Goal: Task Accomplishment & Management: Use online tool/utility

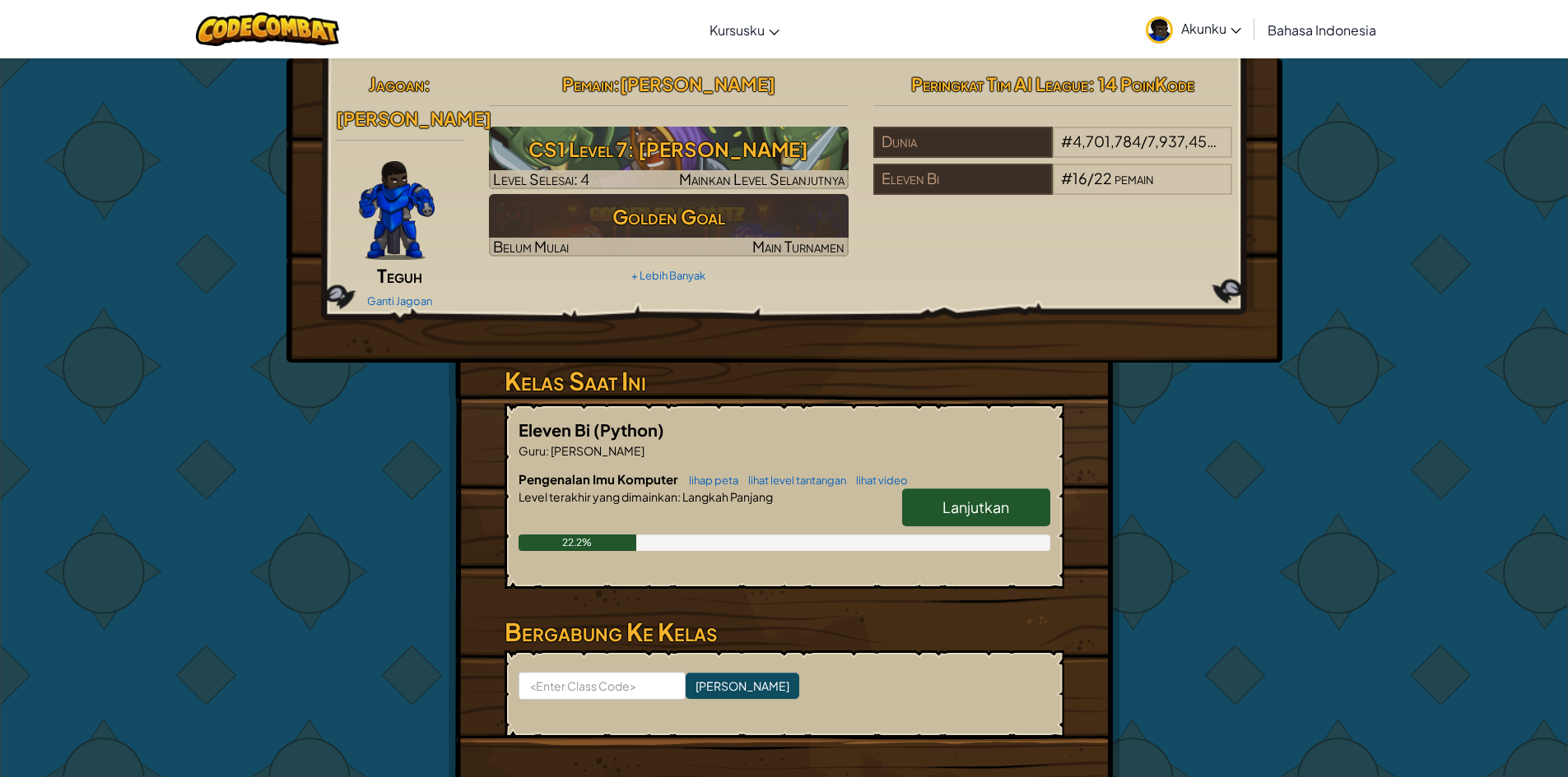
click at [953, 489] on link "Lanjutkan" at bounding box center [976, 507] width 148 height 38
select select "id"
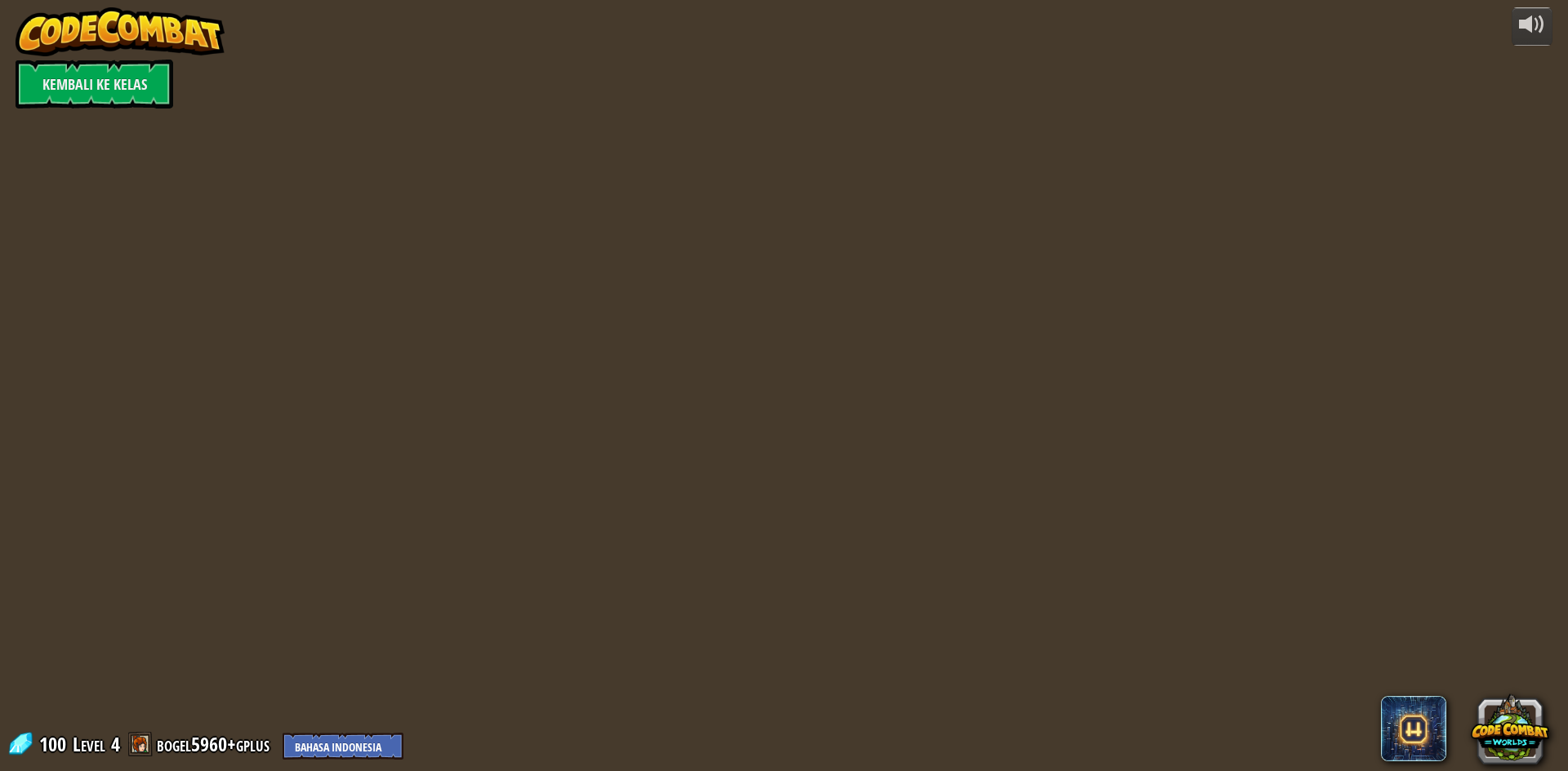
select select "id"
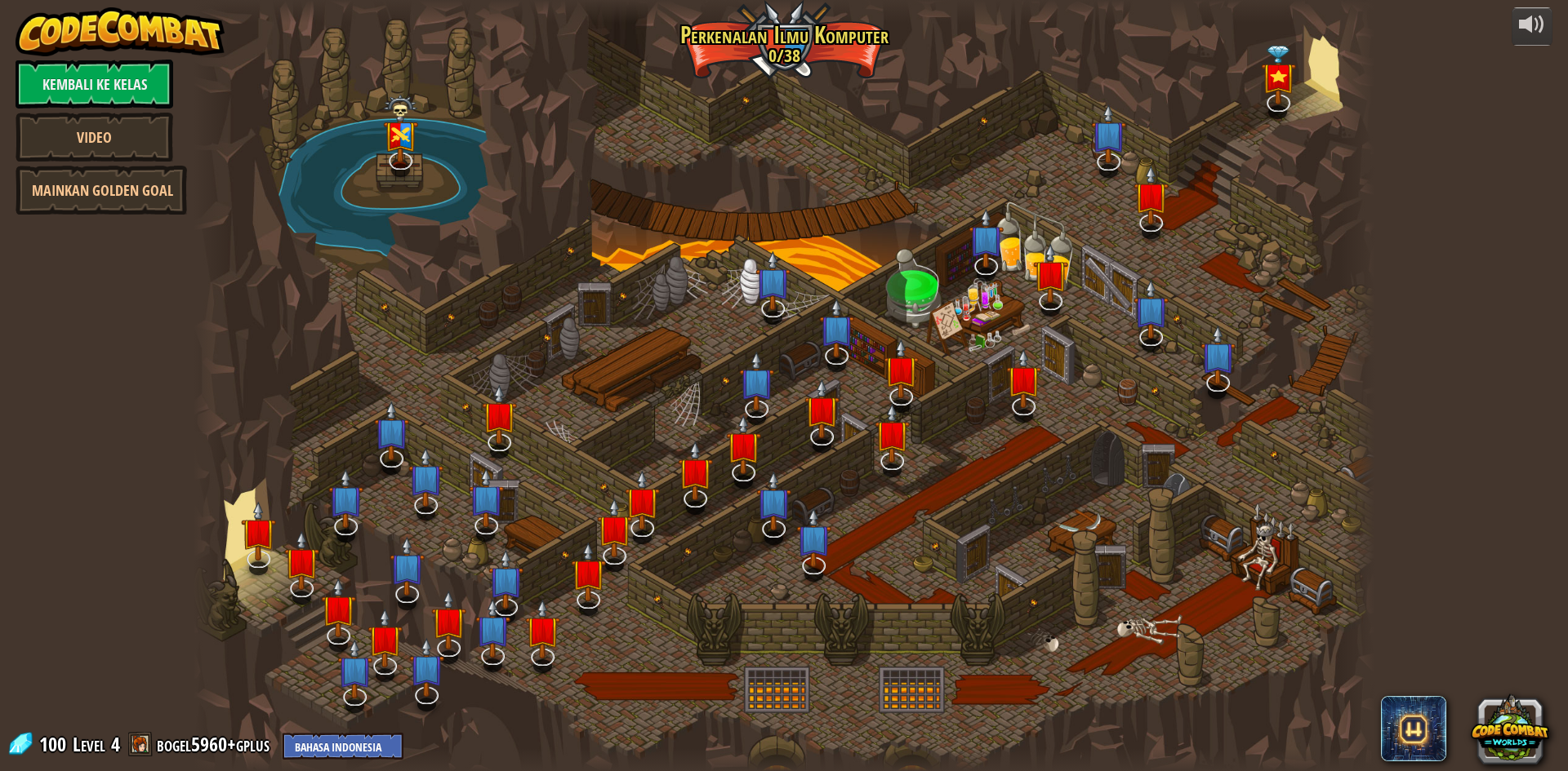
select select "id"
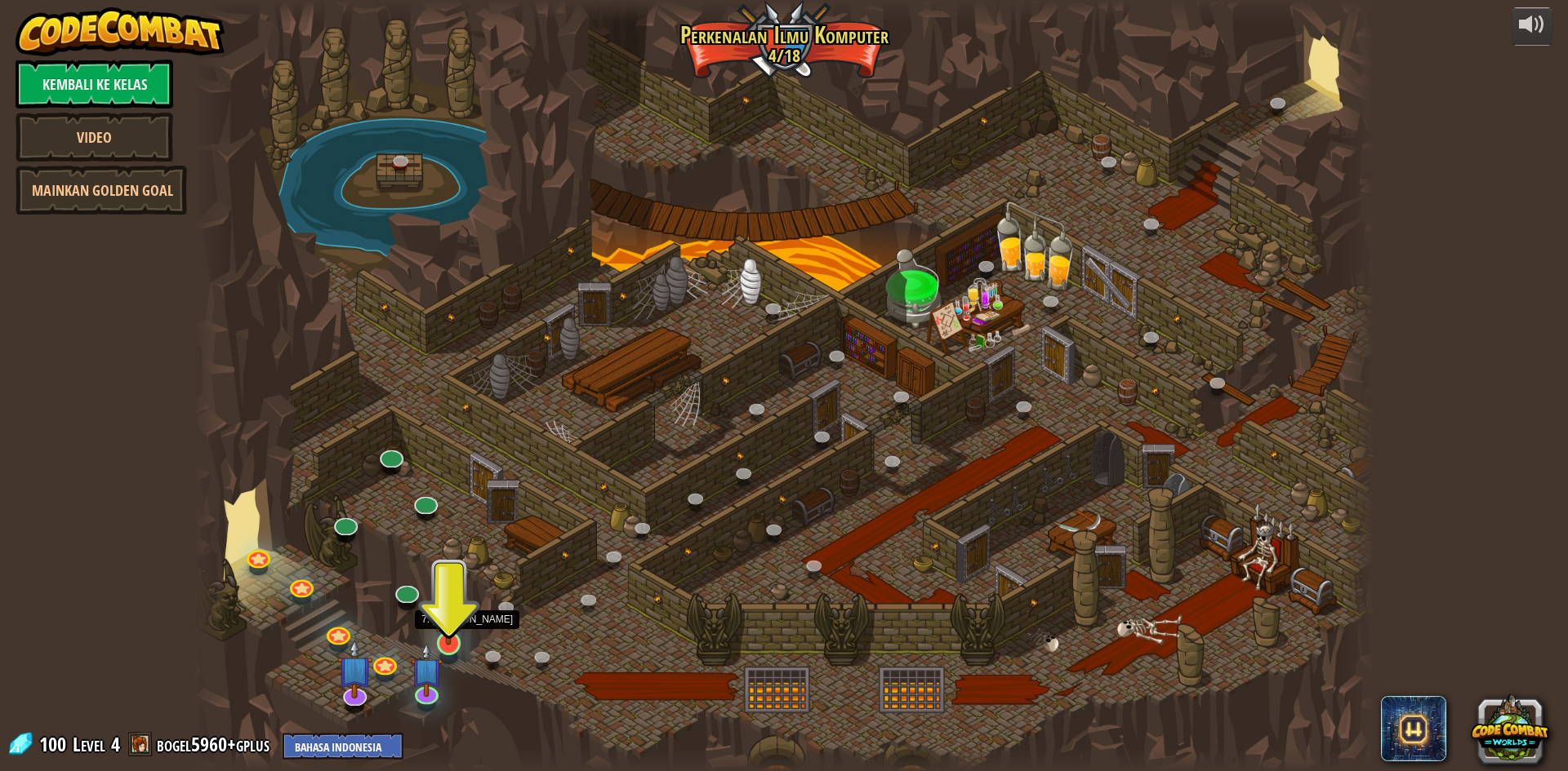
click at [459, 641] on img at bounding box center [448, 609] width 32 height 72
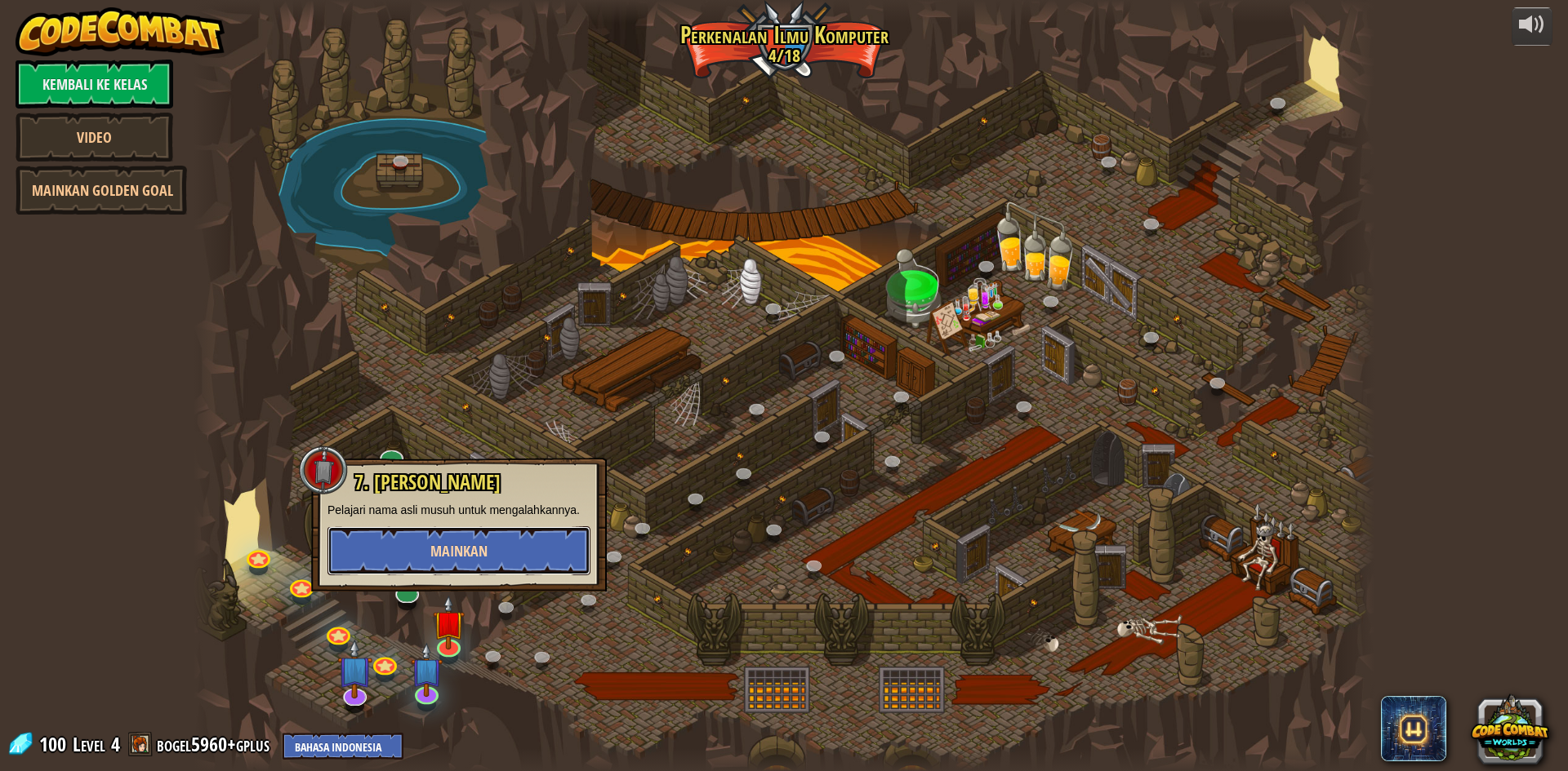
click at [475, 545] on span "Mainkan" at bounding box center [459, 551] width 58 height 20
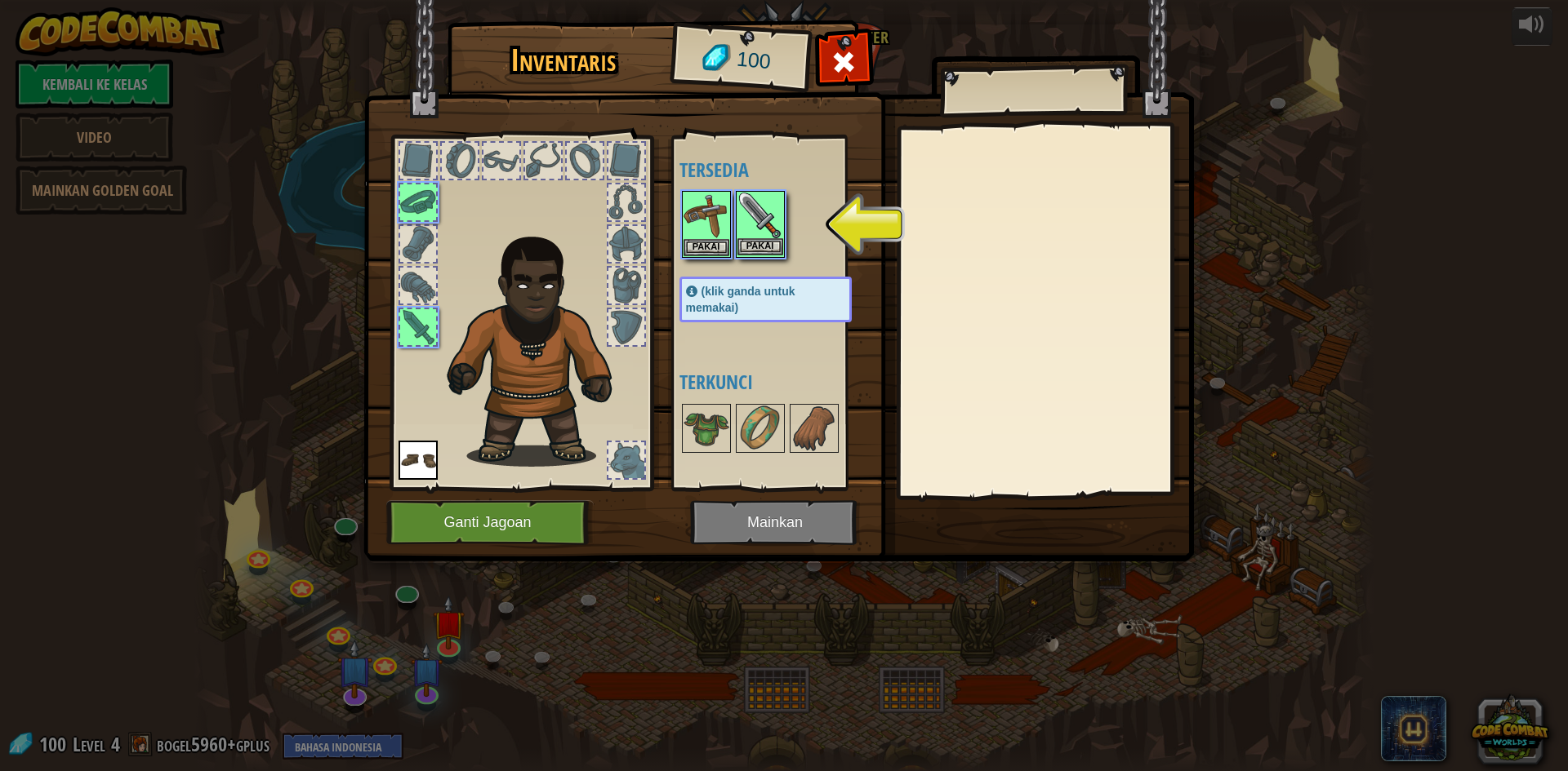
click at [759, 210] on img at bounding box center [760, 215] width 45 height 45
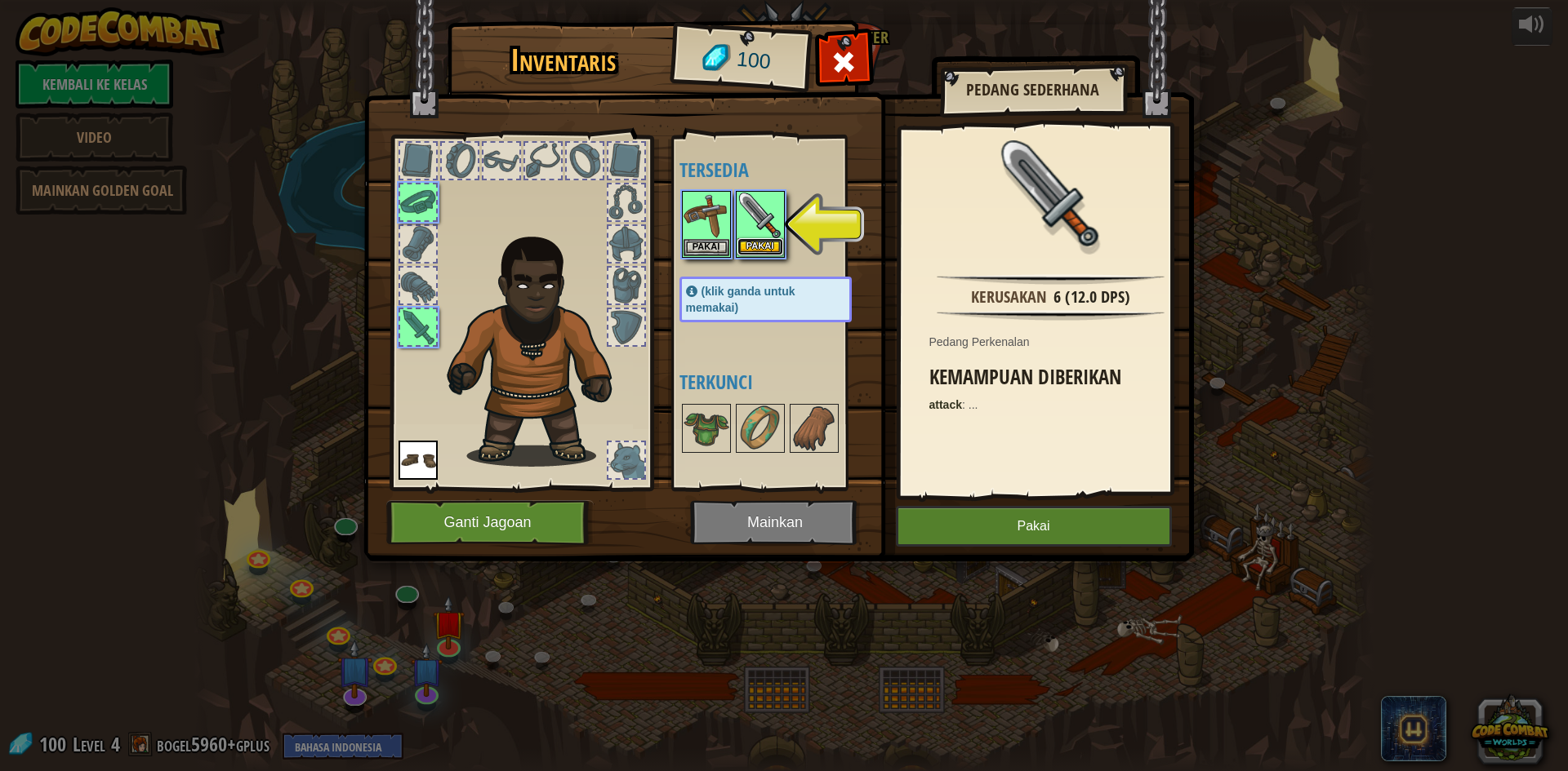
click at [759, 244] on button "Pakai" at bounding box center [760, 247] width 45 height 17
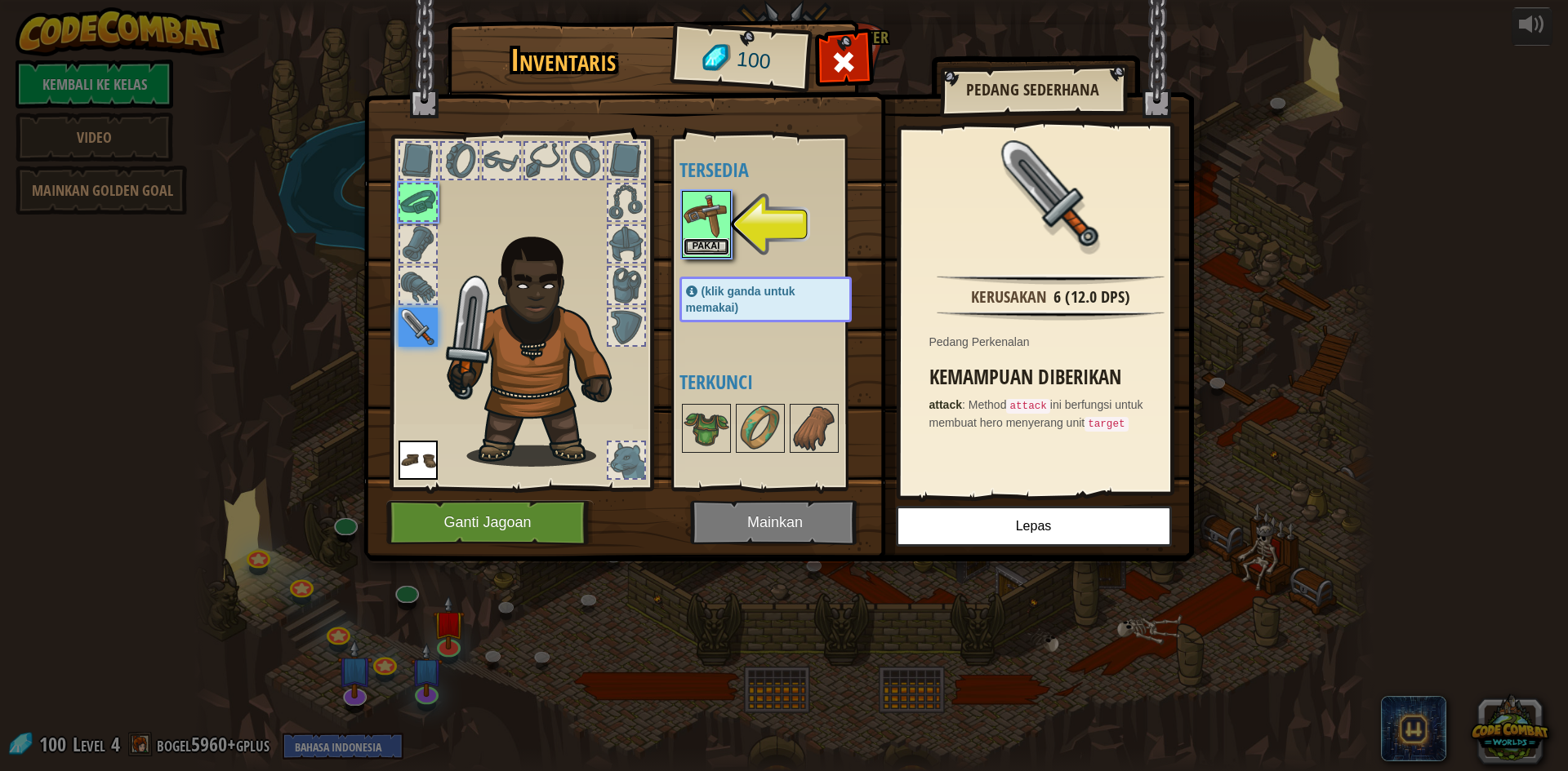
click at [696, 242] on button "Pakai" at bounding box center [706, 247] width 45 height 17
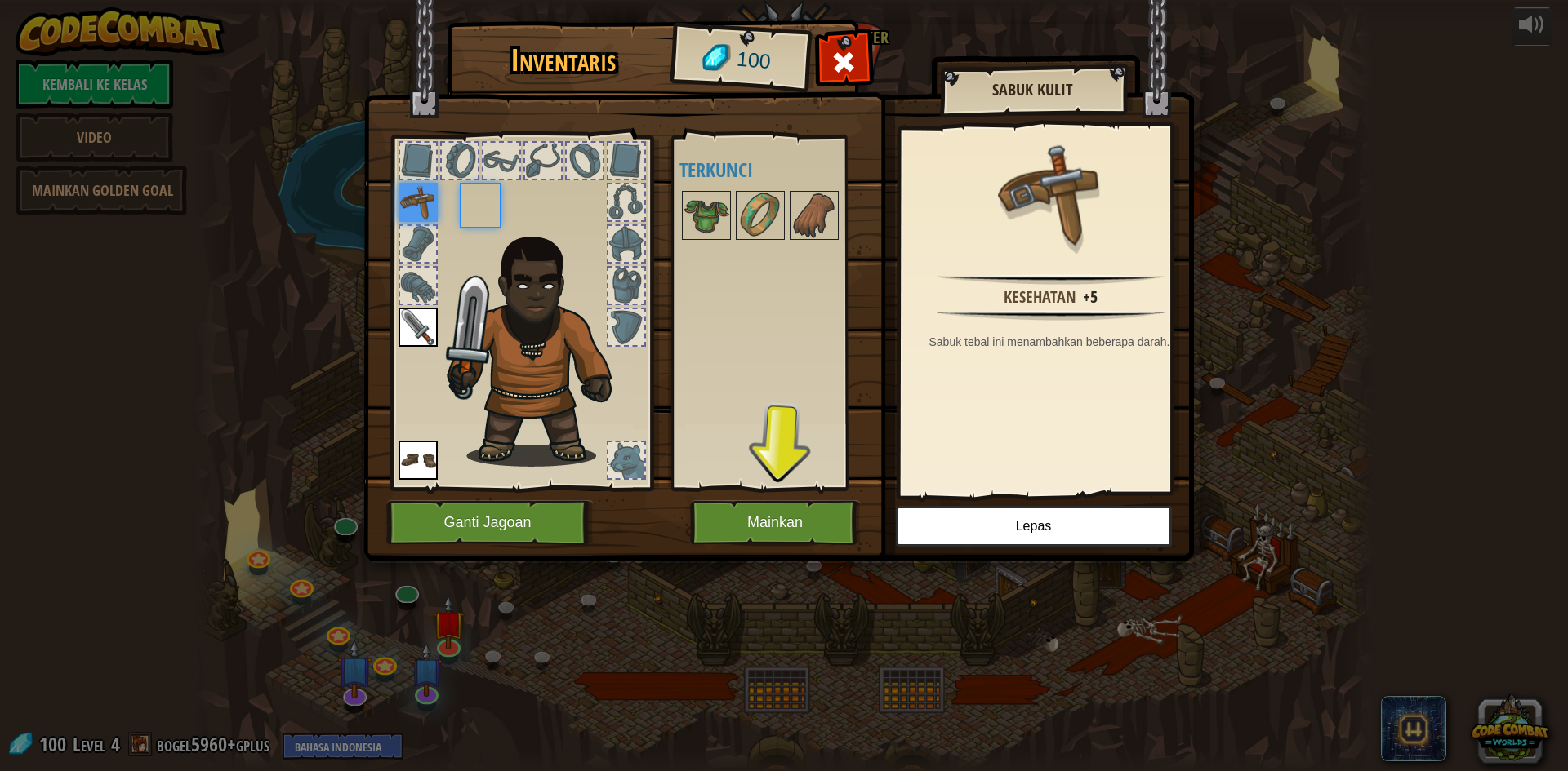
click at [696, 242] on div at bounding box center [782, 215] width 205 height 54
drag, startPoint x: 788, startPoint y: 543, endPoint x: 791, endPoint y: 534, distance: 9.5
click at [791, 534] on button "Mainkan" at bounding box center [776, 522] width 171 height 44
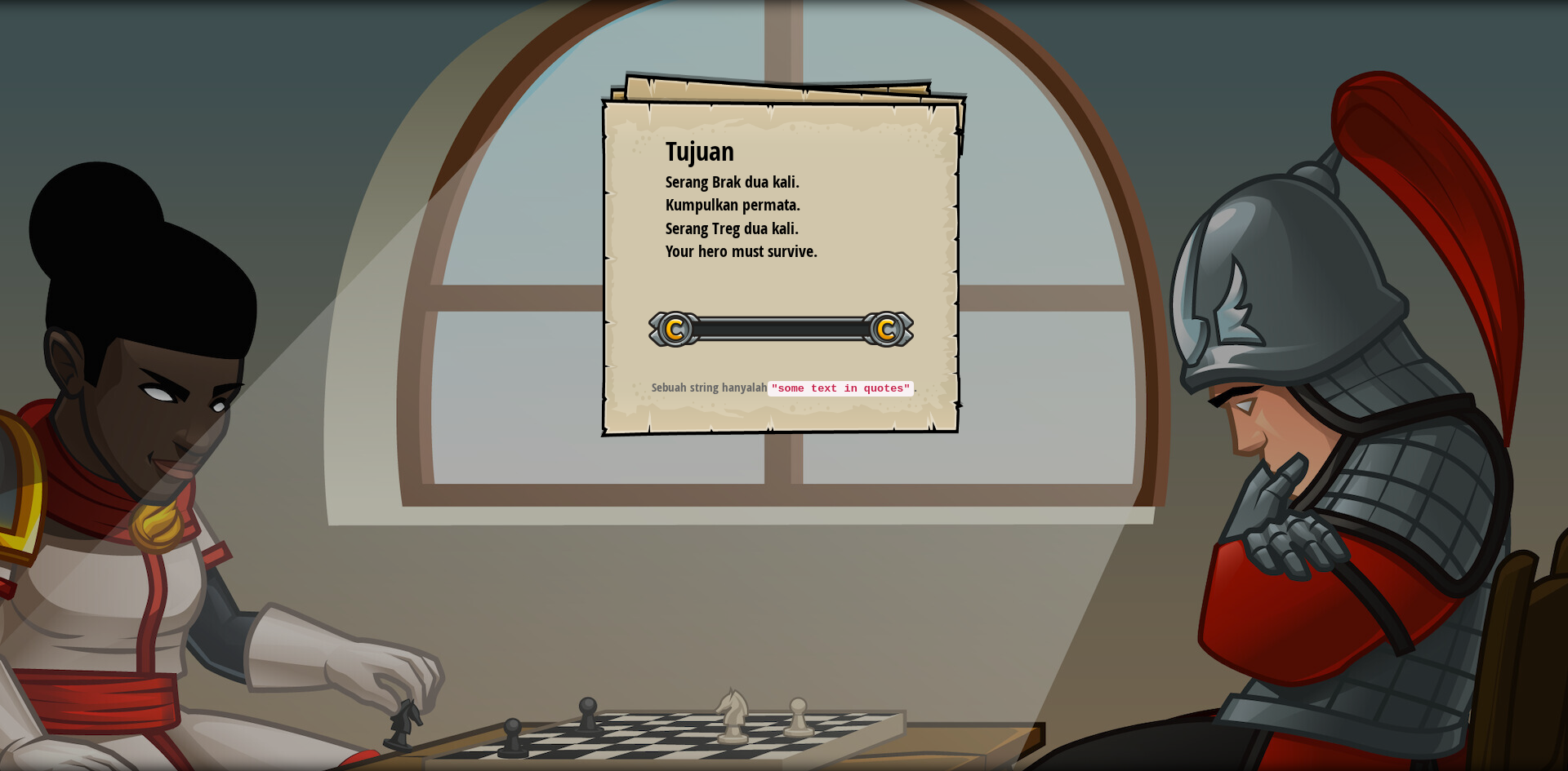
click at [791, 521] on div "Tujuan Serang Brak dua kali. Kumpulkan permata. Serang Treg dua kali. Your hero…" at bounding box center [784, 386] width 1568 height 771
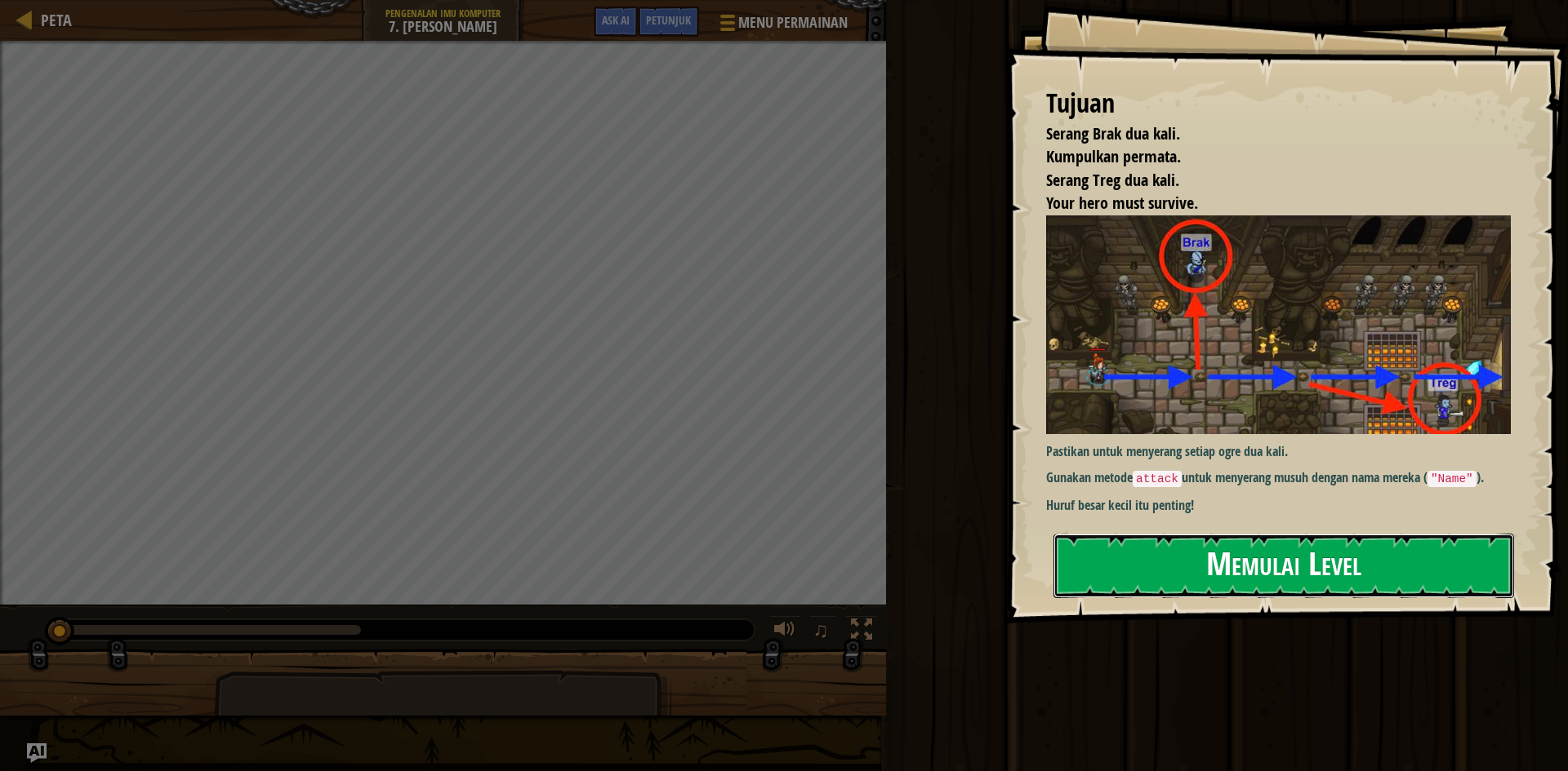
click at [1240, 553] on button "Memulai Level" at bounding box center [1284, 566] width 461 height 65
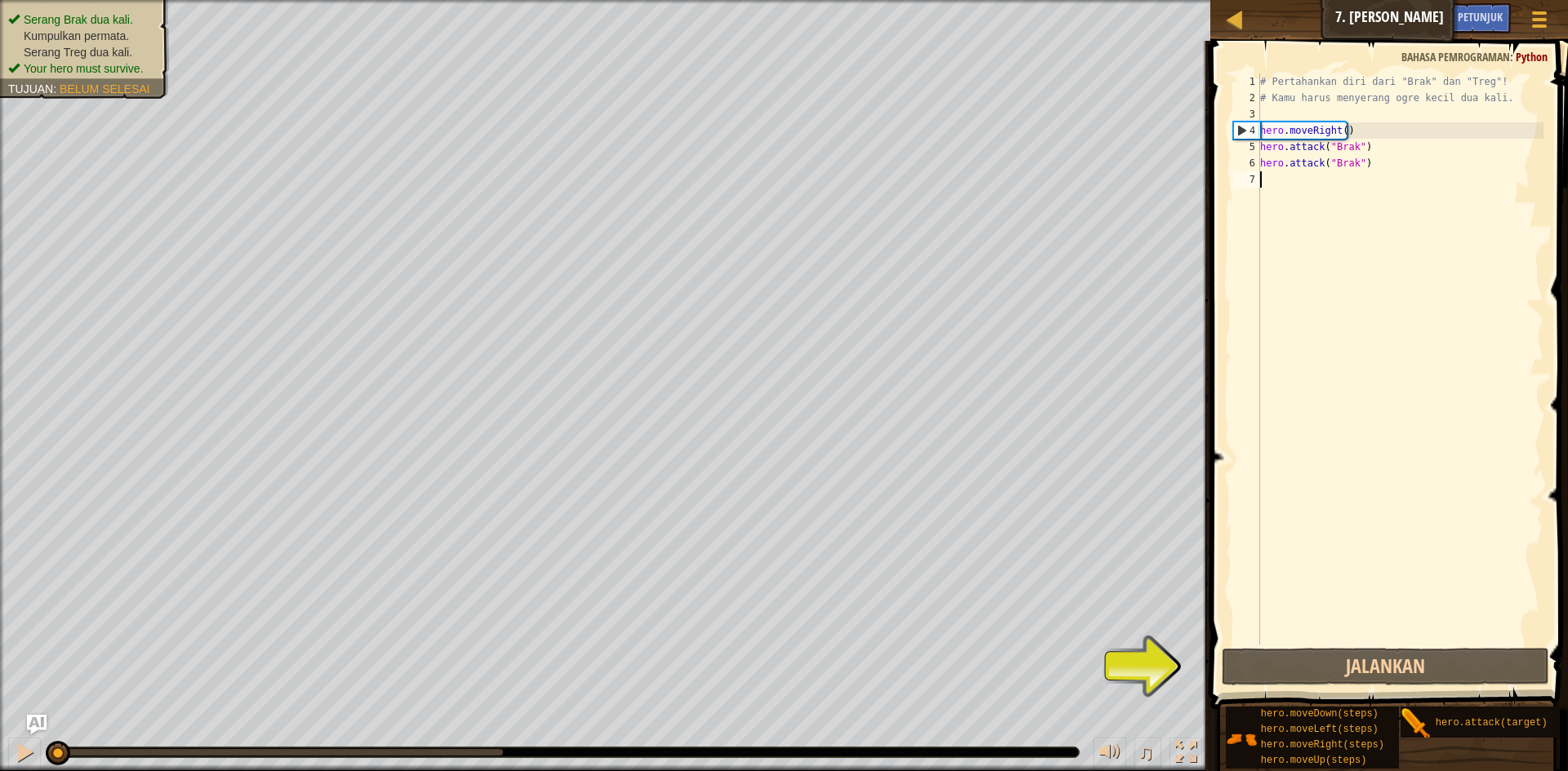
click at [1306, 181] on div "# Pertahankan diri dari "Brak" dan "Treg"! # Kamu harus menyerang ogre kecil du…" at bounding box center [1400, 375] width 287 height 604
type textarea "h"
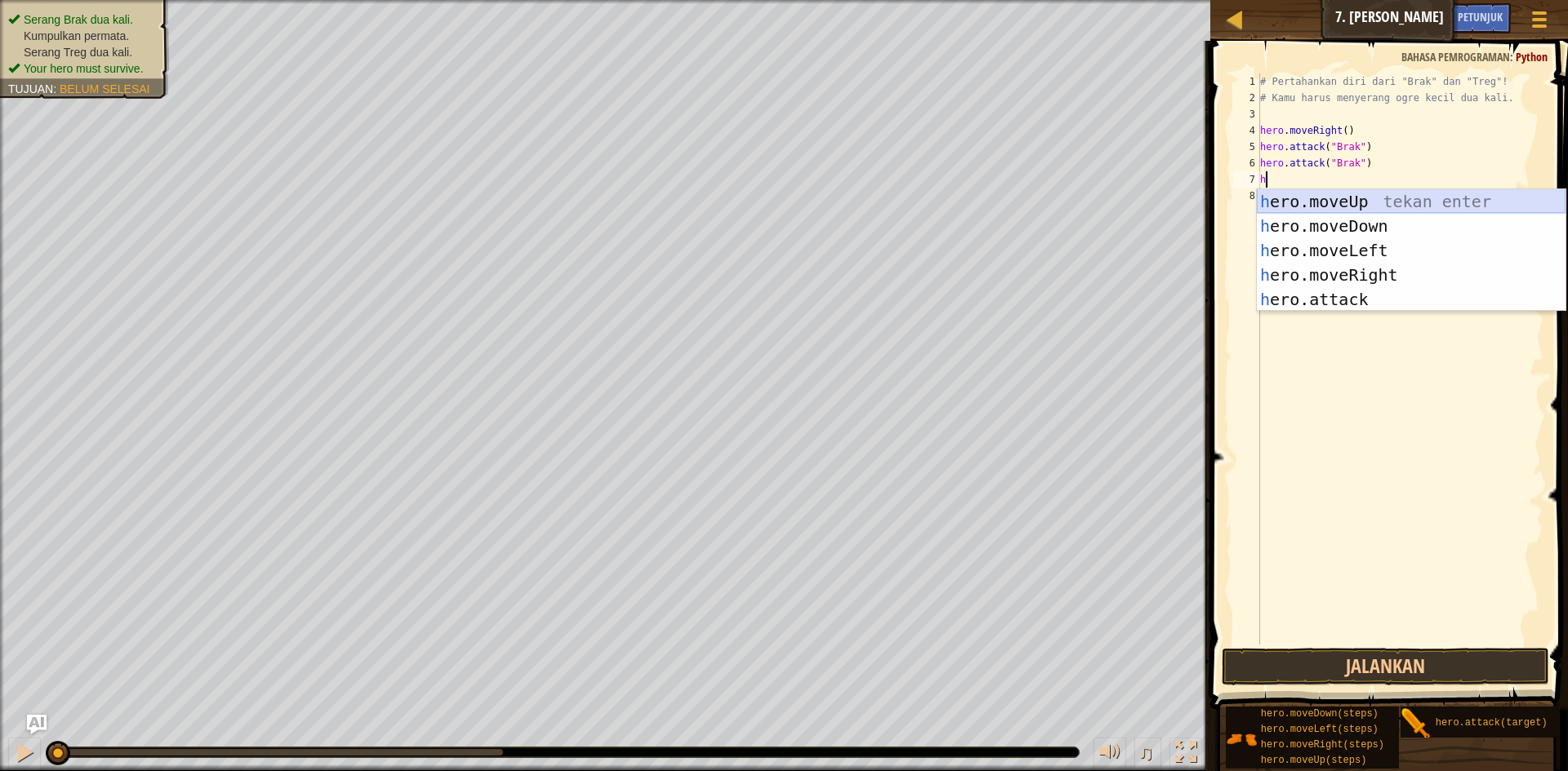
click at [1355, 193] on div "h ero.moveUp tekan enter h ero.moveDown tekan enter h ero.moveLeft tekan enter …" at bounding box center [1411, 275] width 309 height 172
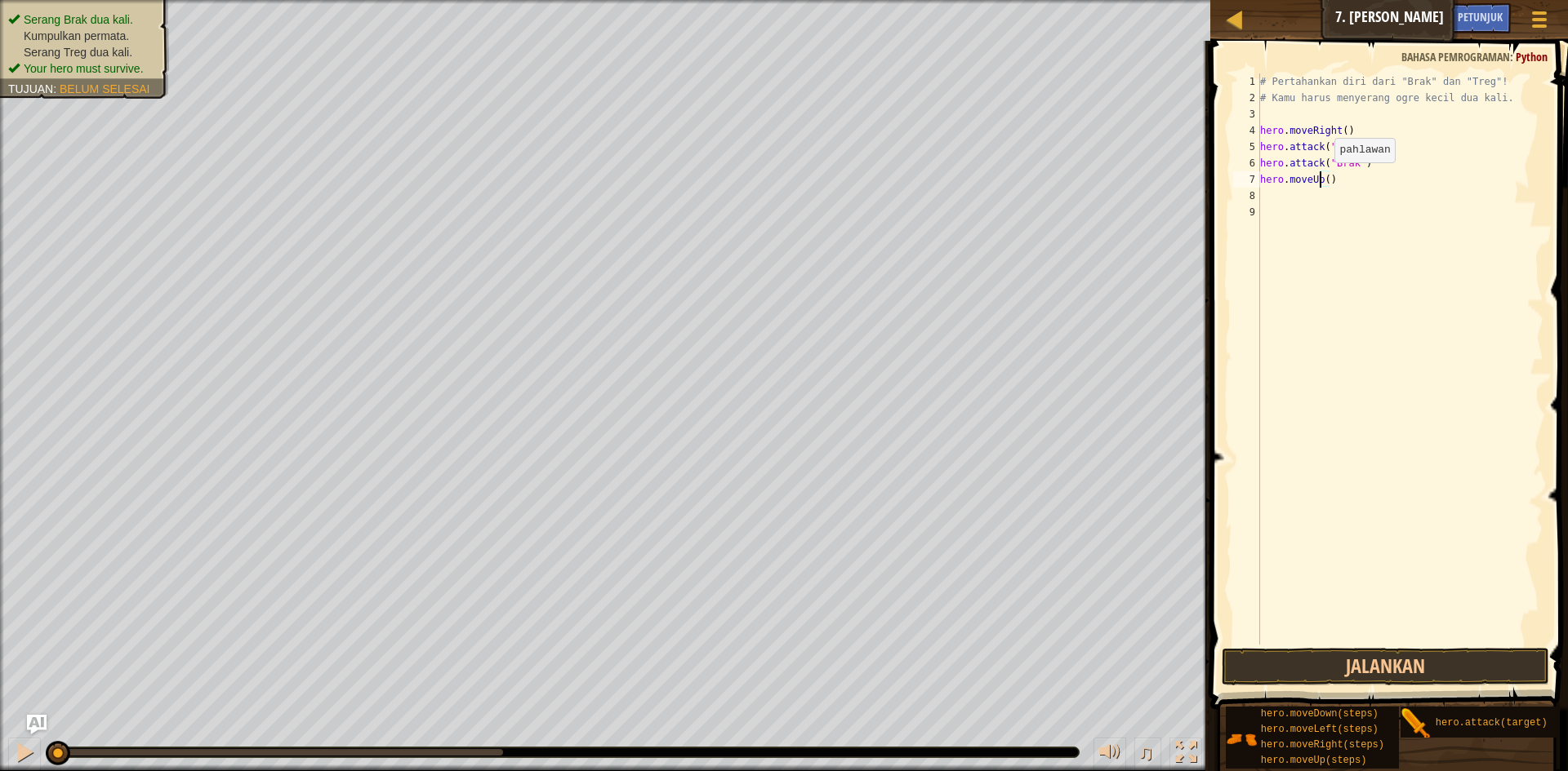
click at [1320, 179] on div "# Pertahankan diri dari "Brak" dan "Treg"! # Kamu harus menyerang ogre kecil du…" at bounding box center [1400, 375] width 287 height 604
click at [1324, 175] on div "# Pertahankan diri dari "Brak" dan "Treg"! # Kamu harus menyerang ogre kecil du…" at bounding box center [1400, 375] width 287 height 604
type textarea "hero.moveUp(2)"
click at [1342, 655] on button "Jalankan" at bounding box center [1385, 666] width 327 height 38
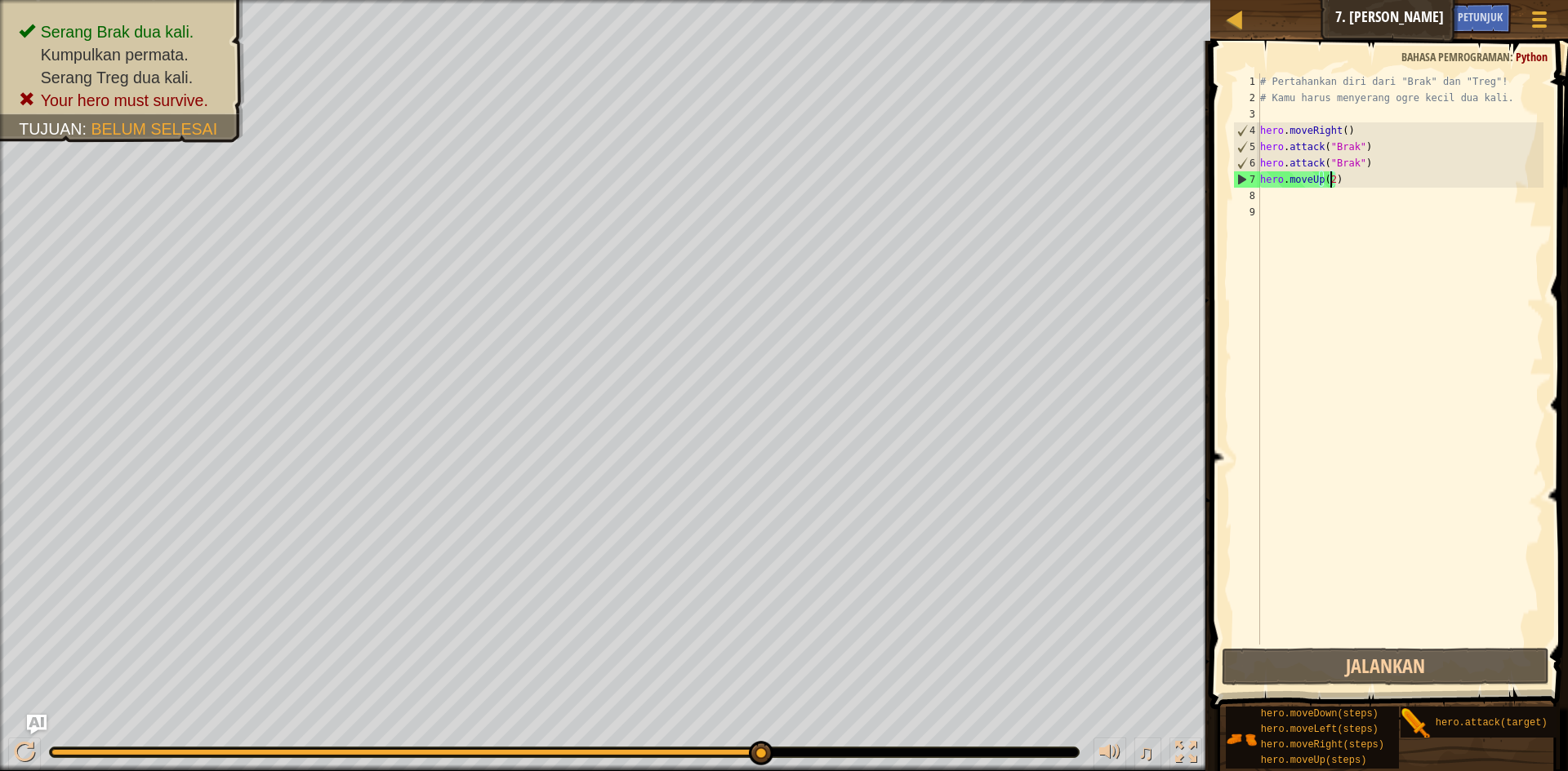
click at [1270, 190] on div "# Pertahankan diri dari "Brak" dan "Treg"! # Kamu harus menyerang ogre kecil du…" at bounding box center [1400, 375] width 287 height 604
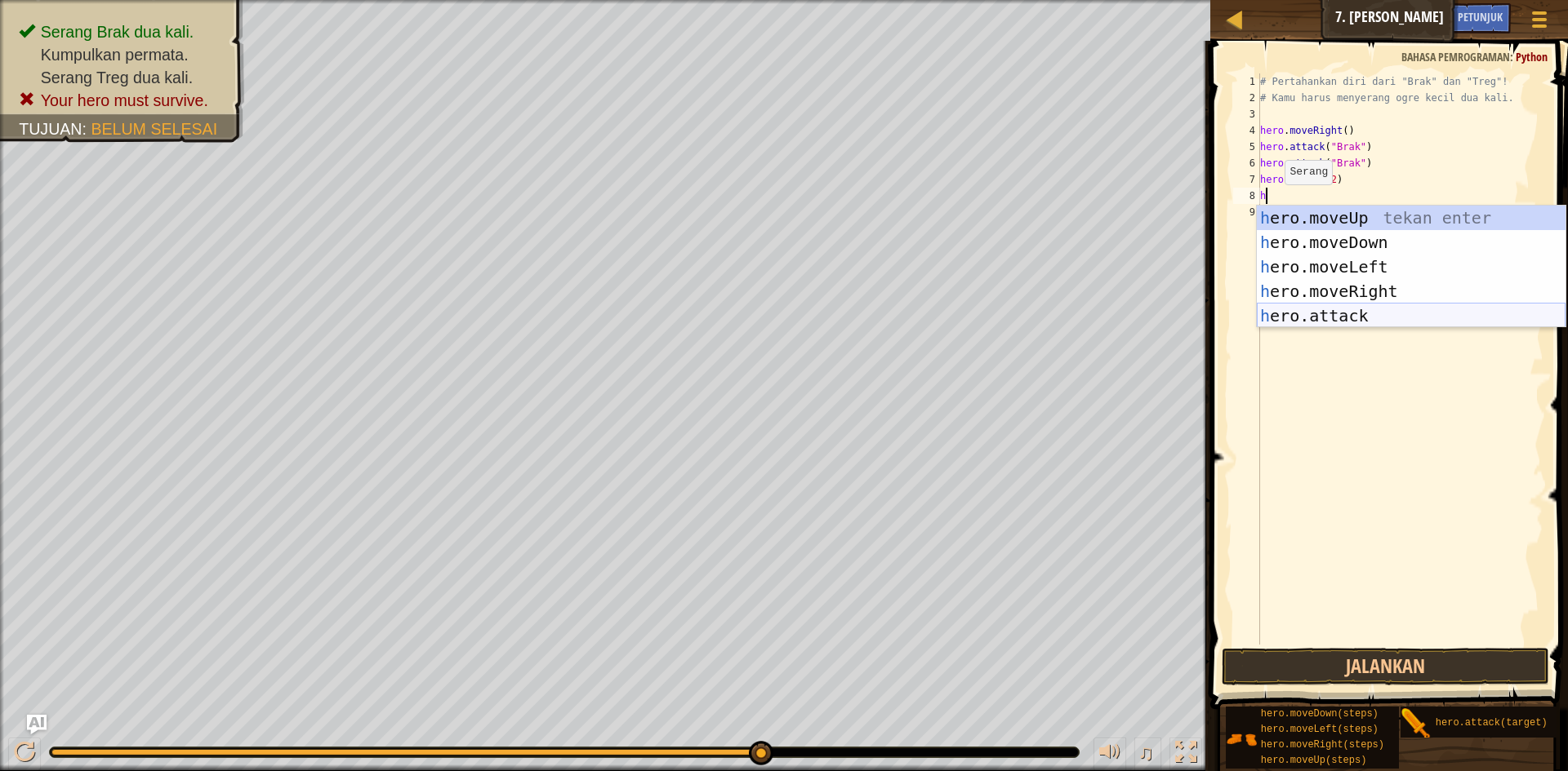
click at [1330, 316] on div "h ero.moveUp tekan enter h ero.moveDown tekan enter h ero.moveLeft tekan enter …" at bounding box center [1411, 291] width 309 height 172
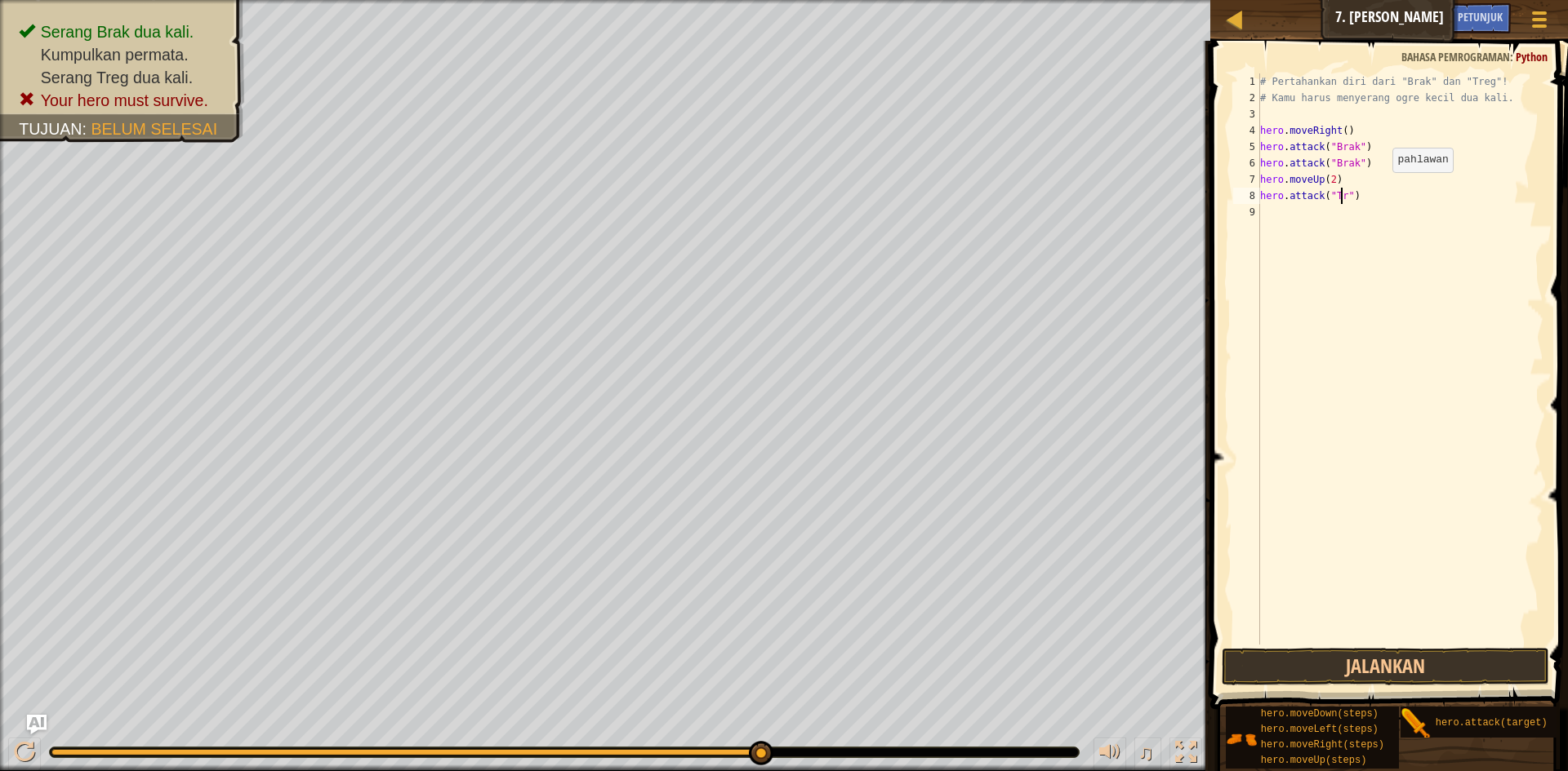
scroll to position [7, 7]
type textarea "hero.attack("Treg")"
click at [1289, 215] on div "# Pertahankan diri dari "Brak" dan "Treg"! # Kamu harus menyerang ogre kecil du…" at bounding box center [1400, 375] width 287 height 604
click at [1391, 668] on button "Jalankan" at bounding box center [1385, 666] width 327 height 38
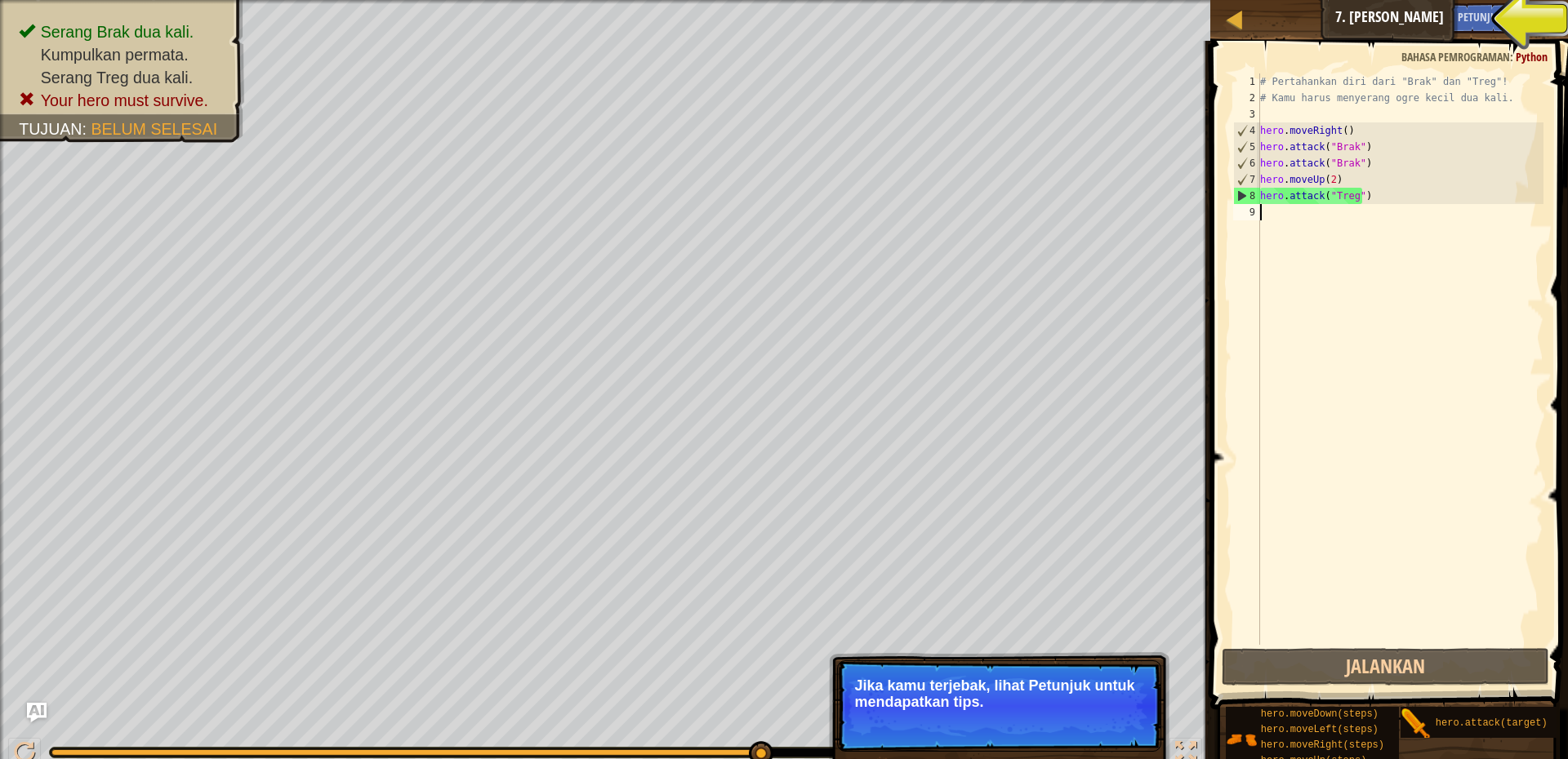
click at [1352, 175] on div "# Pertahankan diri dari "Brak" dan "Treg"! # Kamu harus menyerang ogre kecil du…" at bounding box center [1400, 375] width 287 height 605
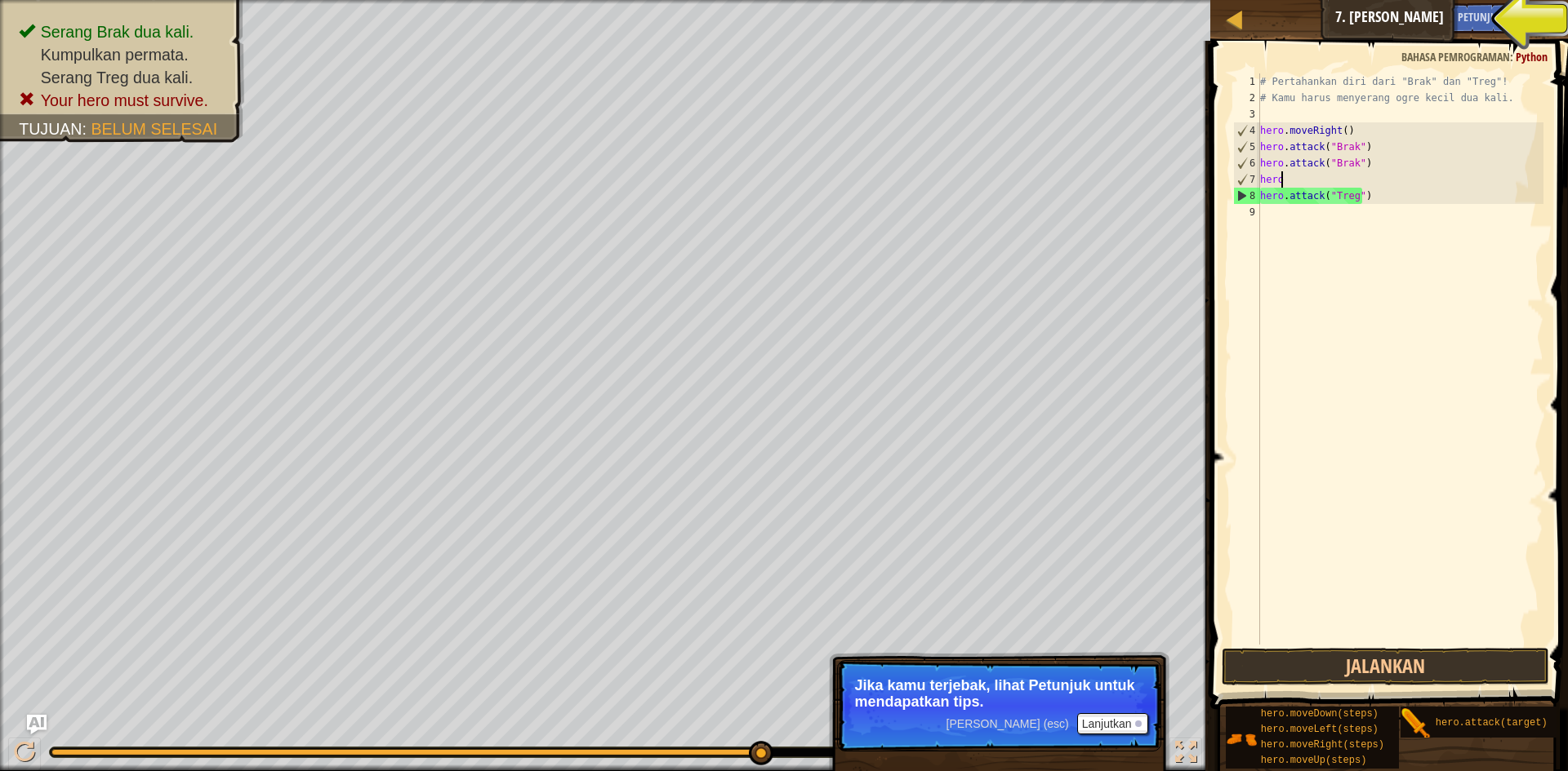
type textarea "h"
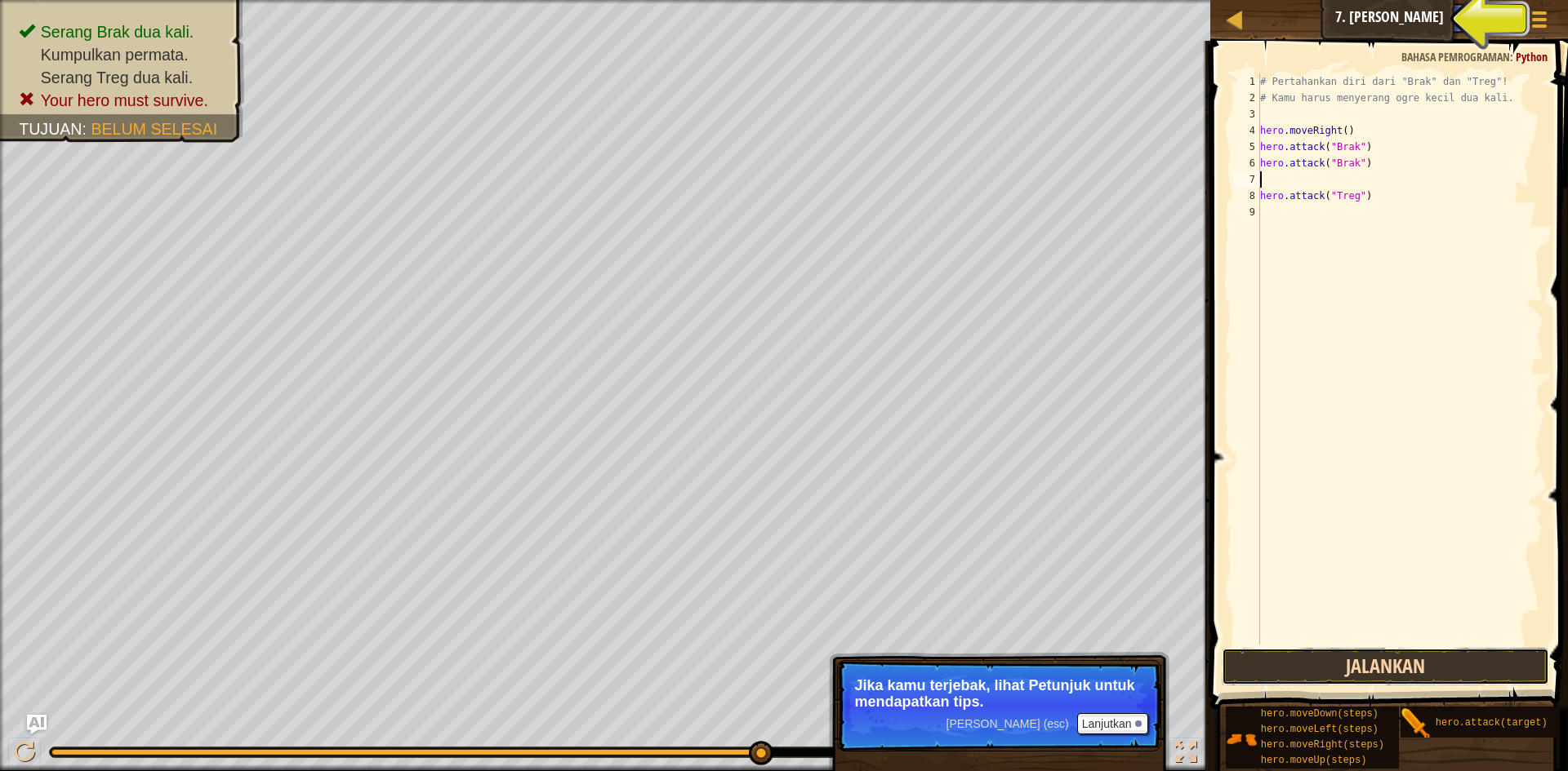
click at [1425, 657] on button "Jalankan" at bounding box center [1385, 666] width 327 height 38
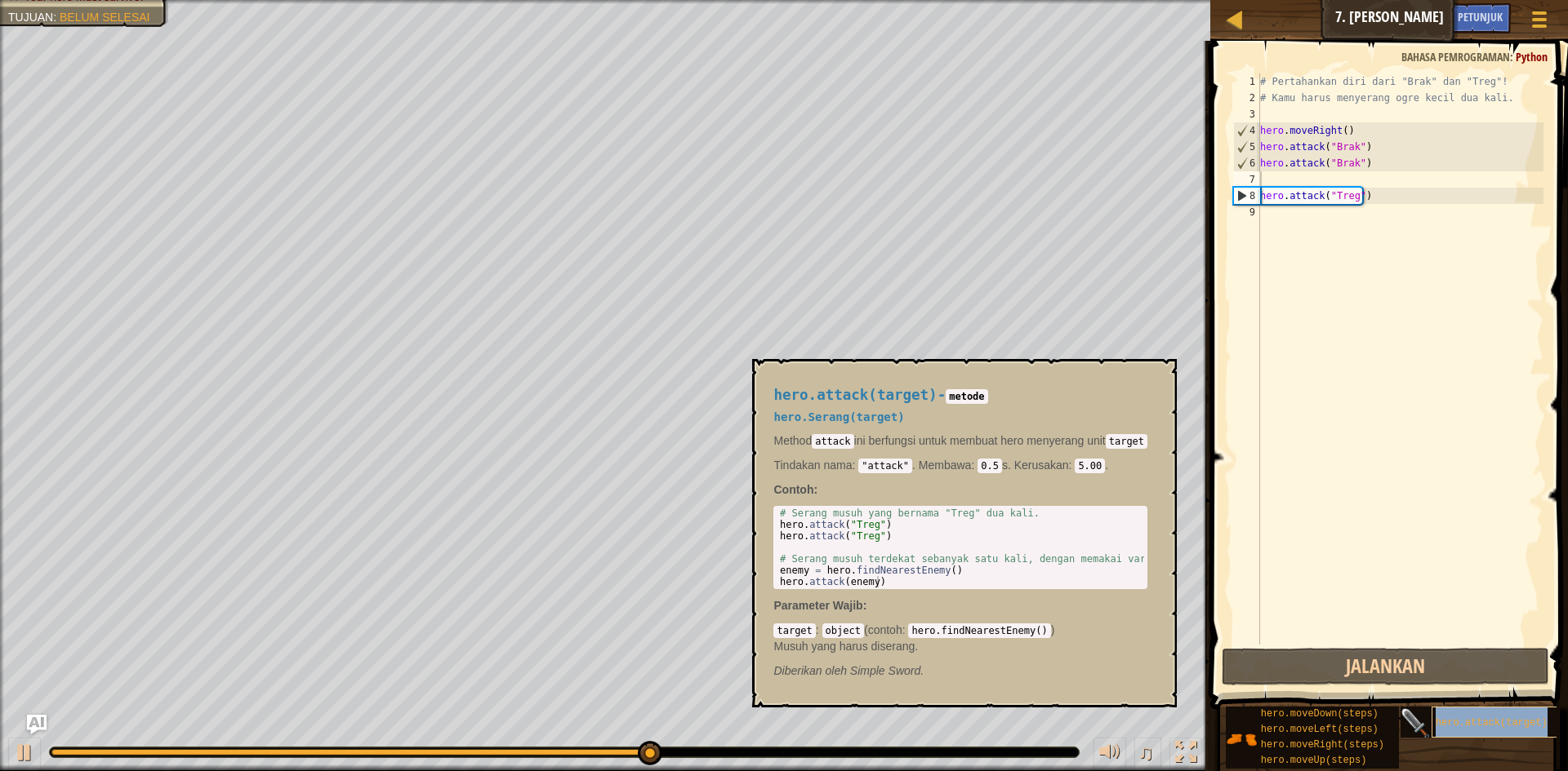
click at [1447, 722] on span "hero.attack(target)" at bounding box center [1491, 723] width 112 height 11
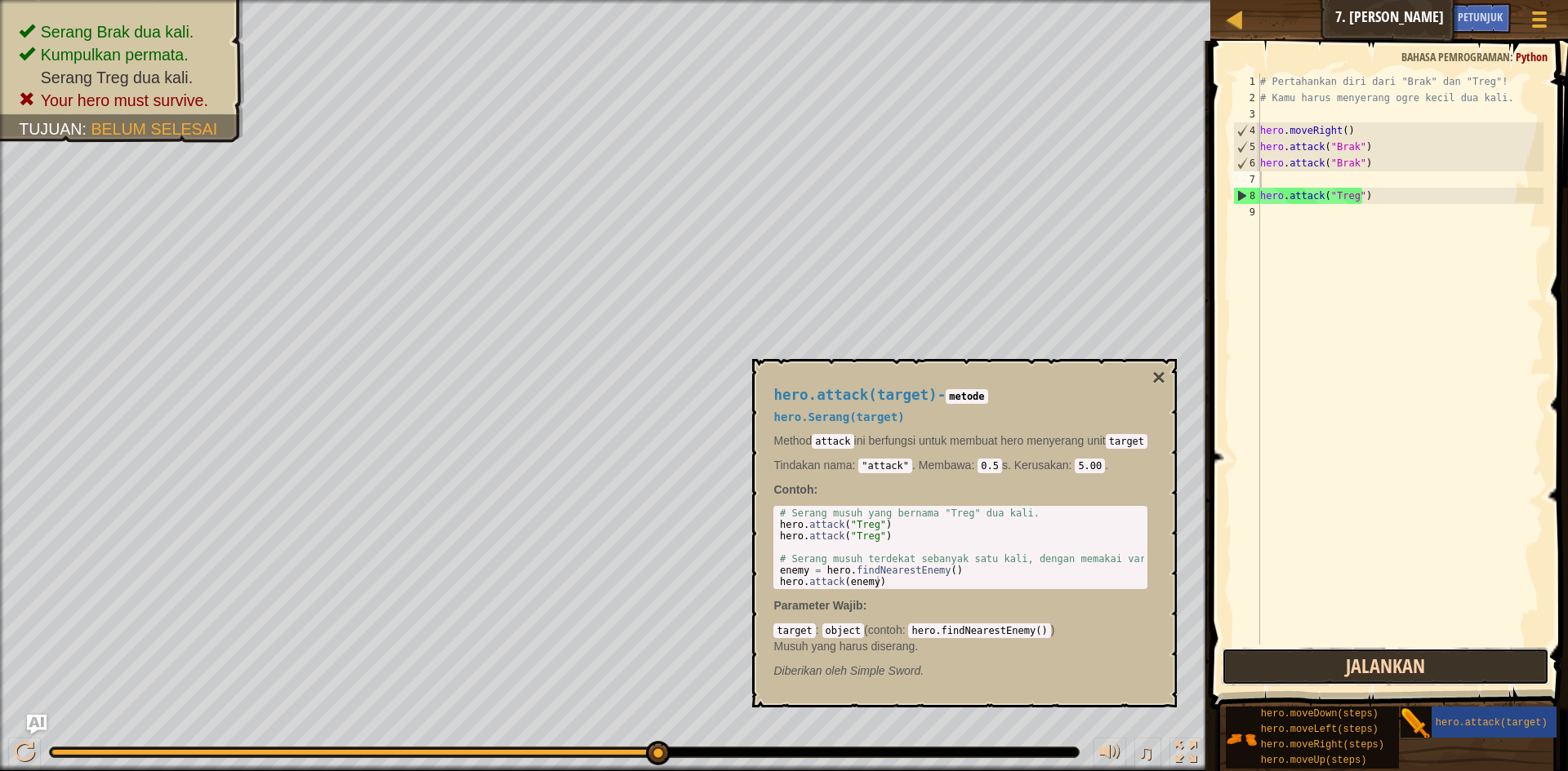
click at [1402, 658] on button "Jalankan" at bounding box center [1385, 666] width 327 height 38
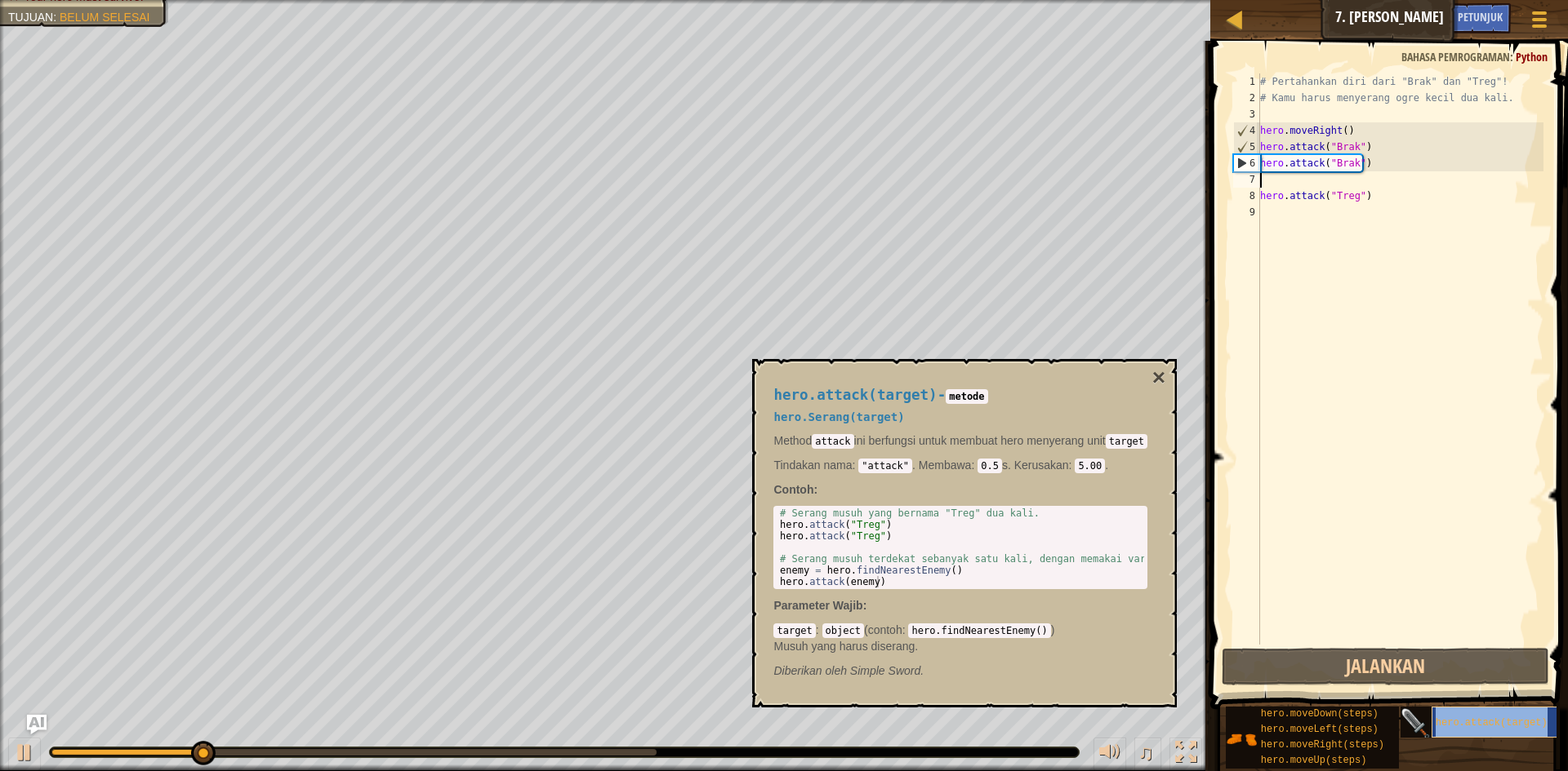
click at [1454, 727] on span "hero.attack(target)" at bounding box center [1491, 723] width 112 height 11
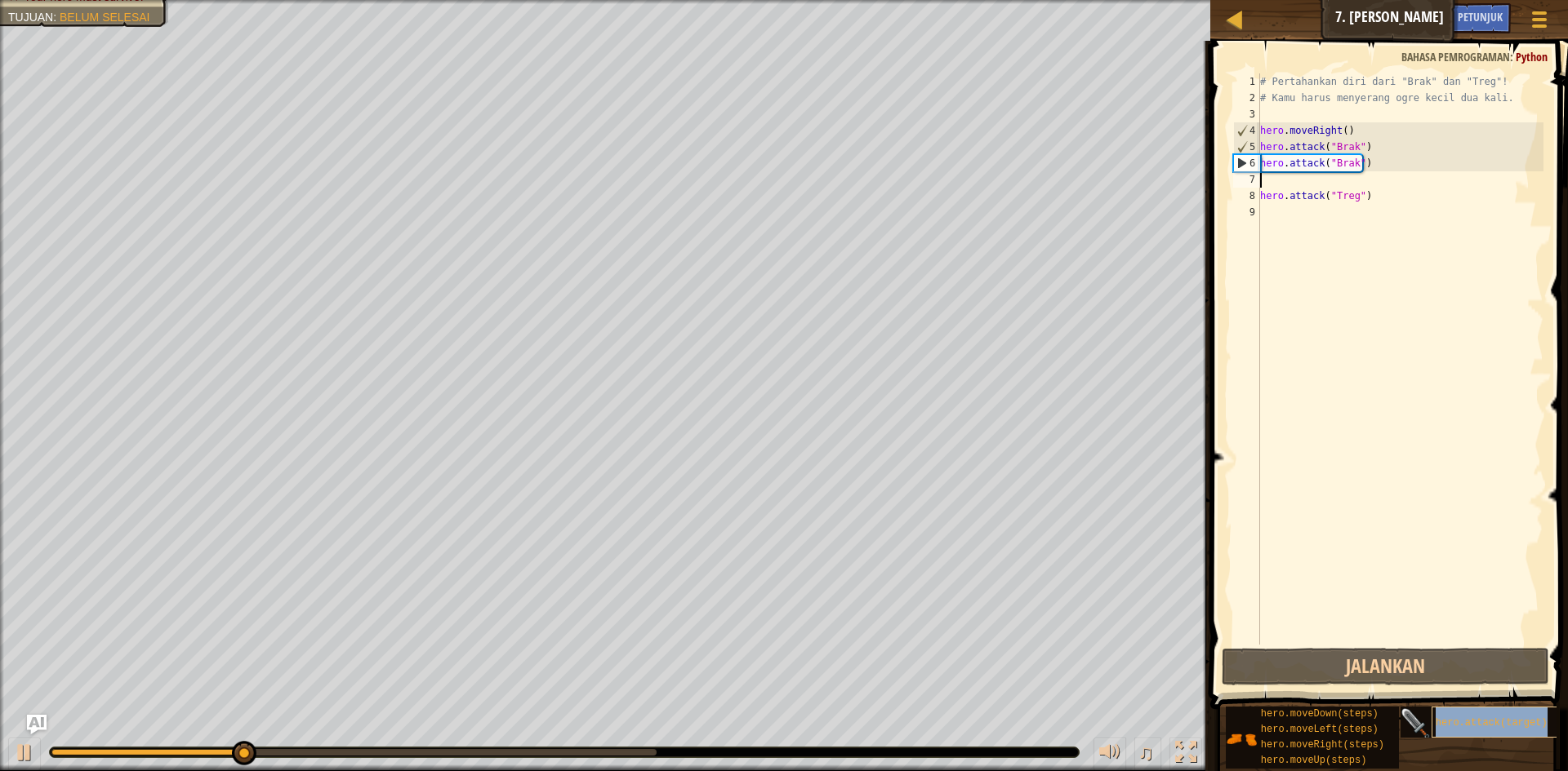
click at [1454, 727] on span "hero.attack(target)" at bounding box center [1491, 723] width 112 height 11
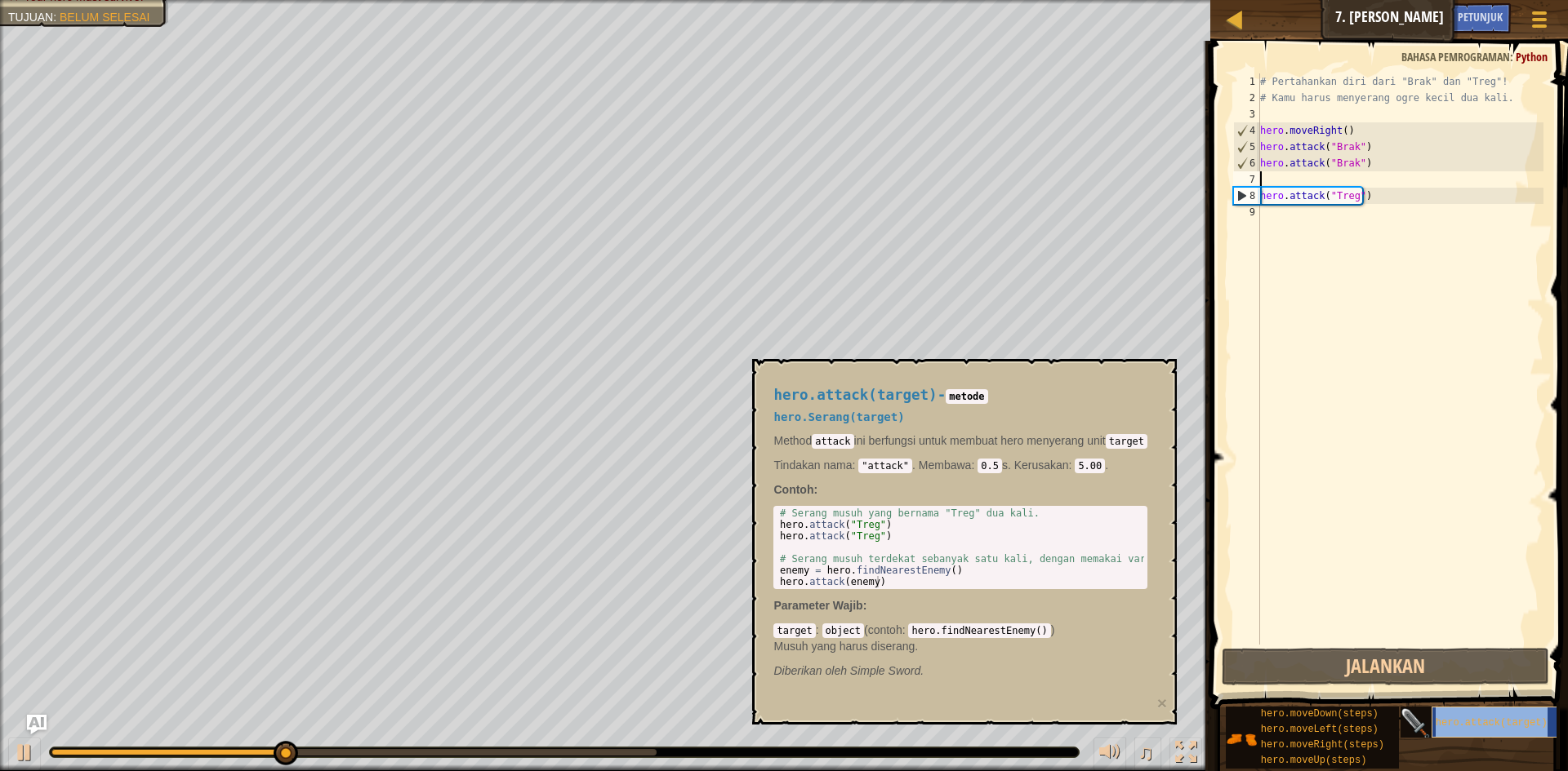
click at [1454, 727] on span "hero.attack(target)" at bounding box center [1491, 723] width 112 height 11
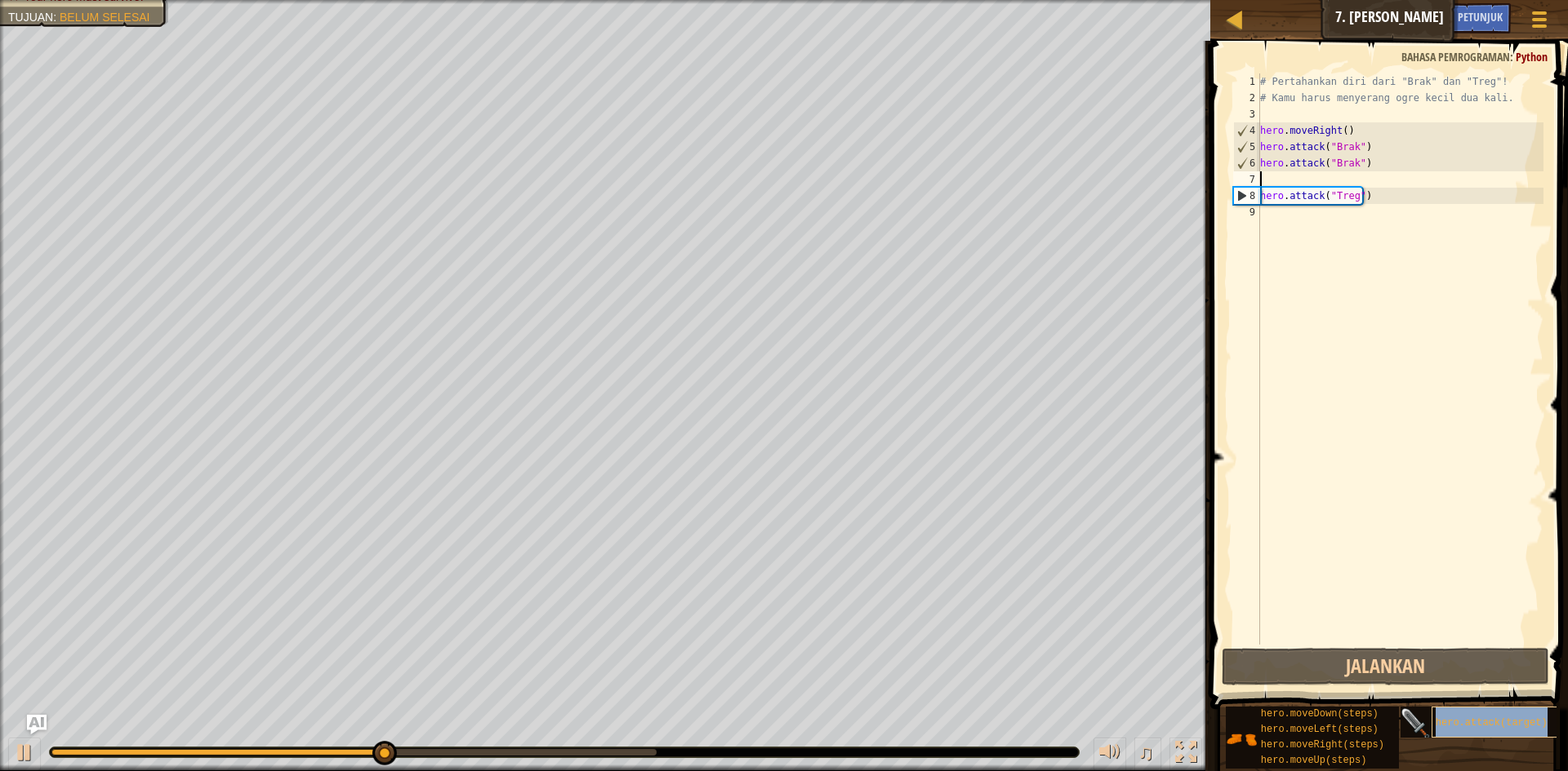
click at [1454, 727] on span "hero.attack(target)" at bounding box center [1491, 723] width 112 height 11
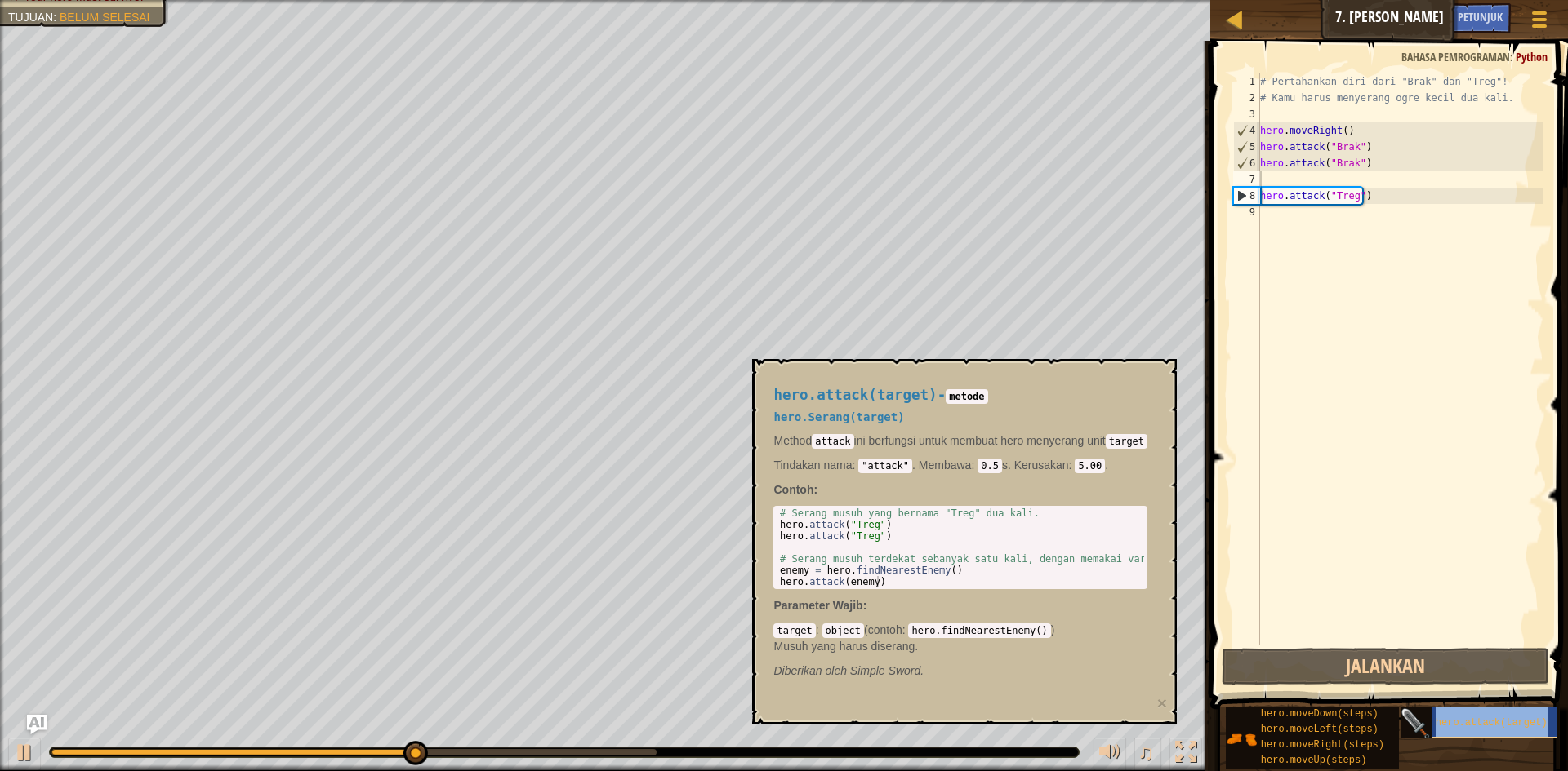
click at [1455, 727] on span "hero.attack(target)" at bounding box center [1491, 723] width 112 height 11
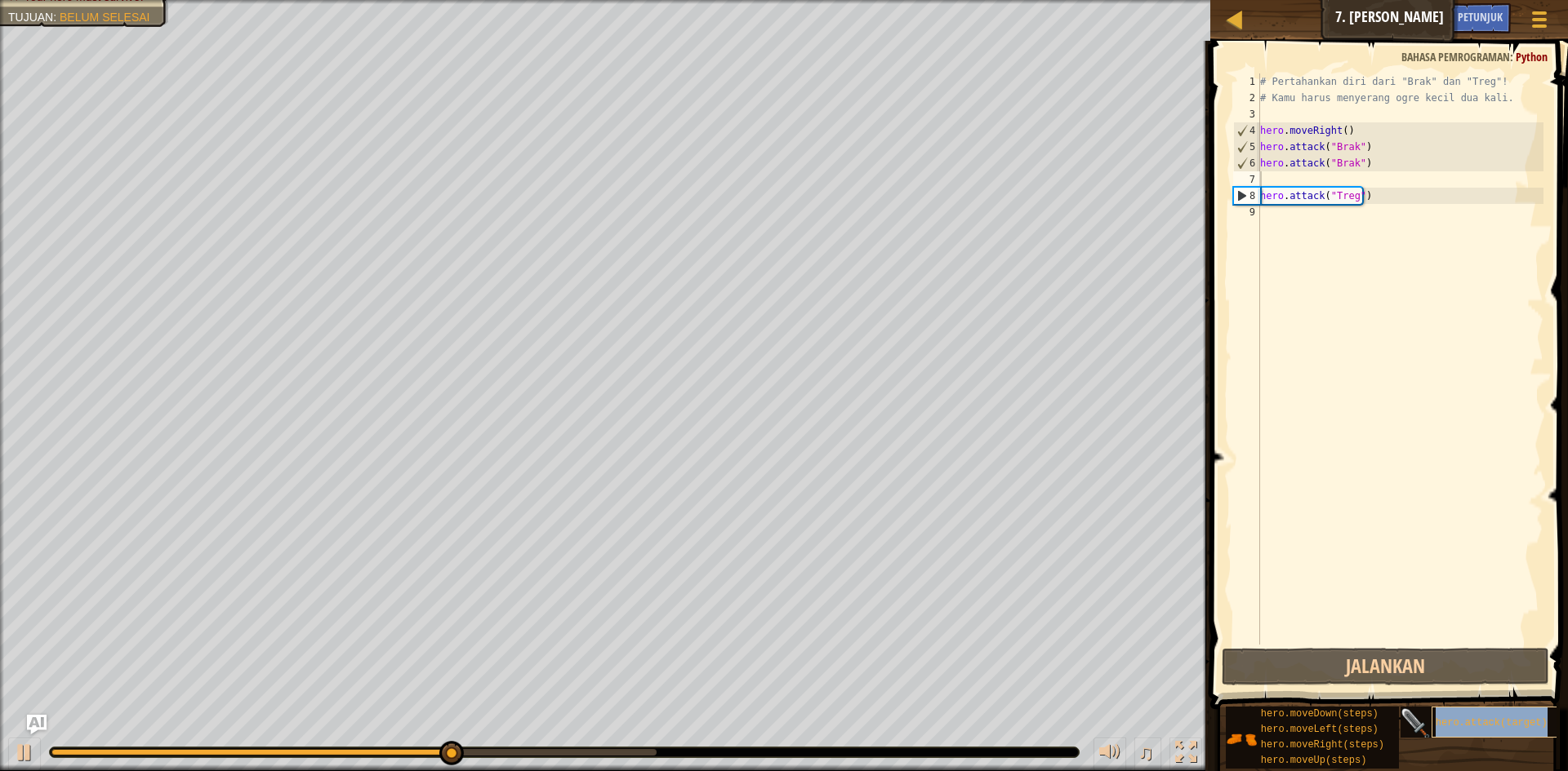
click at [1455, 727] on span "hero.attack(target)" at bounding box center [1491, 723] width 112 height 11
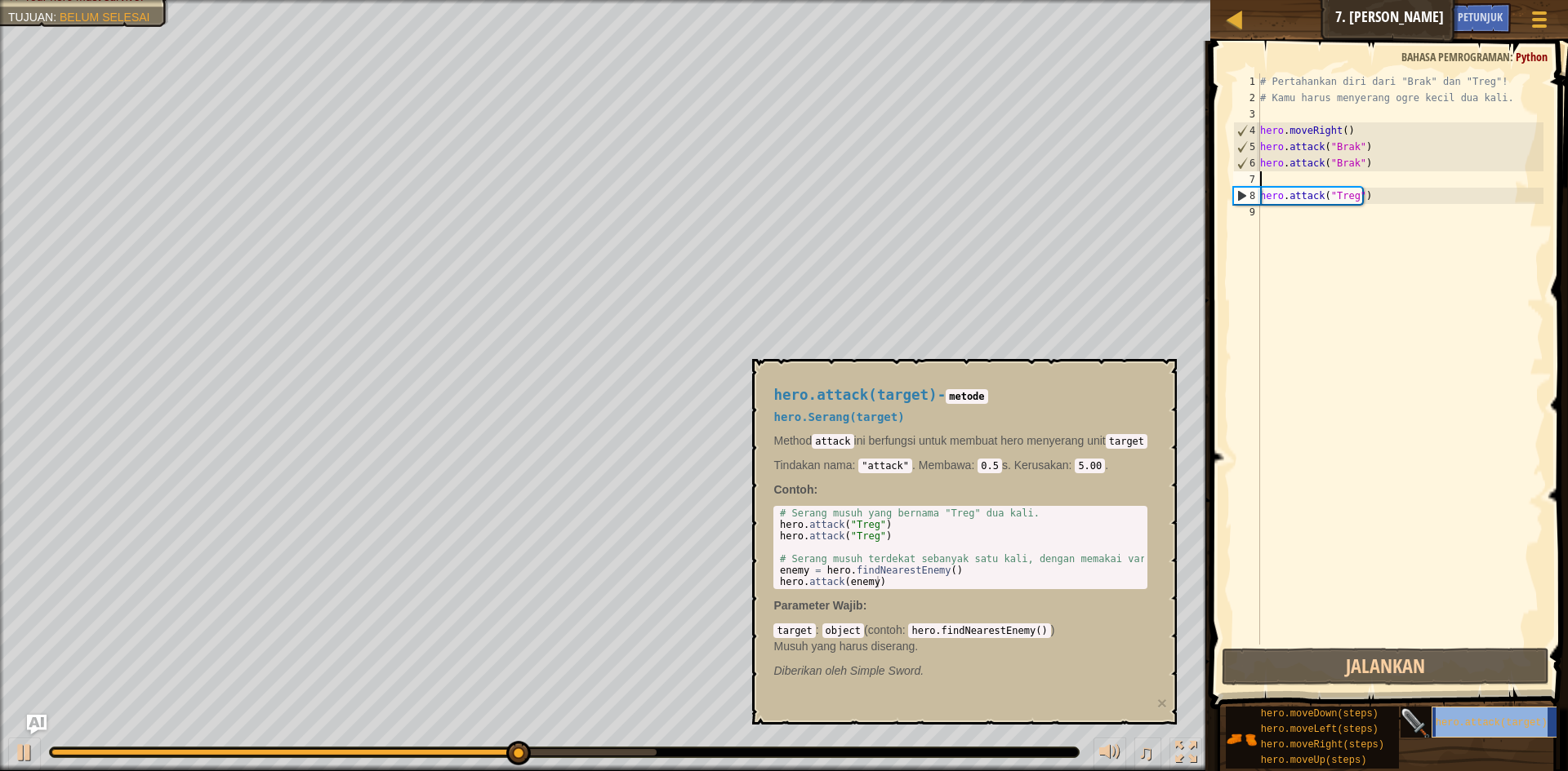
click at [1455, 727] on span "hero.attack(target)" at bounding box center [1491, 723] width 112 height 11
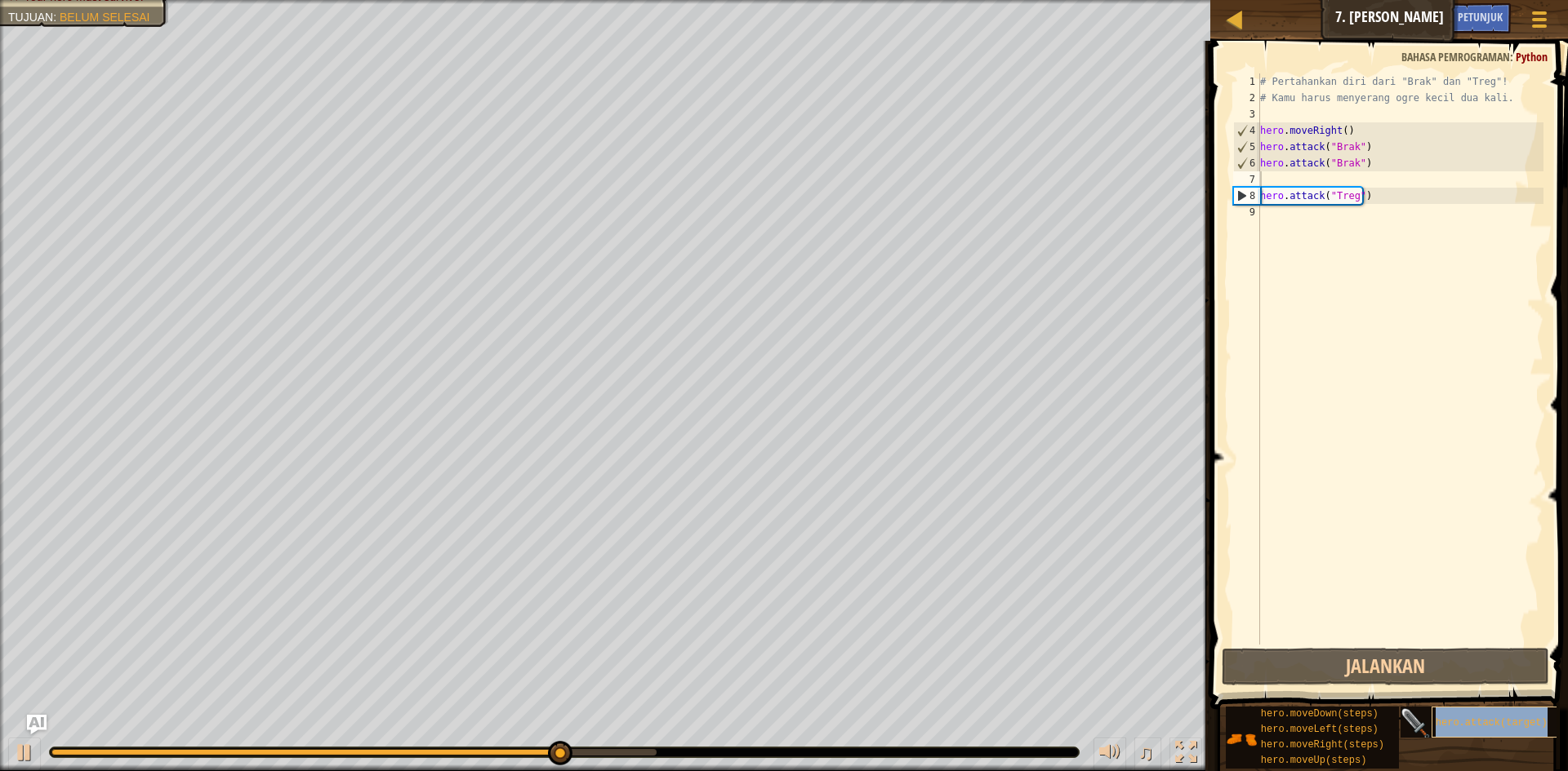
click at [1455, 727] on span "hero.attack(target)" at bounding box center [1491, 723] width 112 height 11
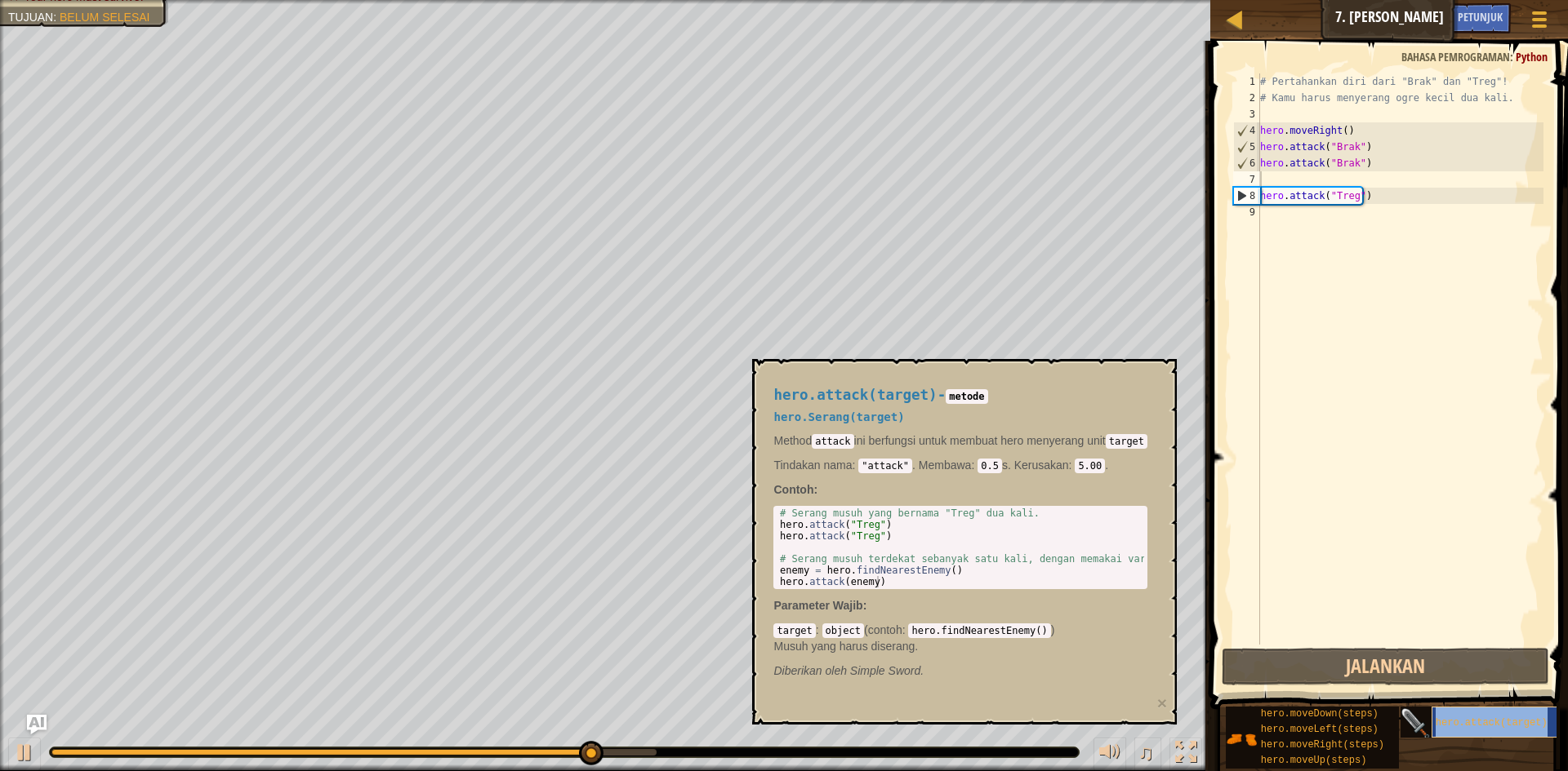
click at [1455, 728] on span "hero.attack(target)" at bounding box center [1491, 723] width 112 height 11
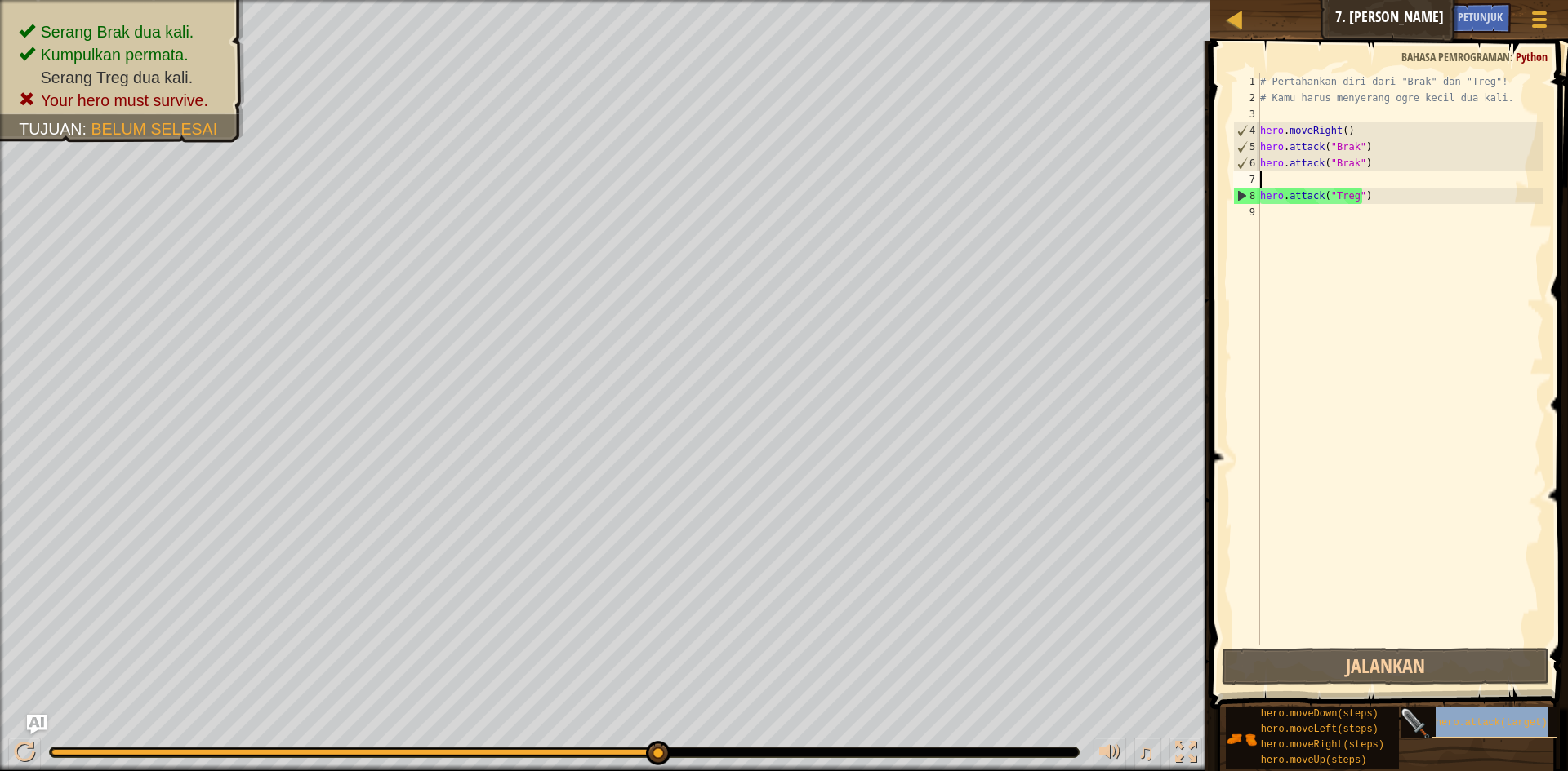
click at [1455, 728] on span "hero.attack(target)" at bounding box center [1491, 723] width 112 height 11
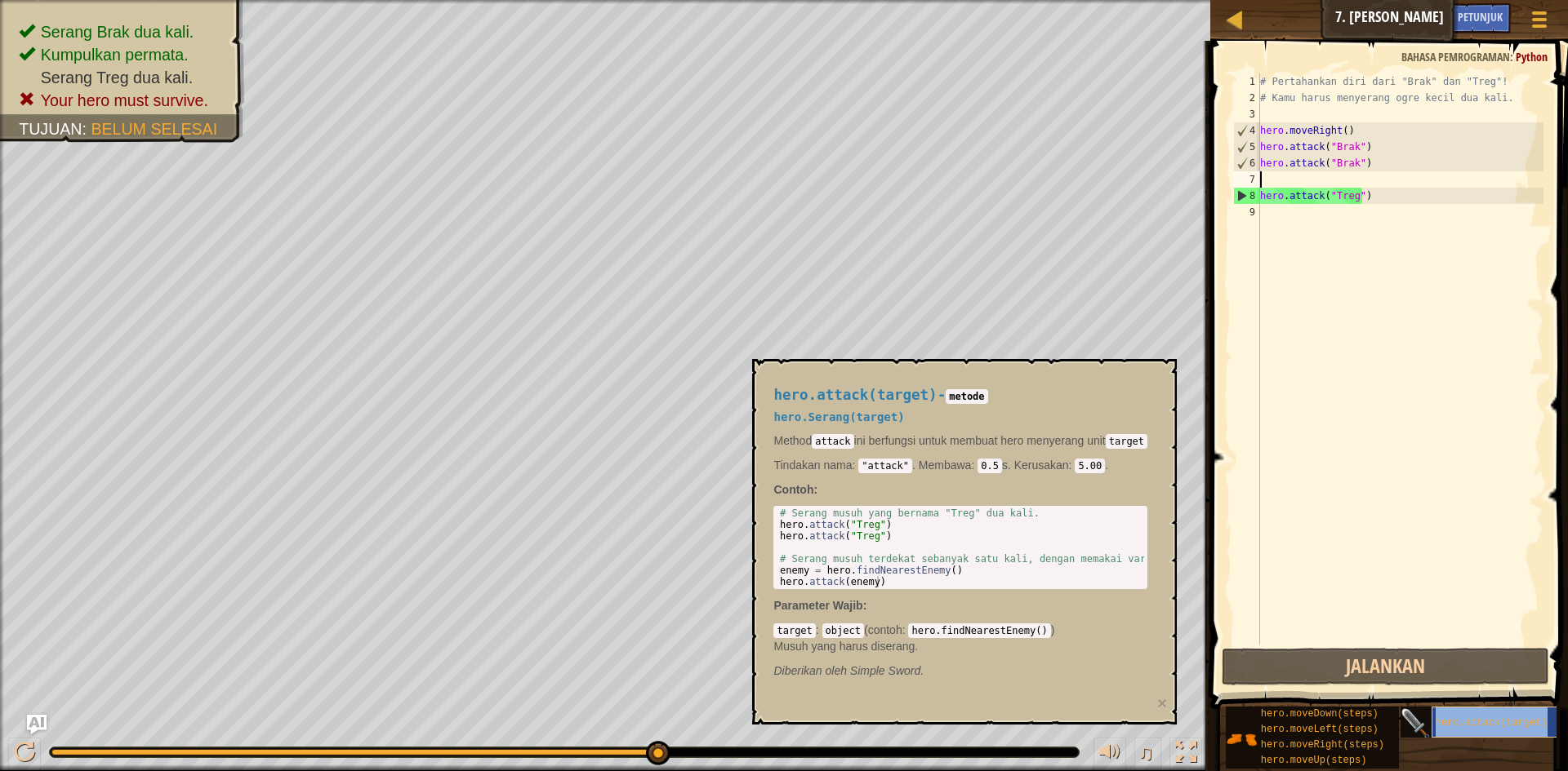
click at [1455, 728] on span "hero.attack(target)" at bounding box center [1491, 723] width 112 height 11
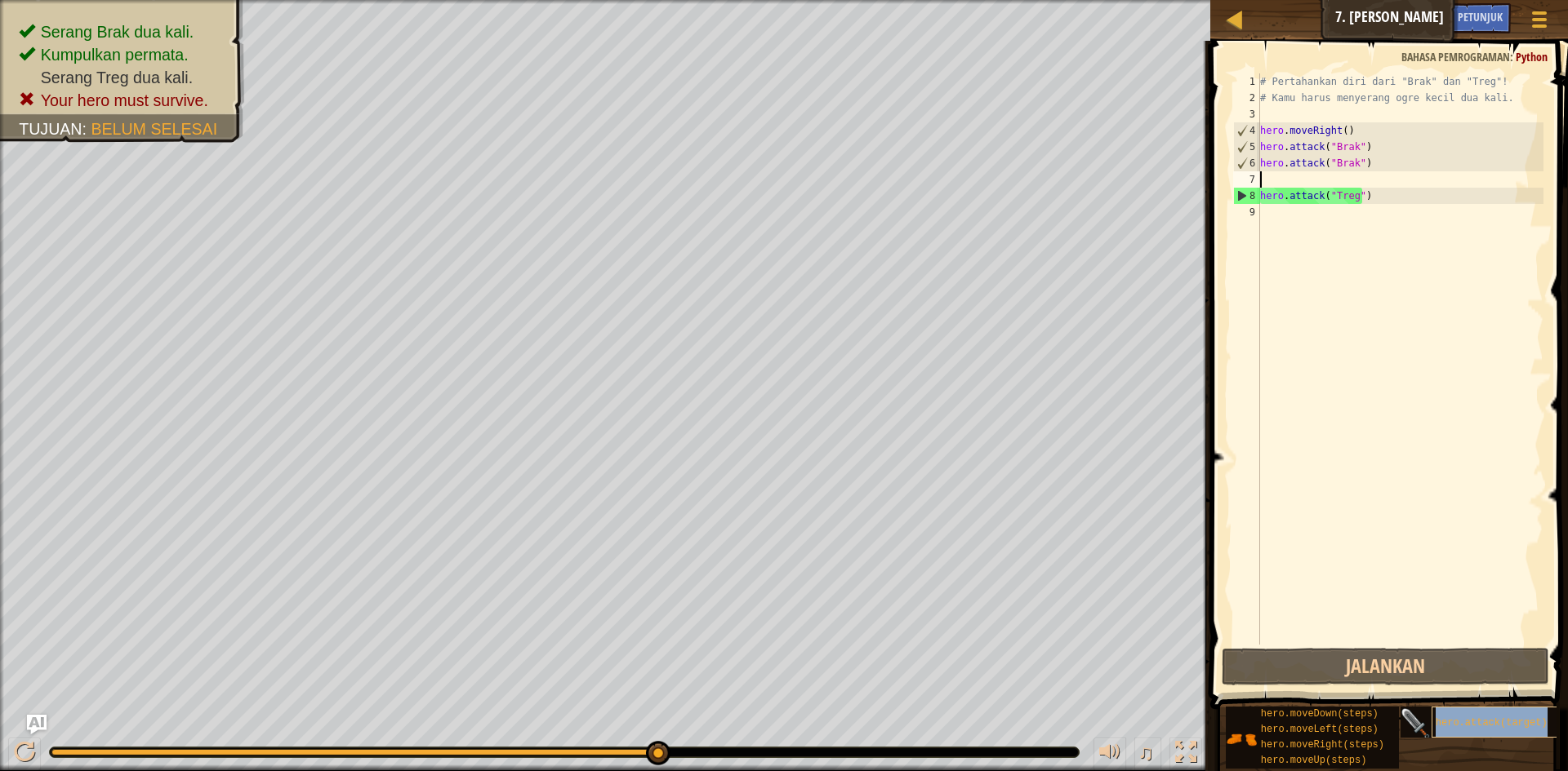
click at [1455, 728] on span "hero.attack(target)" at bounding box center [1491, 723] width 112 height 11
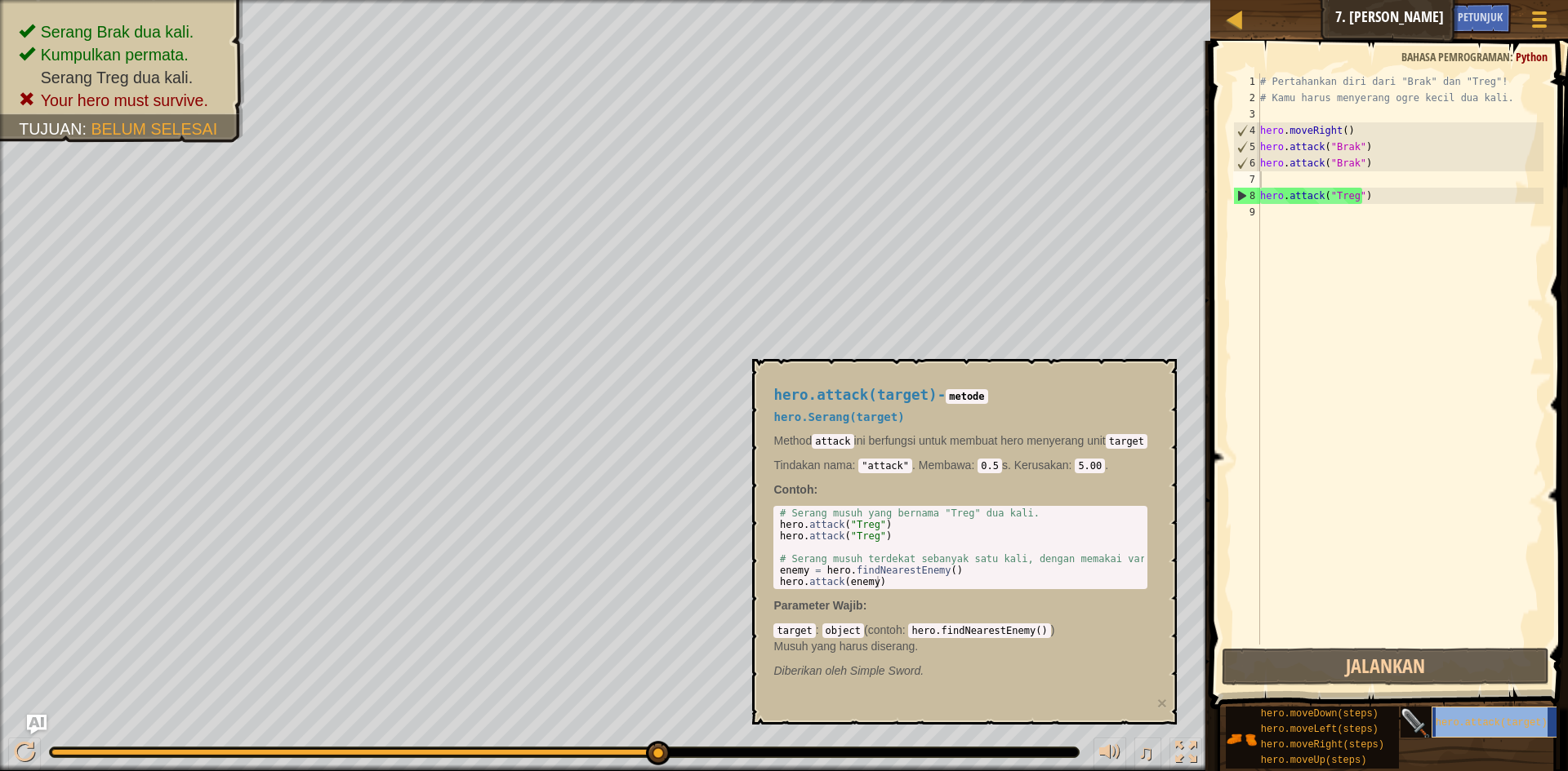
click at [1455, 728] on span "hero.attack(target)" at bounding box center [1491, 723] width 112 height 11
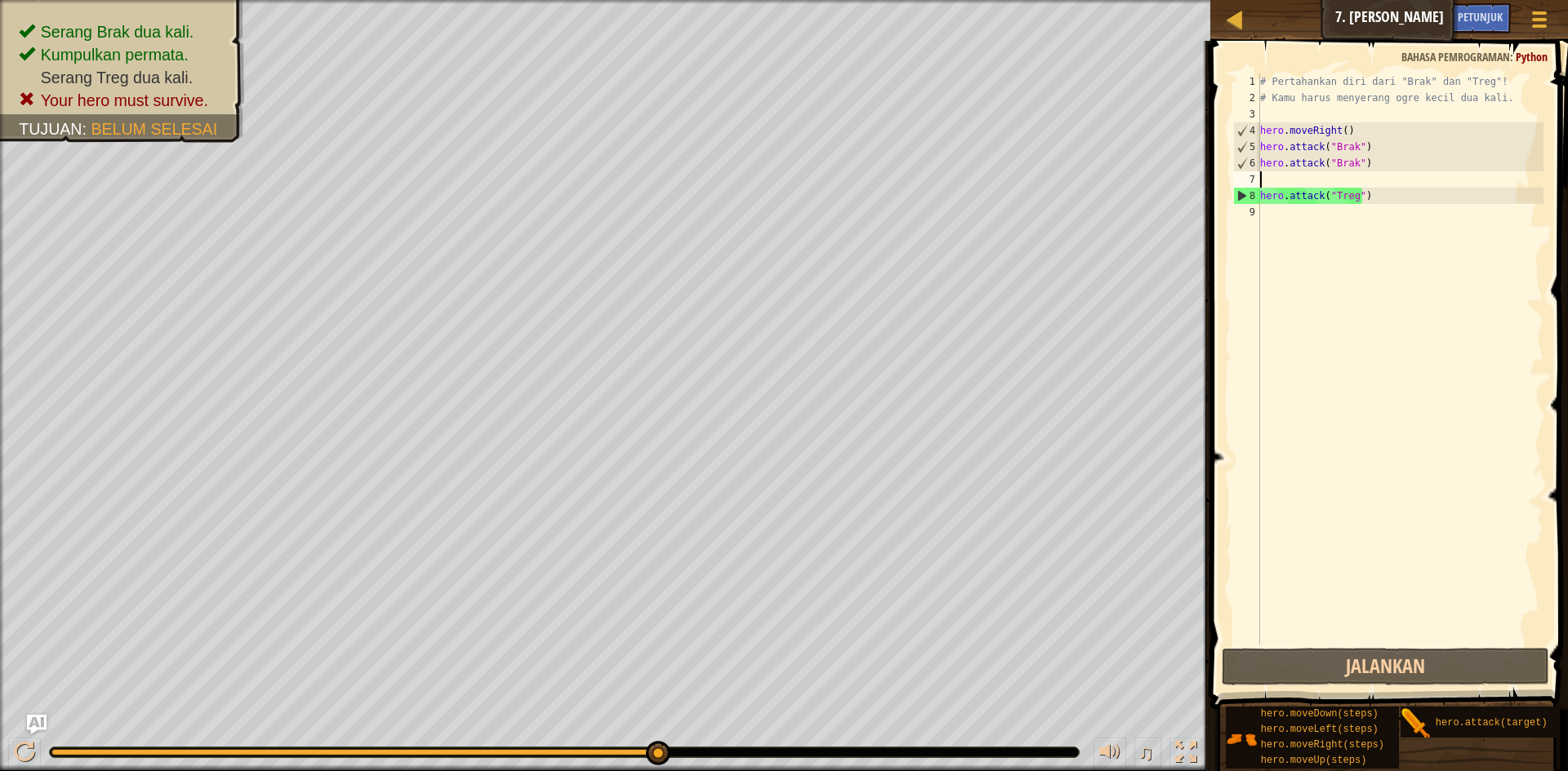
click at [1265, 179] on div "# Pertahankan diri dari "Brak" dan "Treg"! # Kamu harus menyerang ogre kecil du…" at bounding box center [1400, 375] width 287 height 604
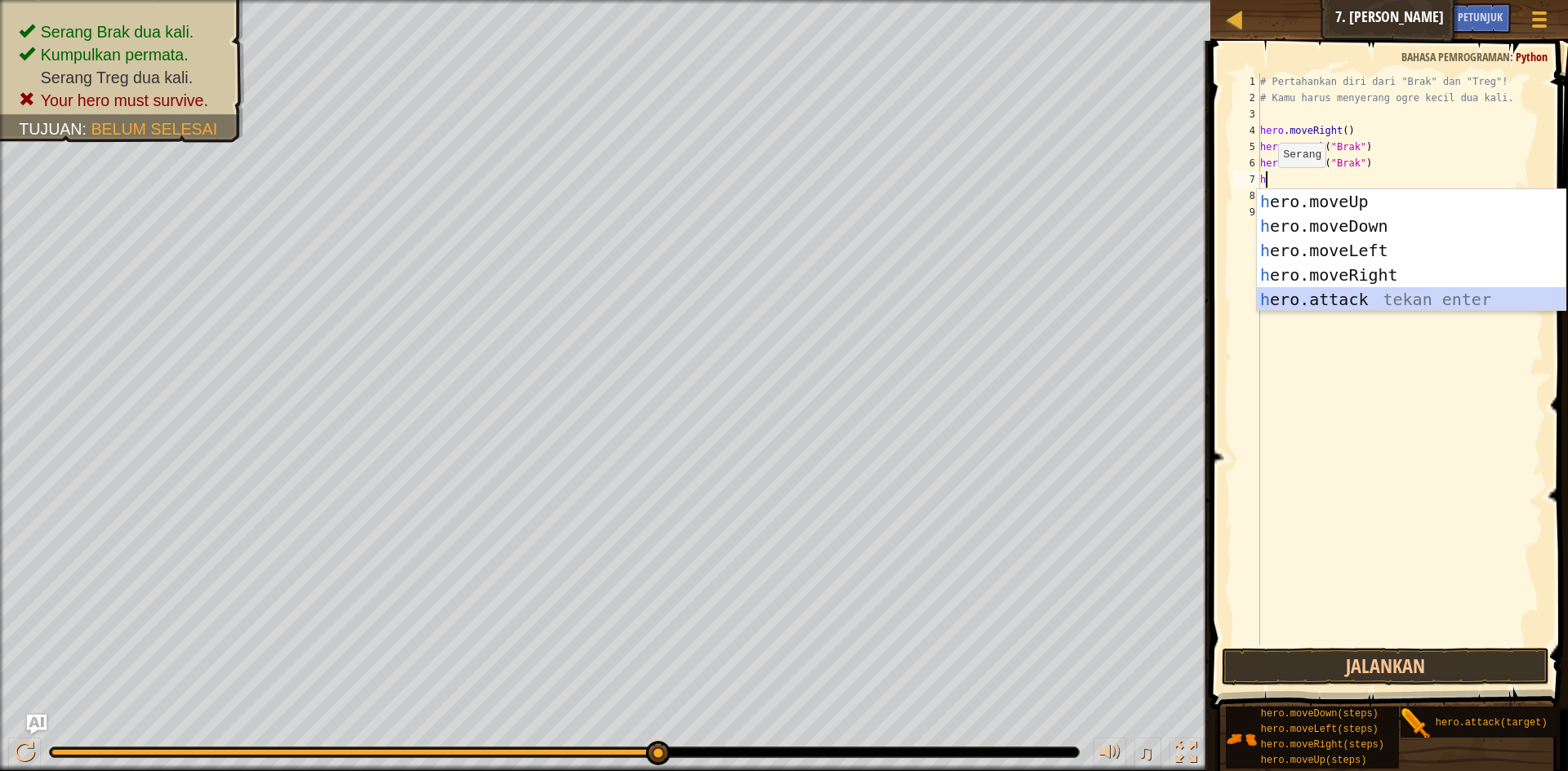
click at [1325, 297] on div "h ero.moveUp tekan enter h ero.moveDown tekan enter h ero.moveLeft tekan enter …" at bounding box center [1411, 275] width 309 height 172
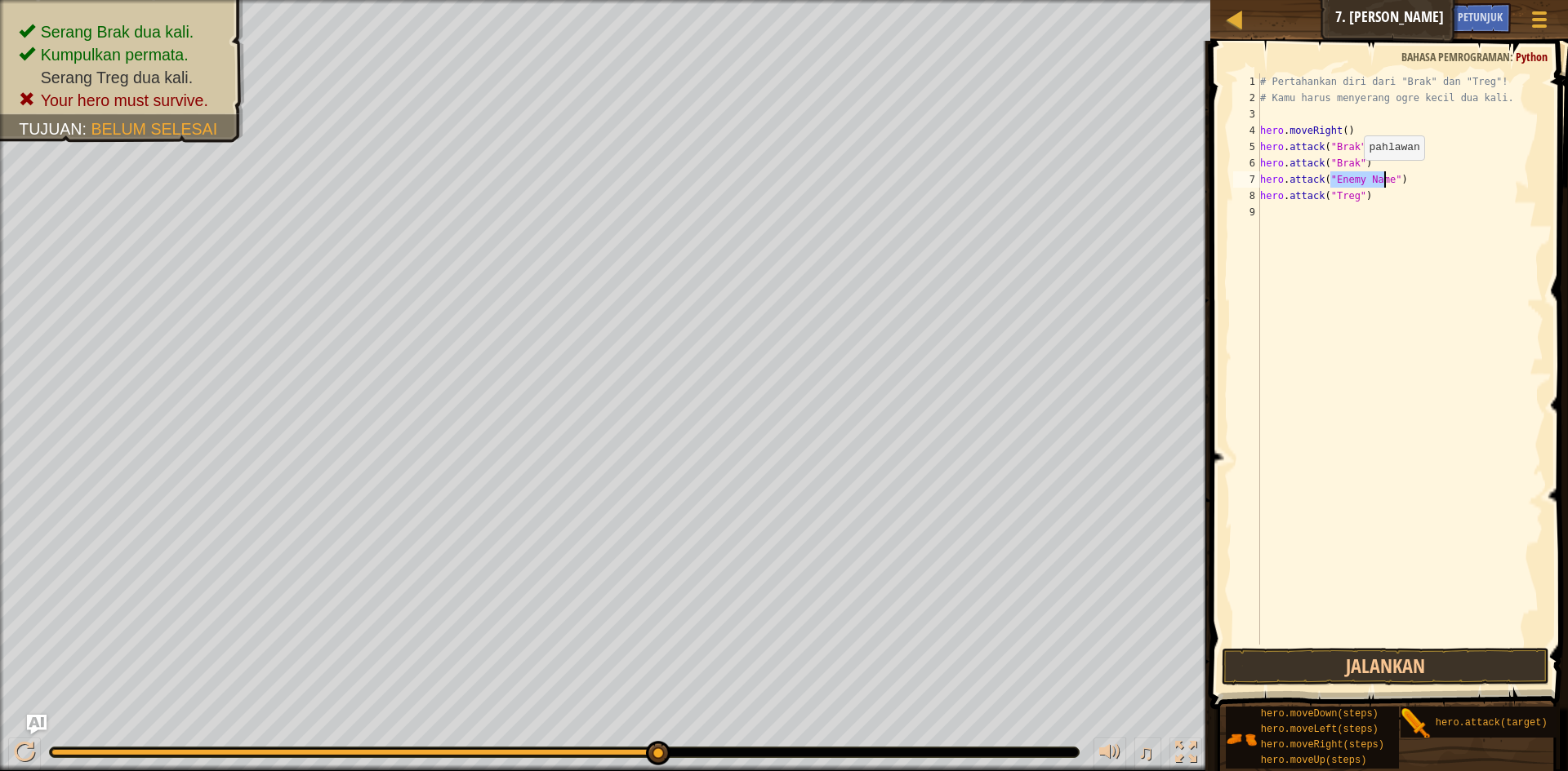
click at [1350, 176] on div "# Pertahankan diri dari "Brak" dan "Treg"! # Kamu harus menyerang ogre kecil du…" at bounding box center [1400, 358] width 287 height 571
click at [1380, 179] on div "# Pertahankan diri dari "Brak" dan "Treg"! # Kamu harus menyerang ogre kecil du…" at bounding box center [1400, 375] width 287 height 604
type textarea "hero.attack("Treg")"
click at [1355, 666] on button "Jalankan" at bounding box center [1385, 666] width 327 height 38
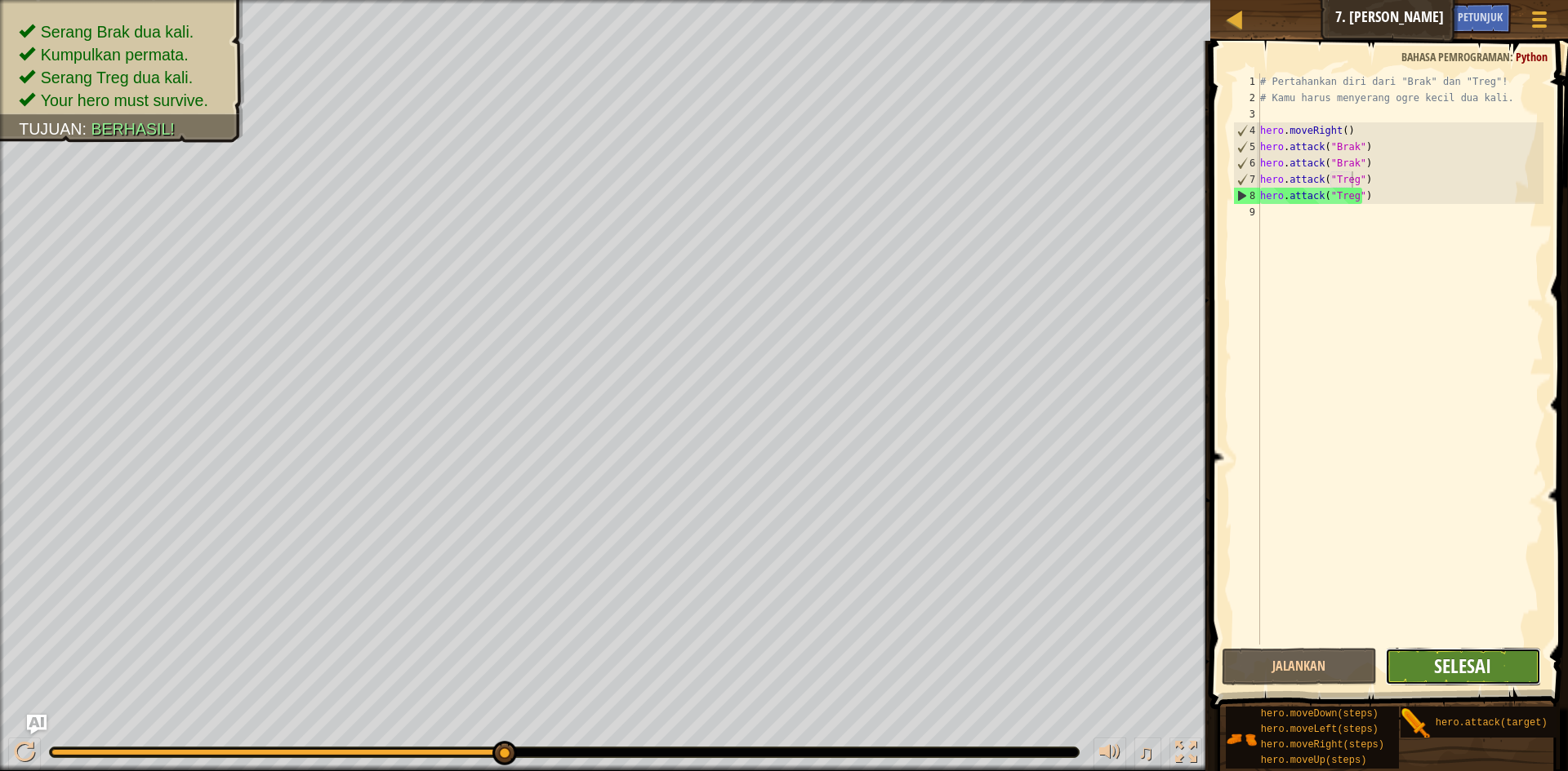
click at [1446, 673] on span "Selesai" at bounding box center [1463, 666] width 58 height 26
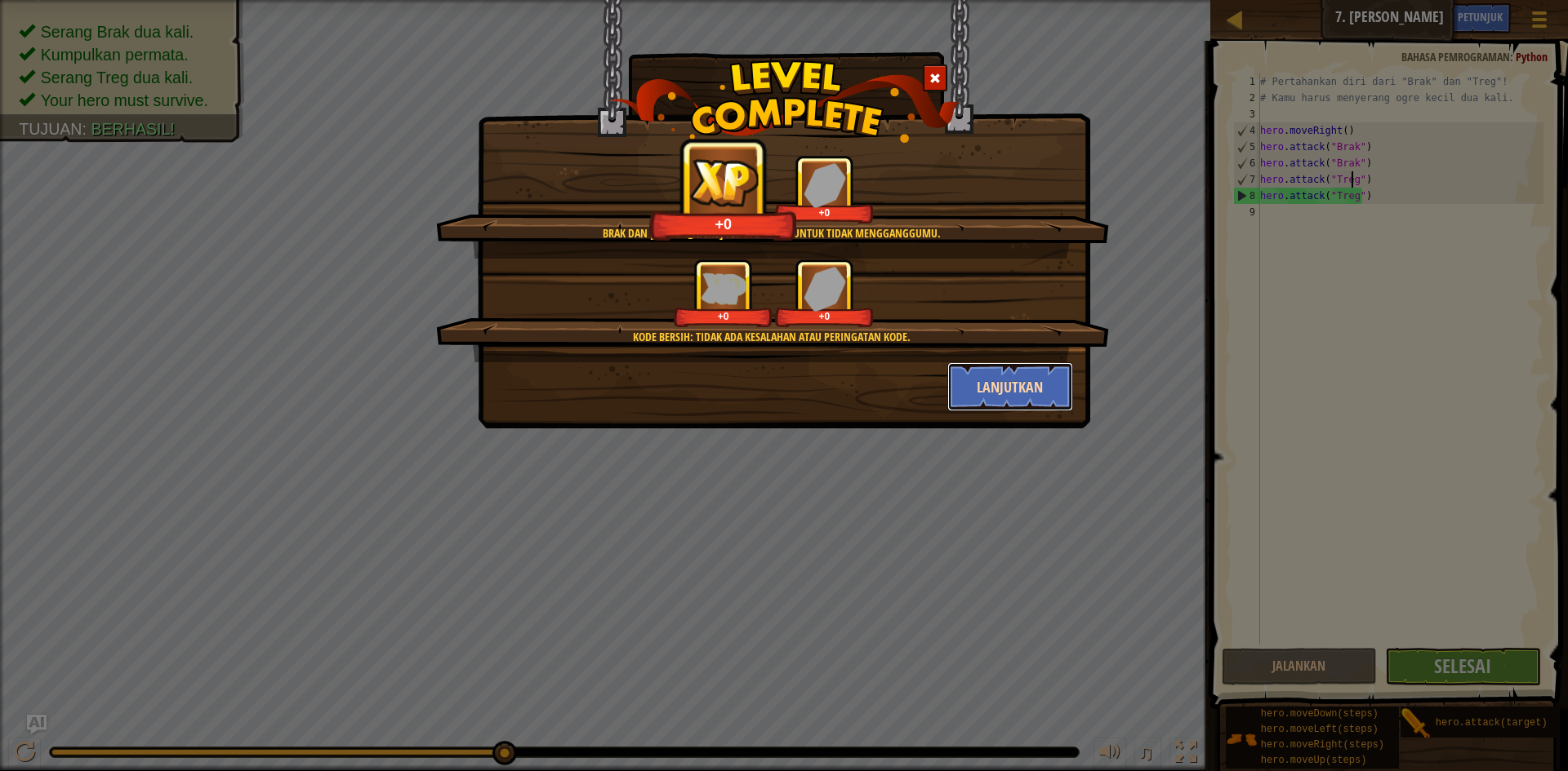
click at [969, 384] on button "Lanjutkan" at bounding box center [1010, 387] width 127 height 49
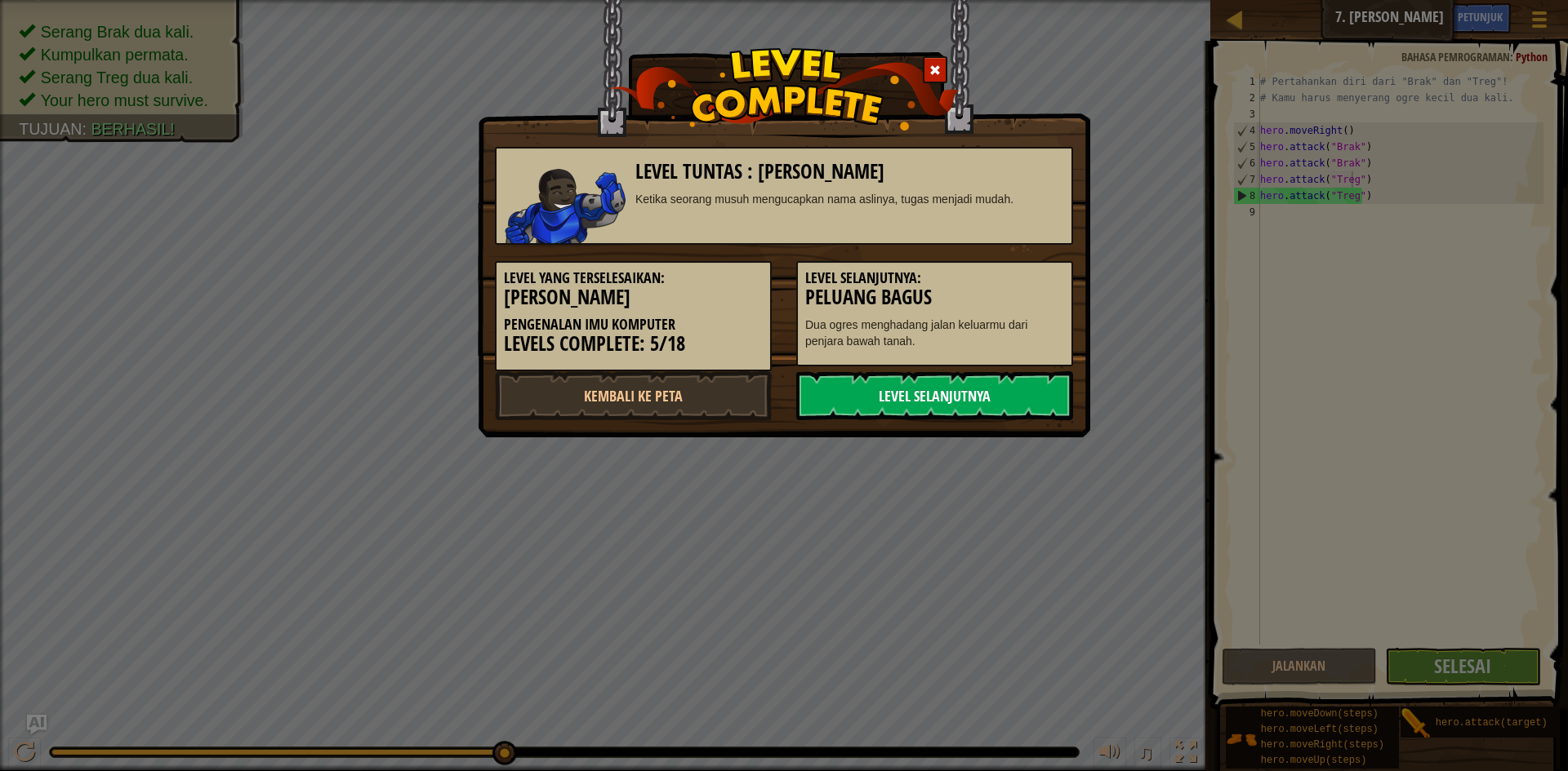
drag, startPoint x: 969, startPoint y: 384, endPoint x: 998, endPoint y: 392, distance: 30.1
click at [998, 392] on link "Level Selanjutnya" at bounding box center [935, 396] width 277 height 49
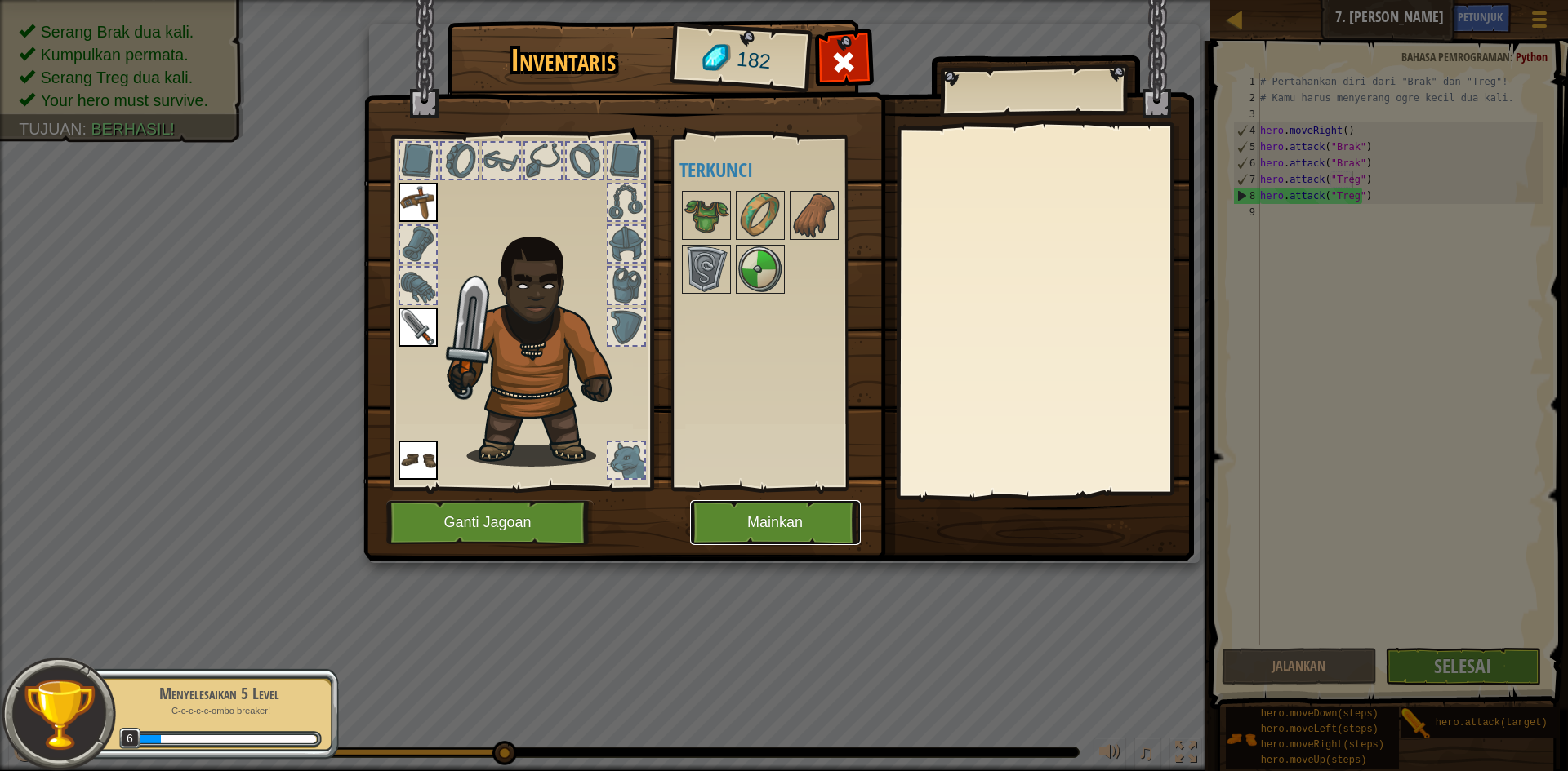
click at [813, 512] on button "Mainkan" at bounding box center [776, 522] width 171 height 44
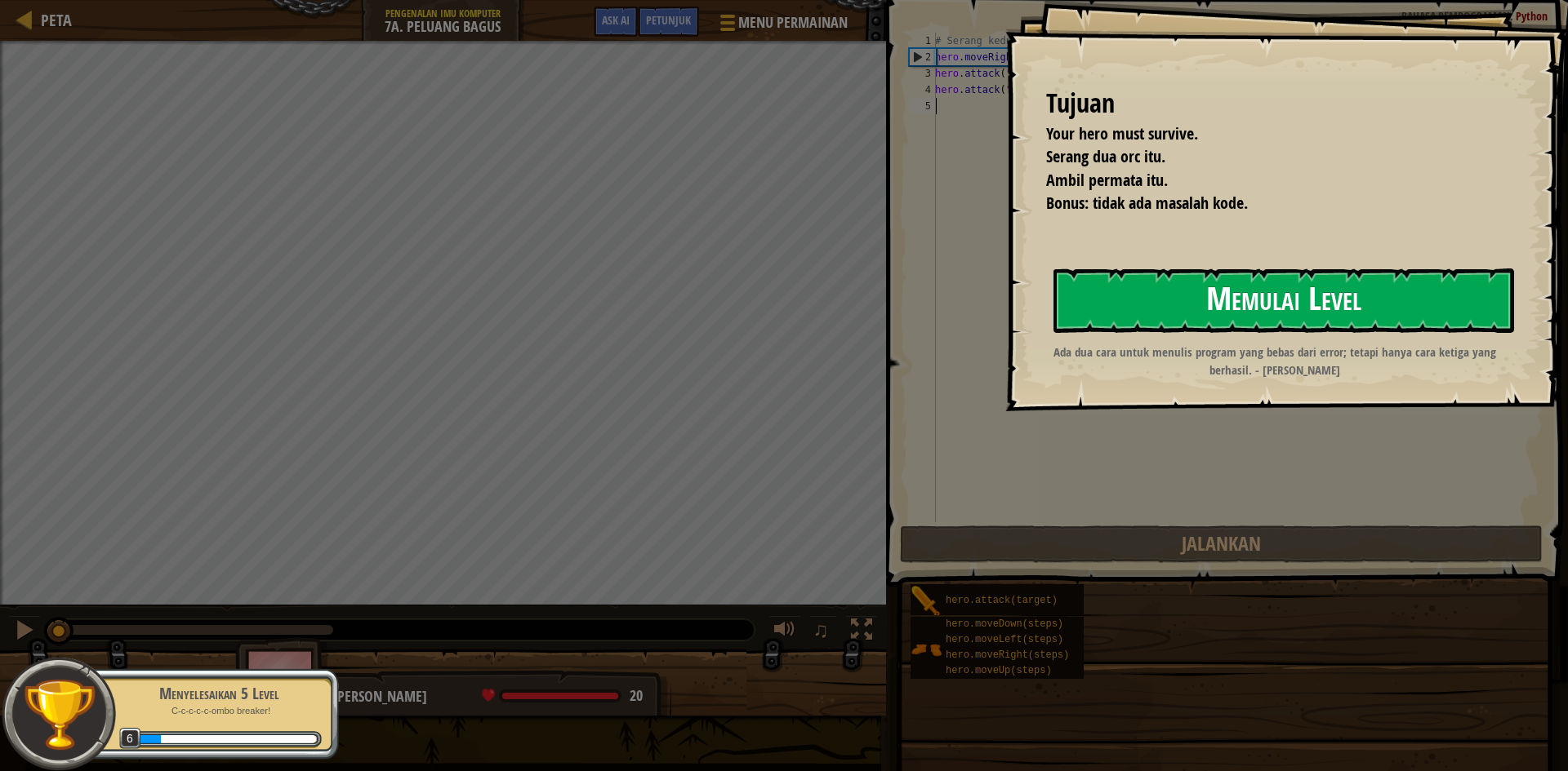
click at [1281, 276] on button "Memulai Level" at bounding box center [1284, 301] width 461 height 65
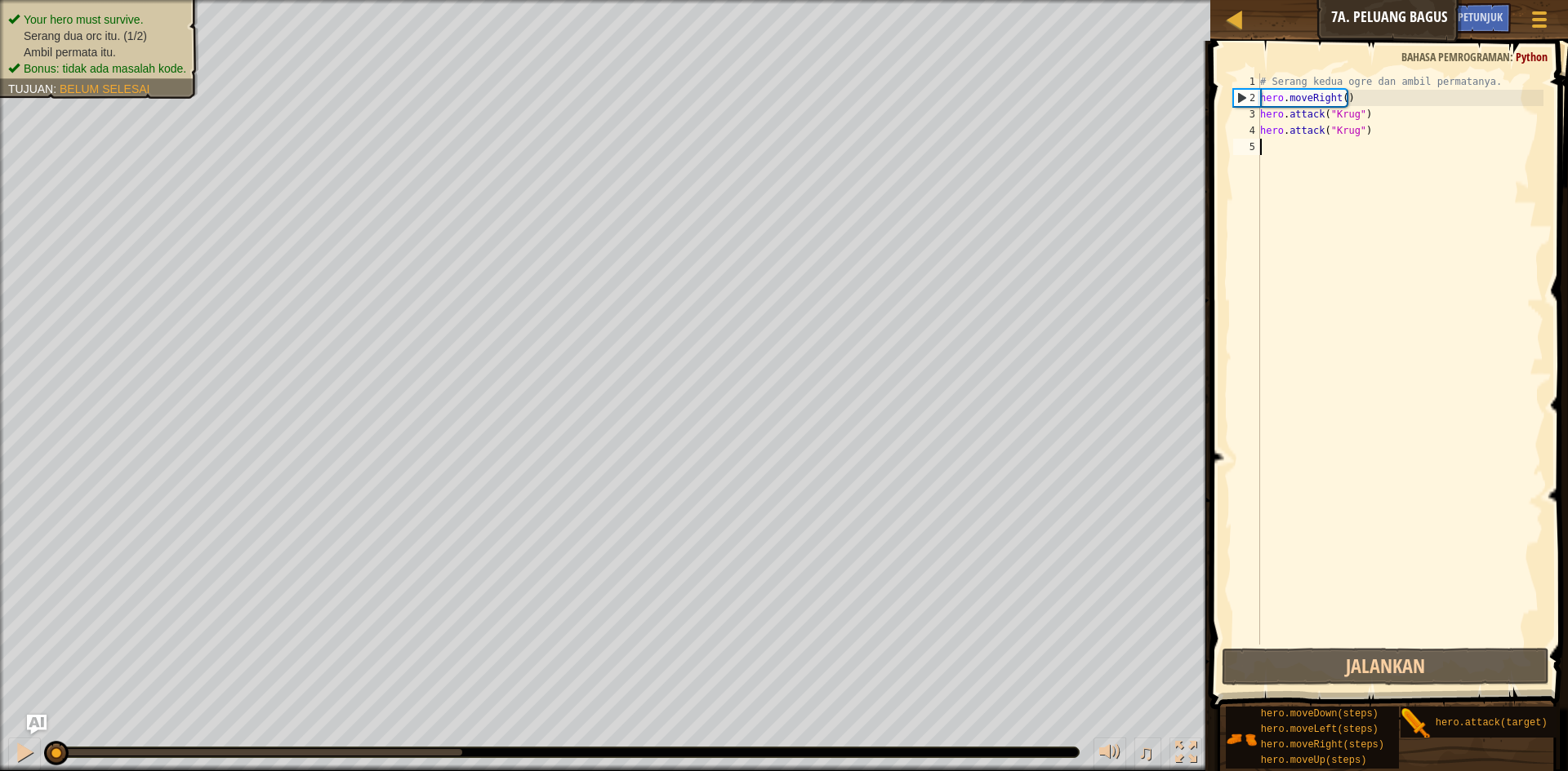
click at [1265, 145] on div "# Serang kedua ogre dan ambil permatanya. hero . moveRight ( ) hero . attack ( …" at bounding box center [1400, 375] width 287 height 604
type textarea "h"
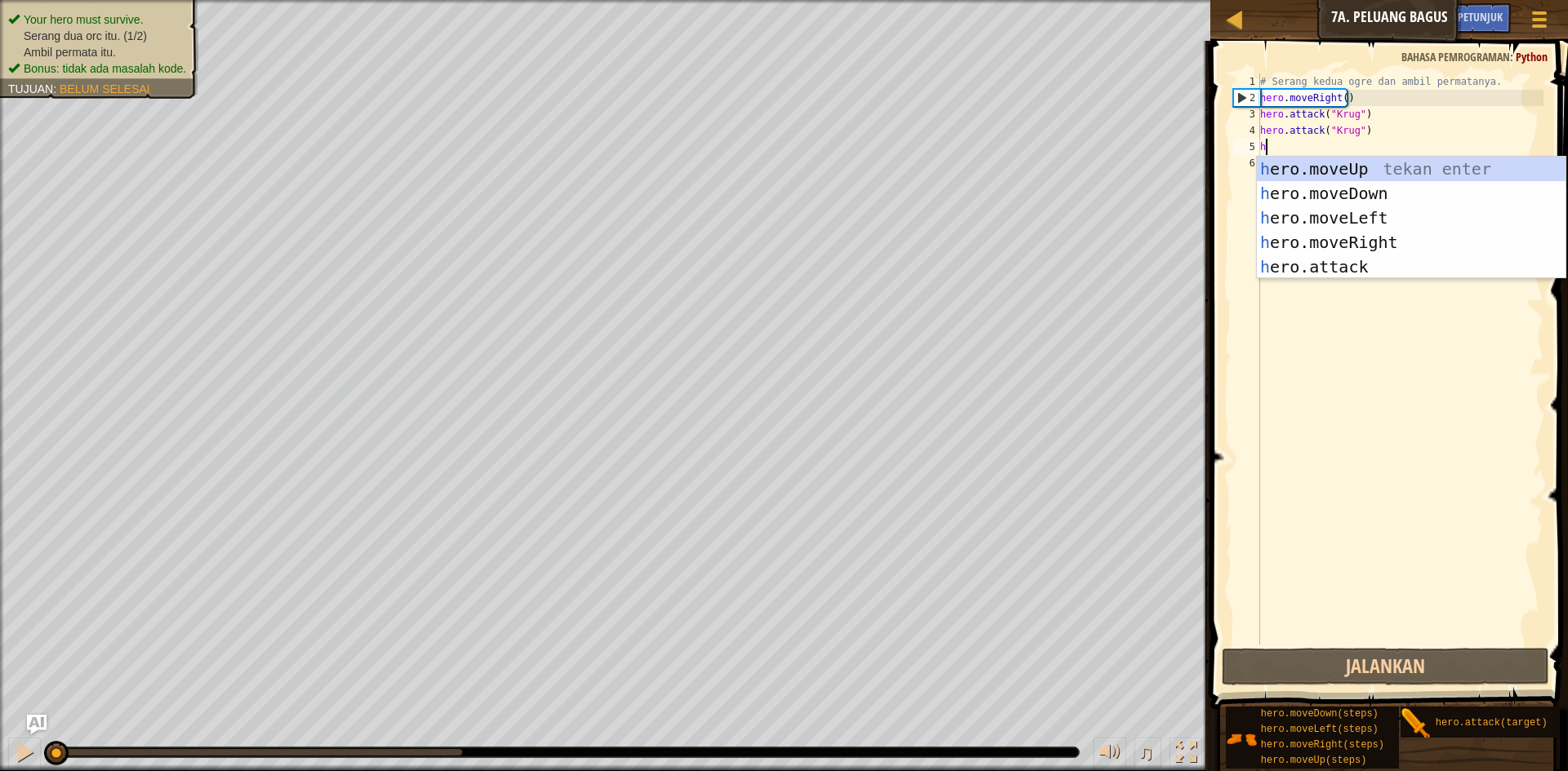
scroll to position [7, 0]
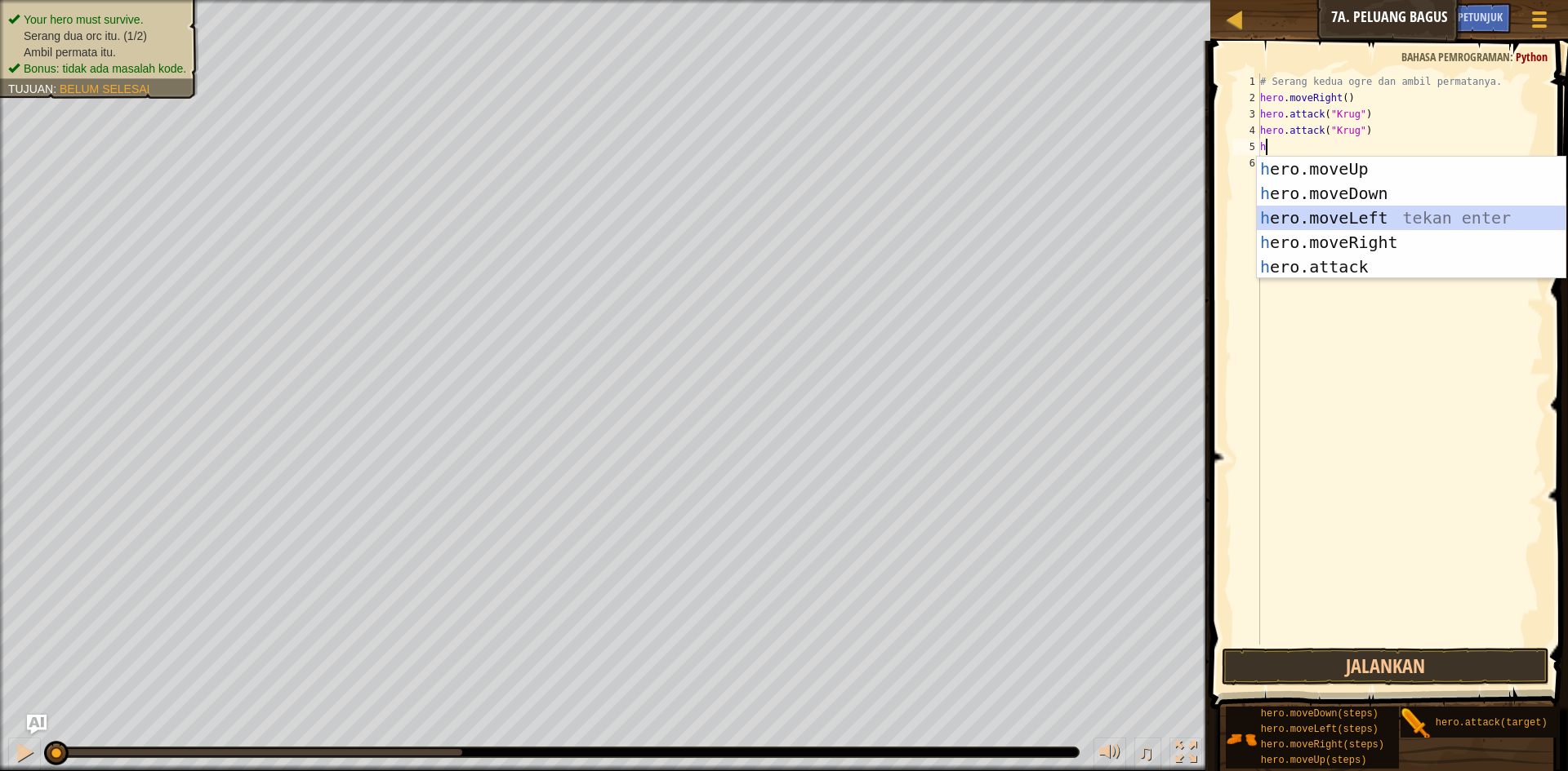
click at [1312, 209] on div "h ero.moveUp tekan enter h ero.moveDown tekan enter h ero.moveLeft tekan enter …" at bounding box center [1411, 242] width 309 height 172
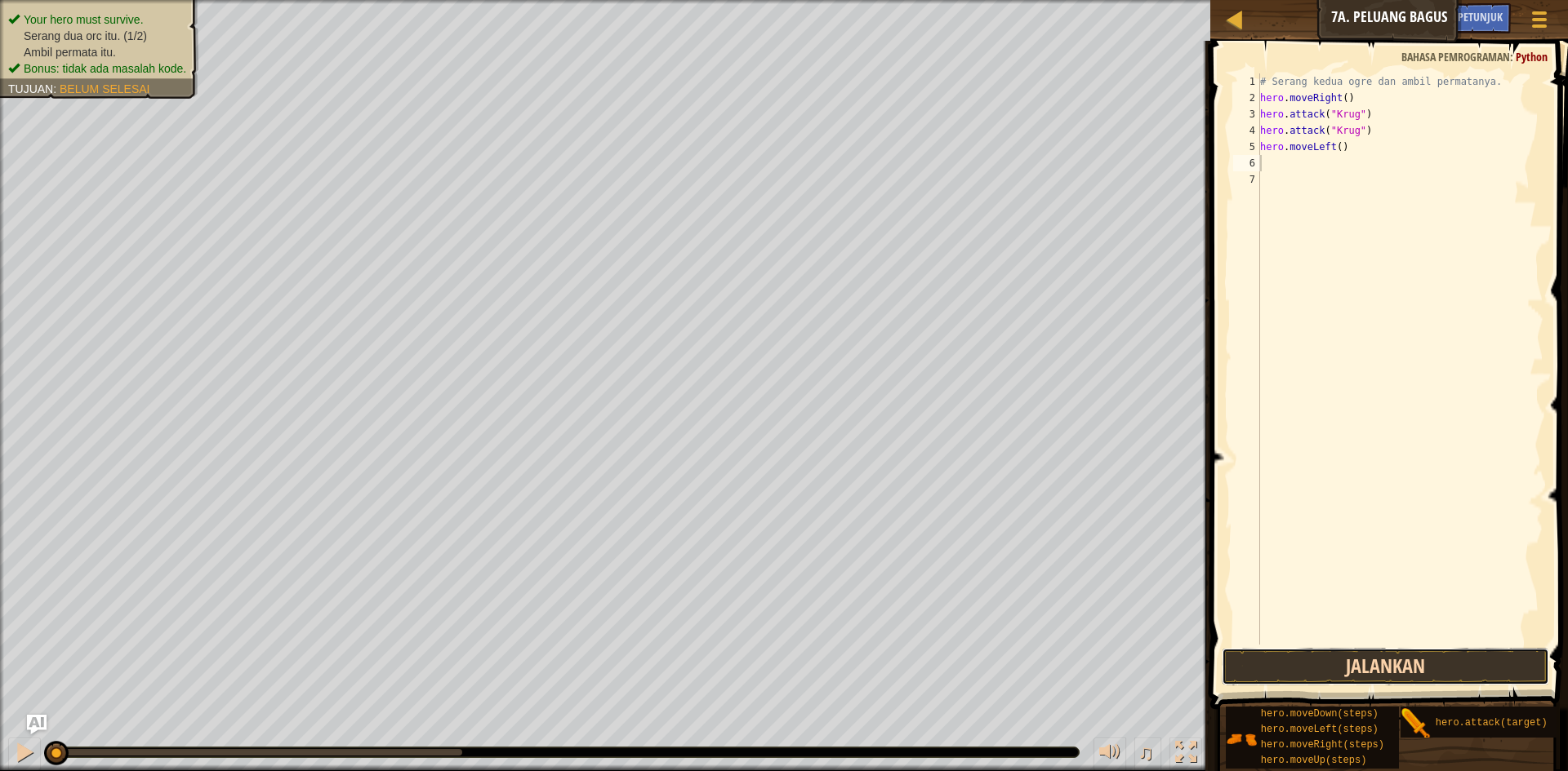
click at [1501, 663] on button "Jalankan" at bounding box center [1385, 666] width 327 height 38
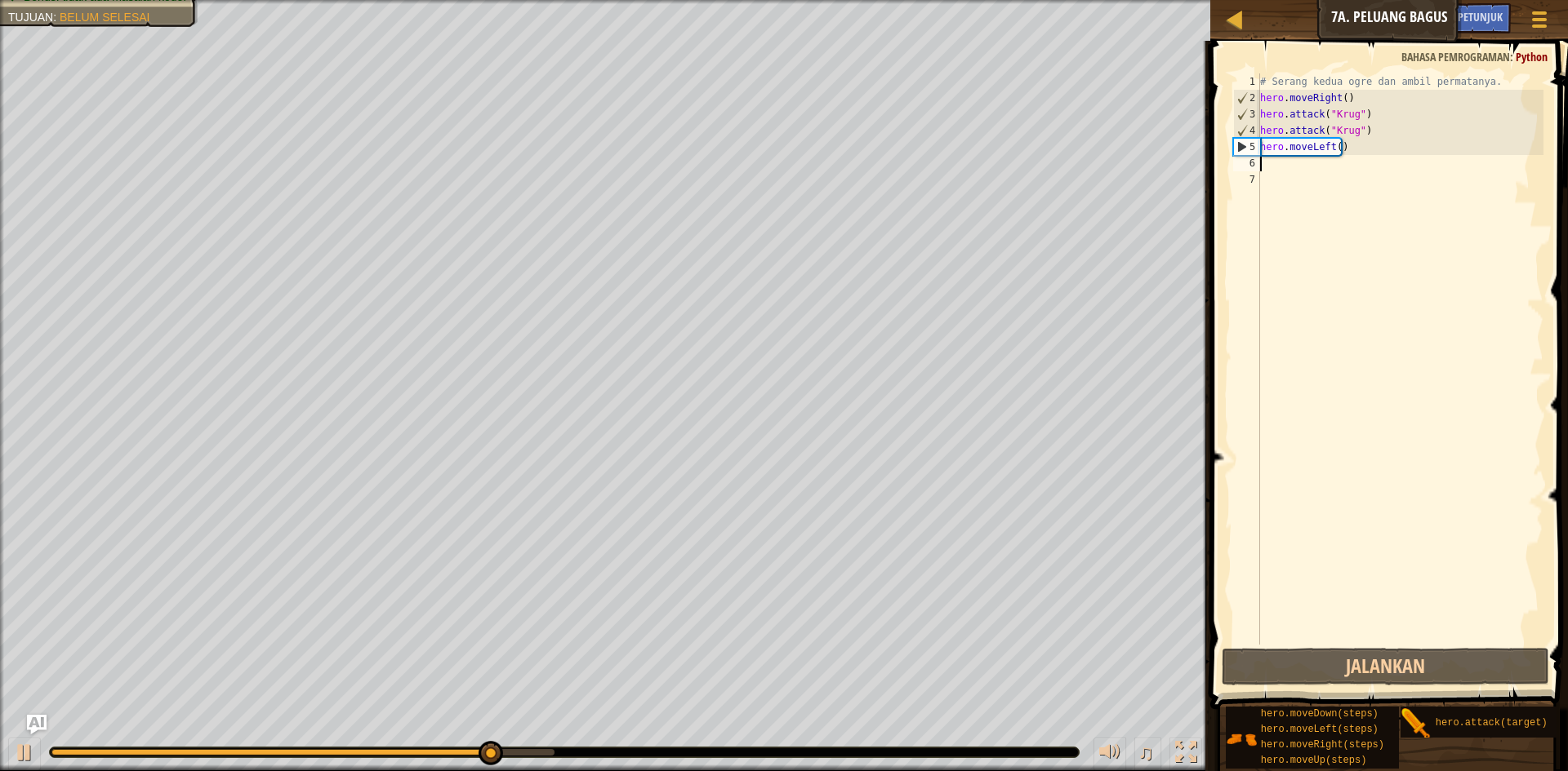
click at [1355, 152] on div "# Serang kedua ogre dan ambil permatanya. hero . moveRight ( ) hero . attack ( …" at bounding box center [1400, 375] width 287 height 604
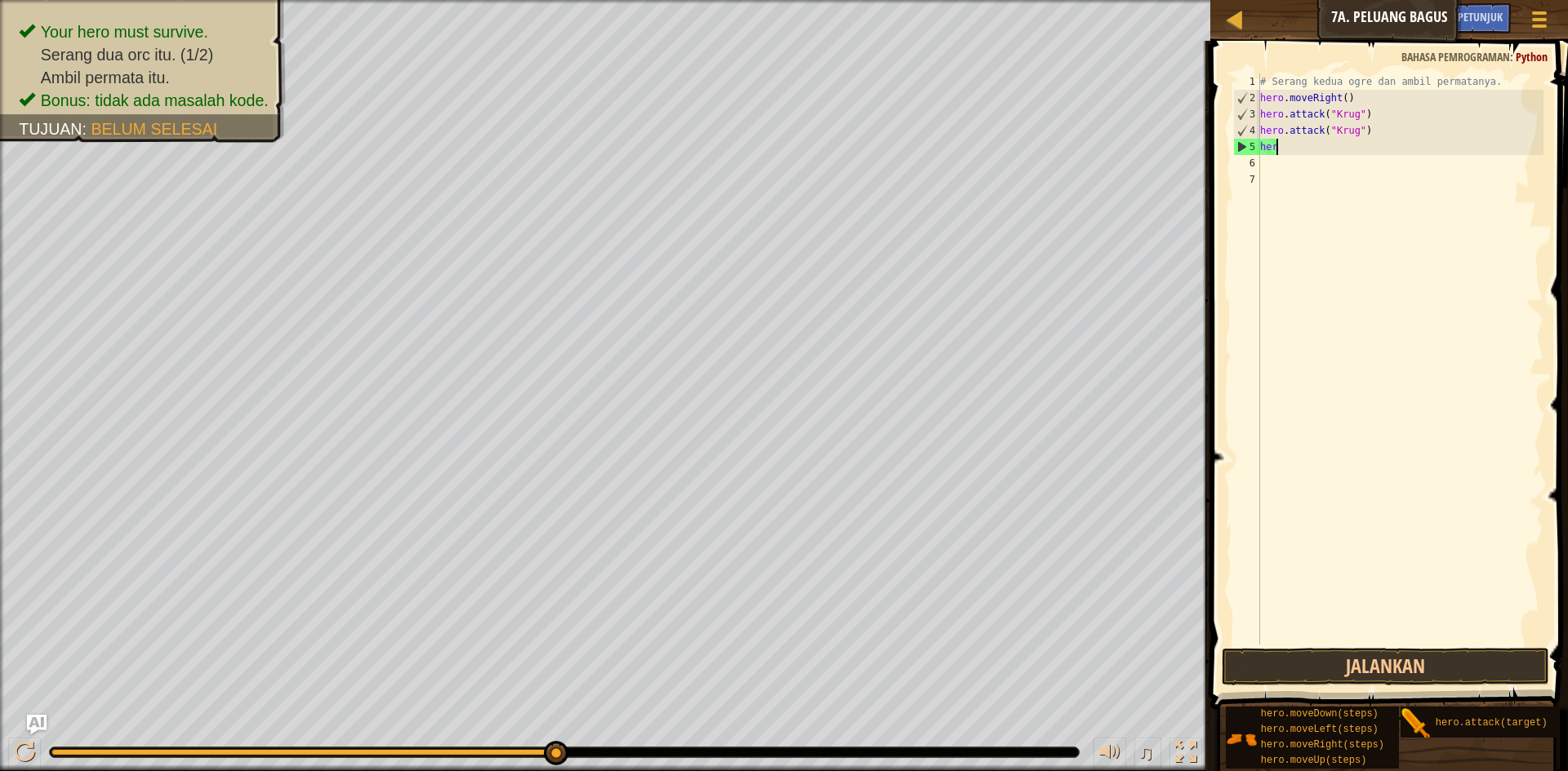
type textarea "h"
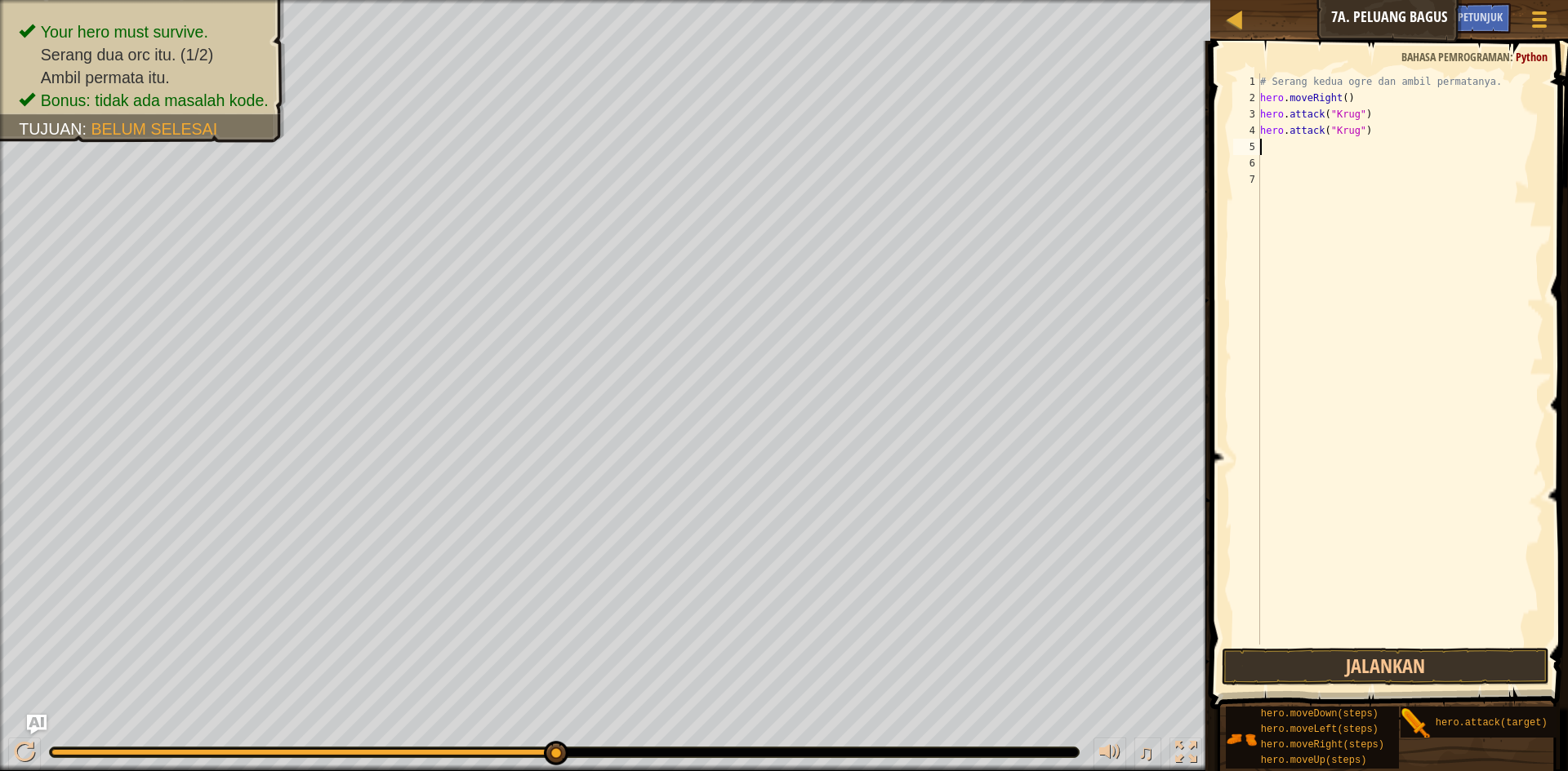
type textarea "h"
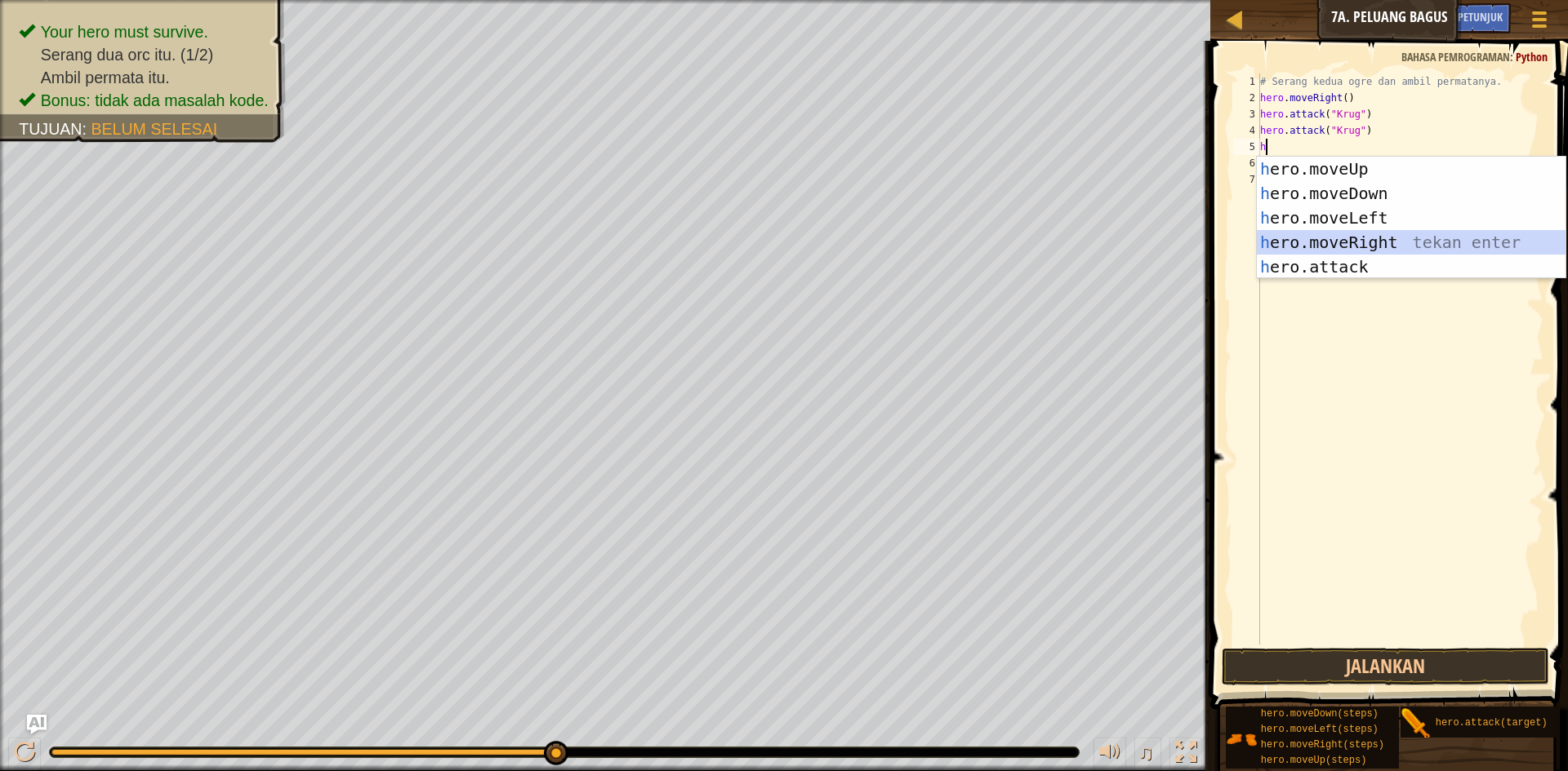
click at [1369, 242] on div "h ero.moveUp tekan enter h ero.moveDown tekan enter h ero.moveLeft tekan enter …" at bounding box center [1411, 242] width 309 height 172
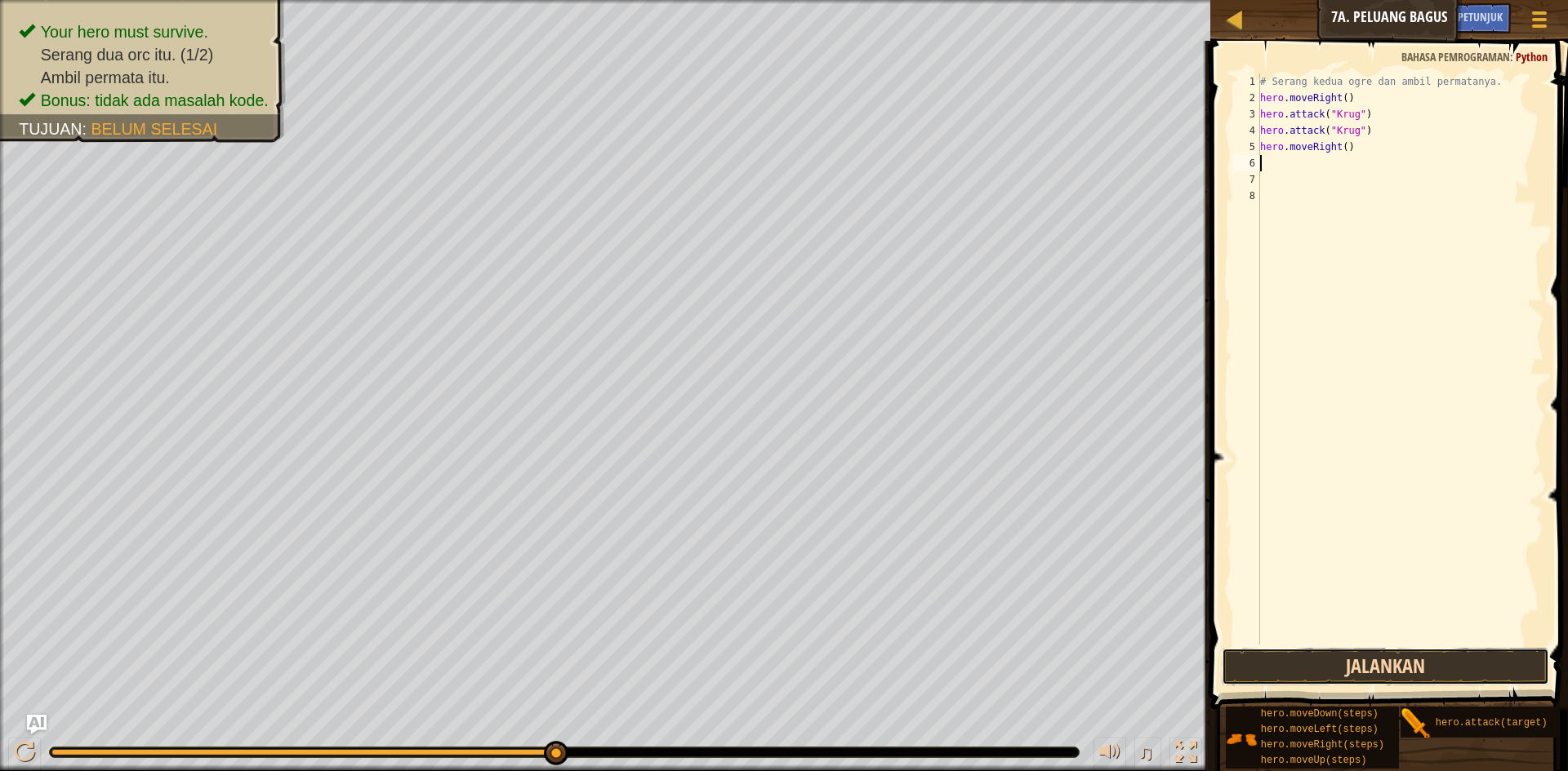
click at [1428, 669] on button "Jalankan" at bounding box center [1385, 666] width 327 height 38
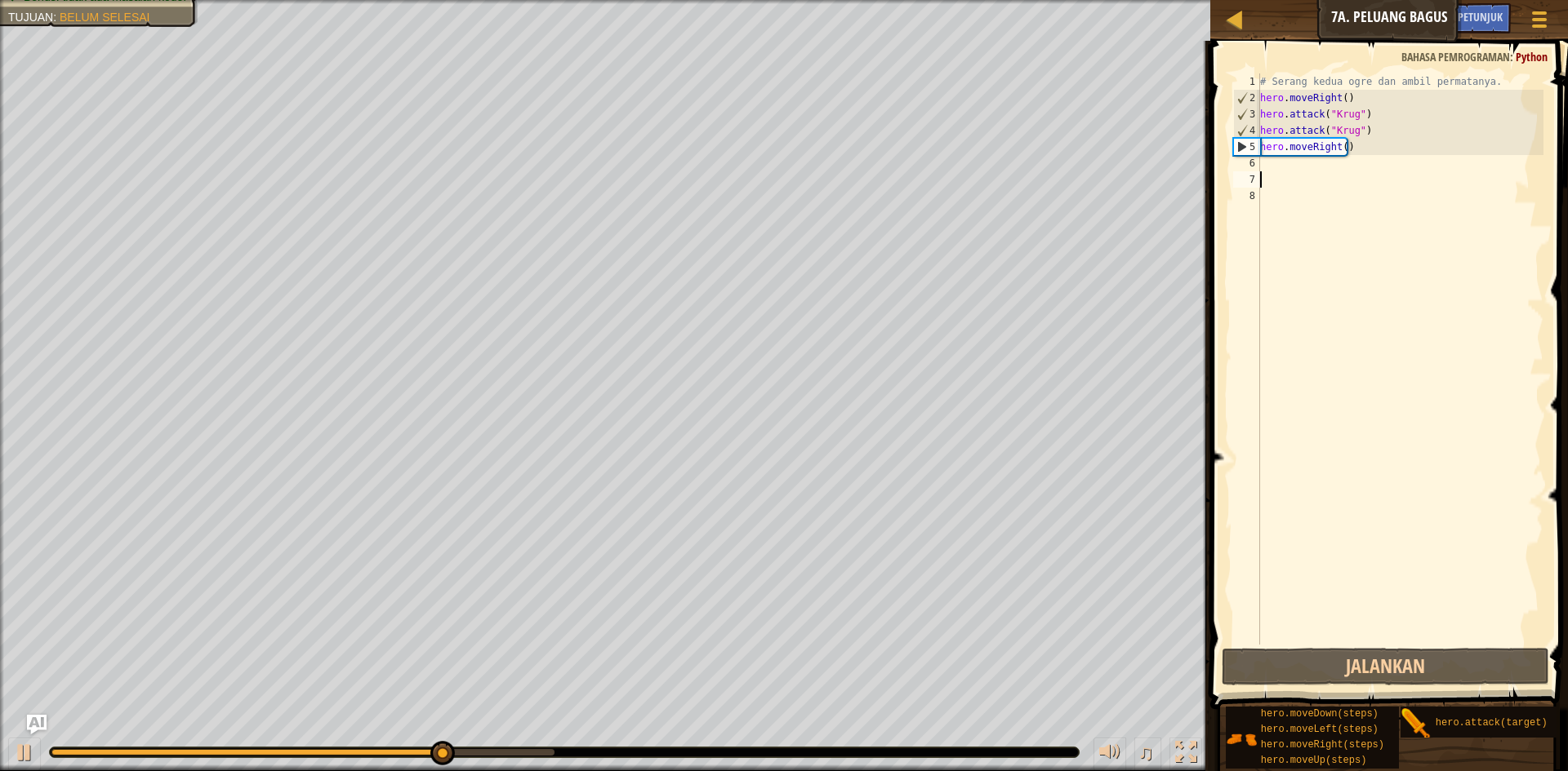
click at [1285, 177] on div "# Serang kedua ogre dan ambil permatanya. hero . moveRight ( ) hero . attack ( …" at bounding box center [1400, 375] width 287 height 604
click at [1282, 160] on div "# Serang kedua ogre dan ambil permatanya. hero . moveRight ( ) hero . attack ( …" at bounding box center [1400, 375] width 287 height 604
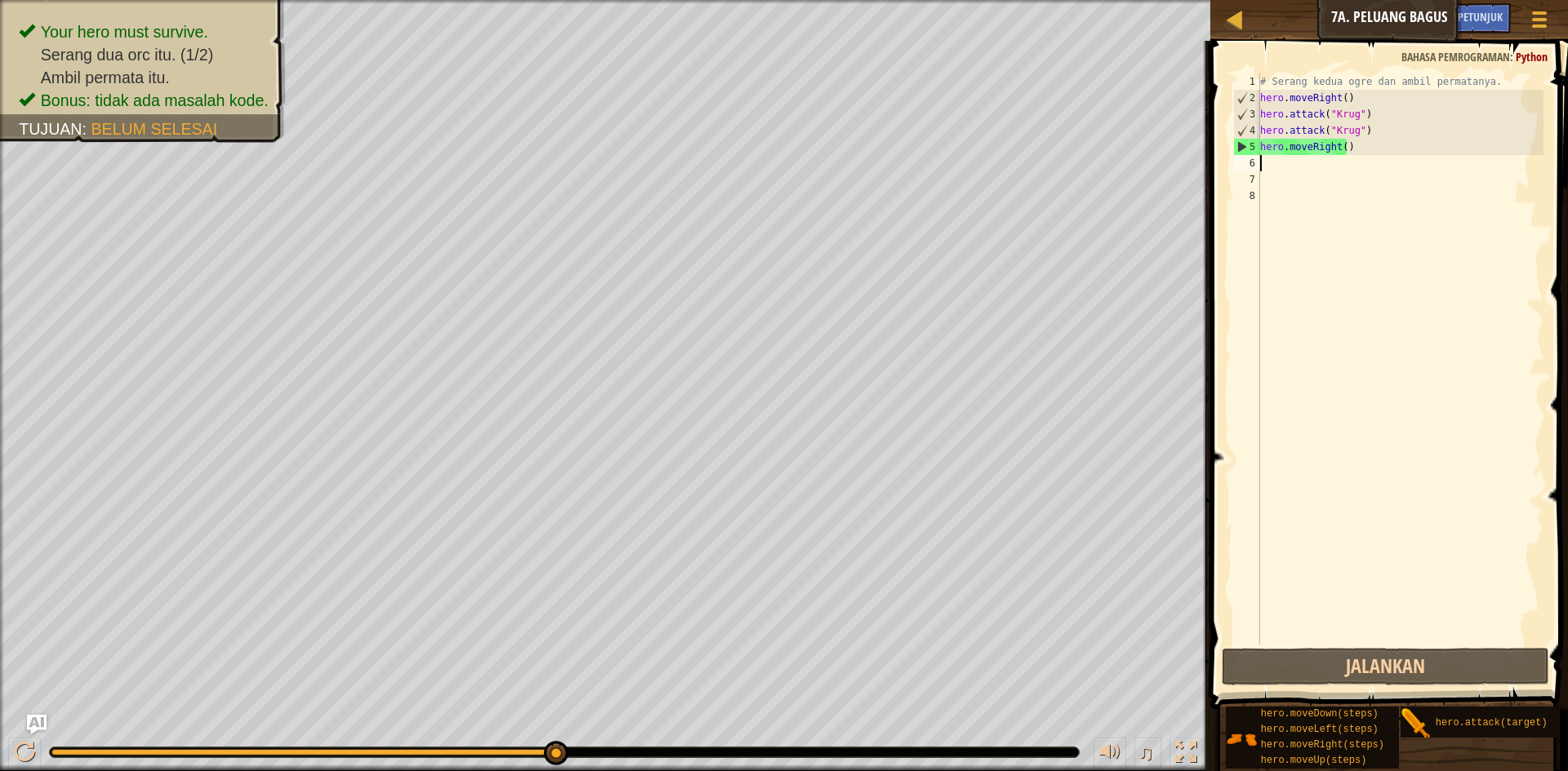
type textarea "h"
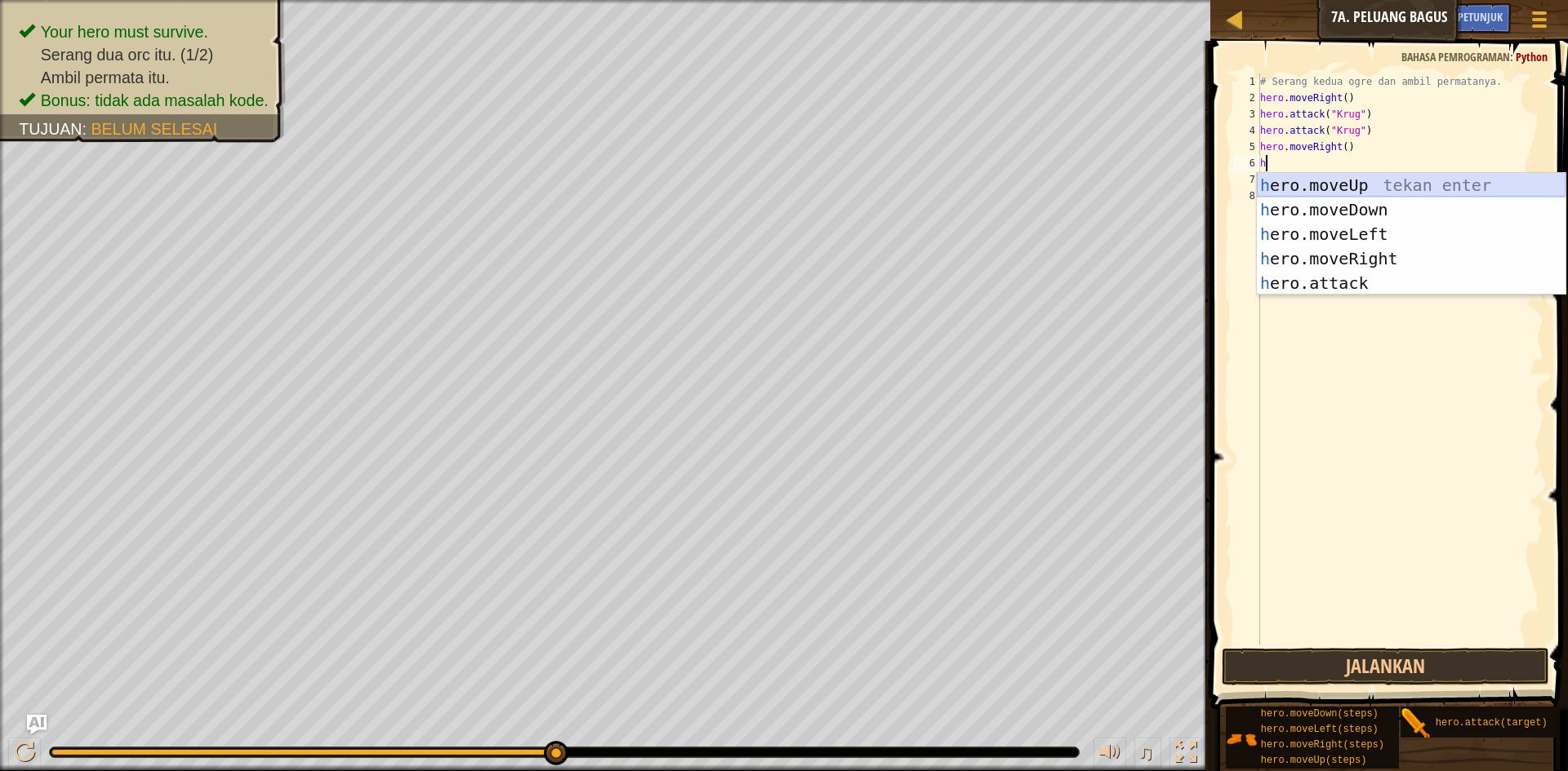
click at [1298, 186] on div "h ero.moveUp tekan enter h ero.moveDown tekan enter h ero.moveLeft tekan enter …" at bounding box center [1411, 258] width 309 height 172
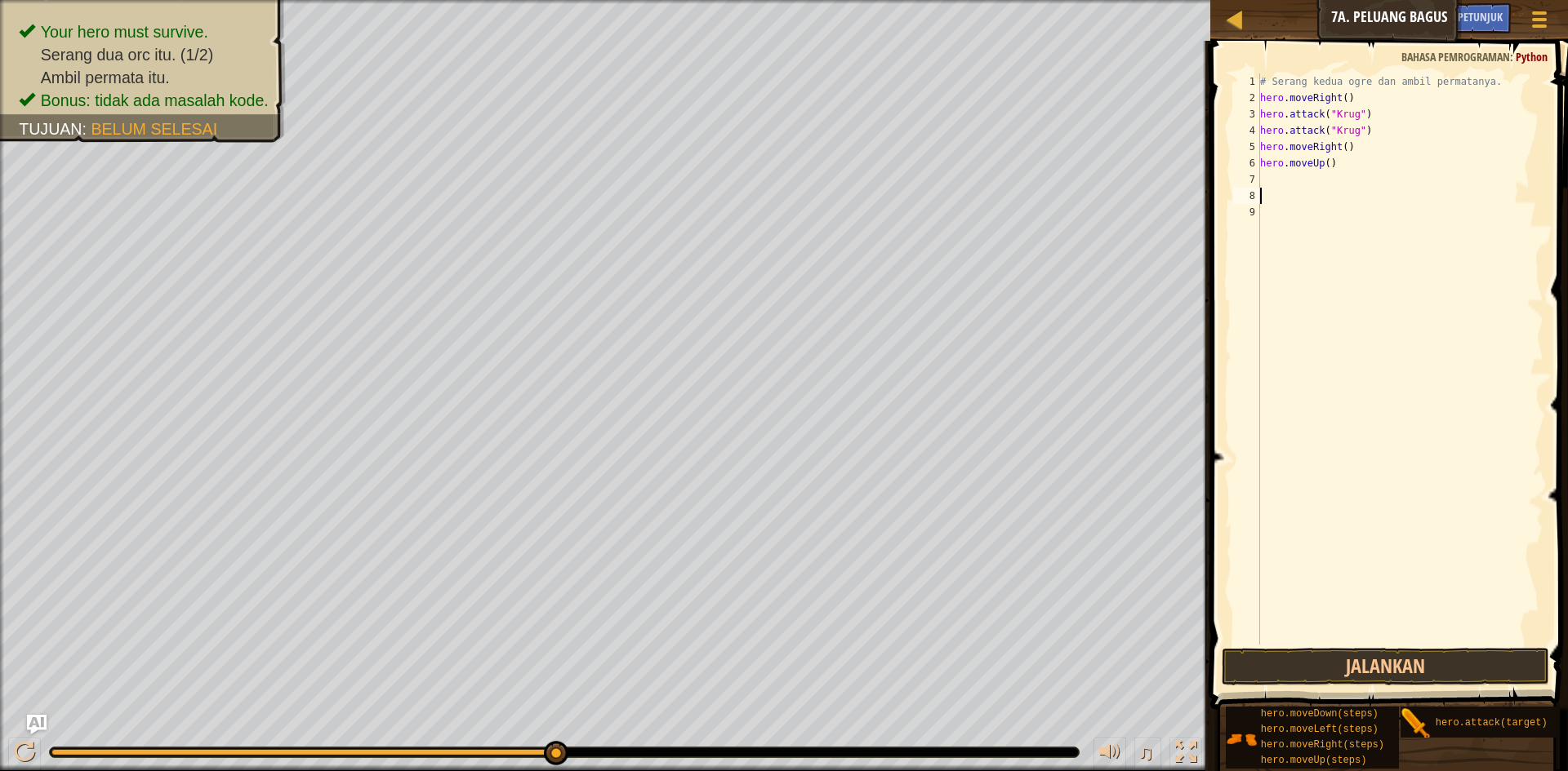
click at [1298, 188] on div "# Serang kedua ogre dan ambil permatanya. hero . moveRight ( ) hero . attack ( …" at bounding box center [1400, 375] width 287 height 604
click at [1294, 171] on div "# Serang kedua ogre dan ambil permatanya. hero . moveRight ( ) hero . attack ( …" at bounding box center [1400, 375] width 287 height 604
type textarea "hero.moveUp()"
click at [1291, 175] on div "# Serang kedua ogre dan ambil permatanya. hero . moveRight ( ) hero . attack ( …" at bounding box center [1400, 375] width 287 height 604
type textarea "h"
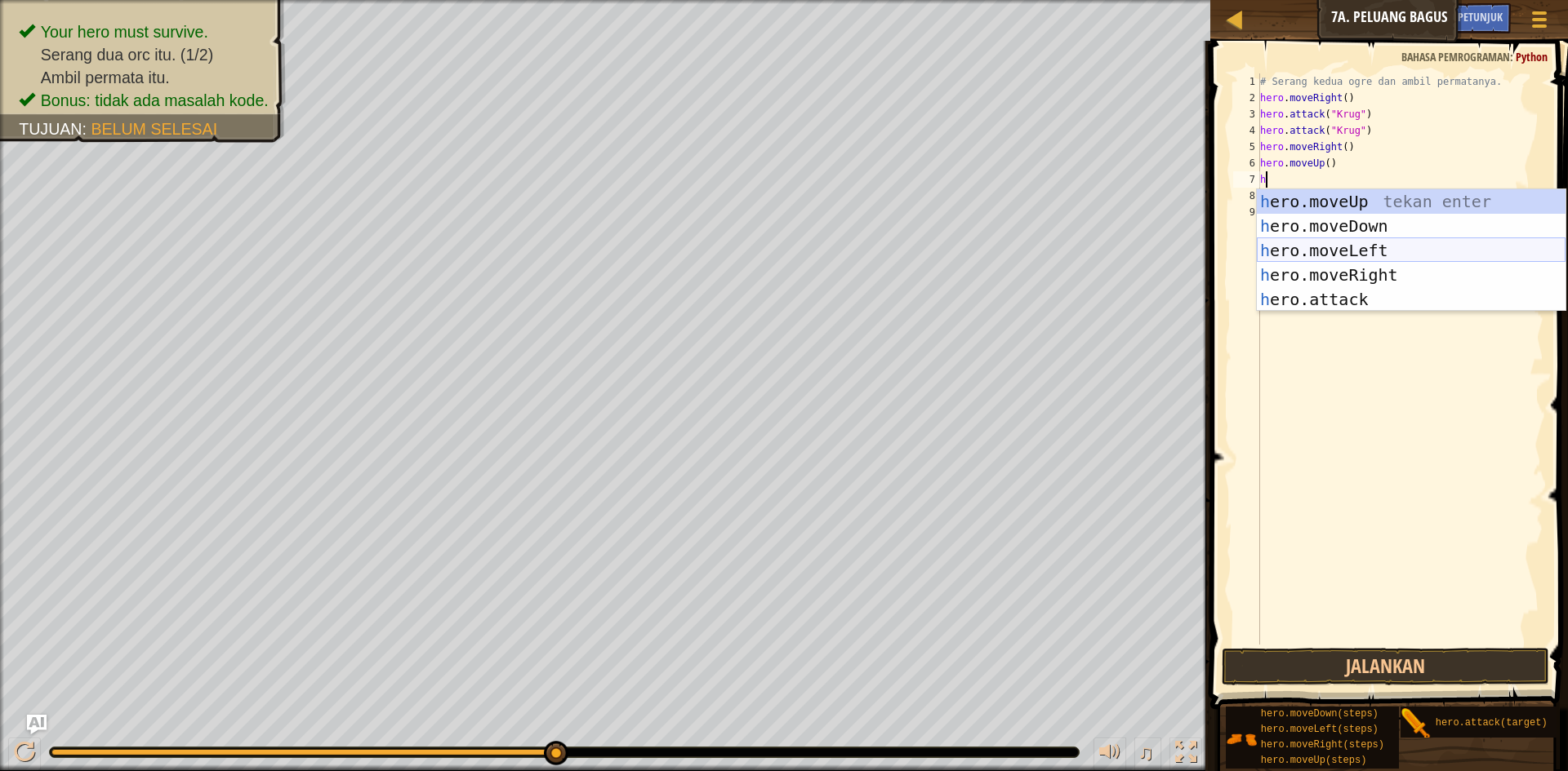
click at [1307, 243] on div "h ero.moveUp tekan enter h ero.moveDown tekan enter h ero.moveLeft tekan enter …" at bounding box center [1411, 275] width 309 height 172
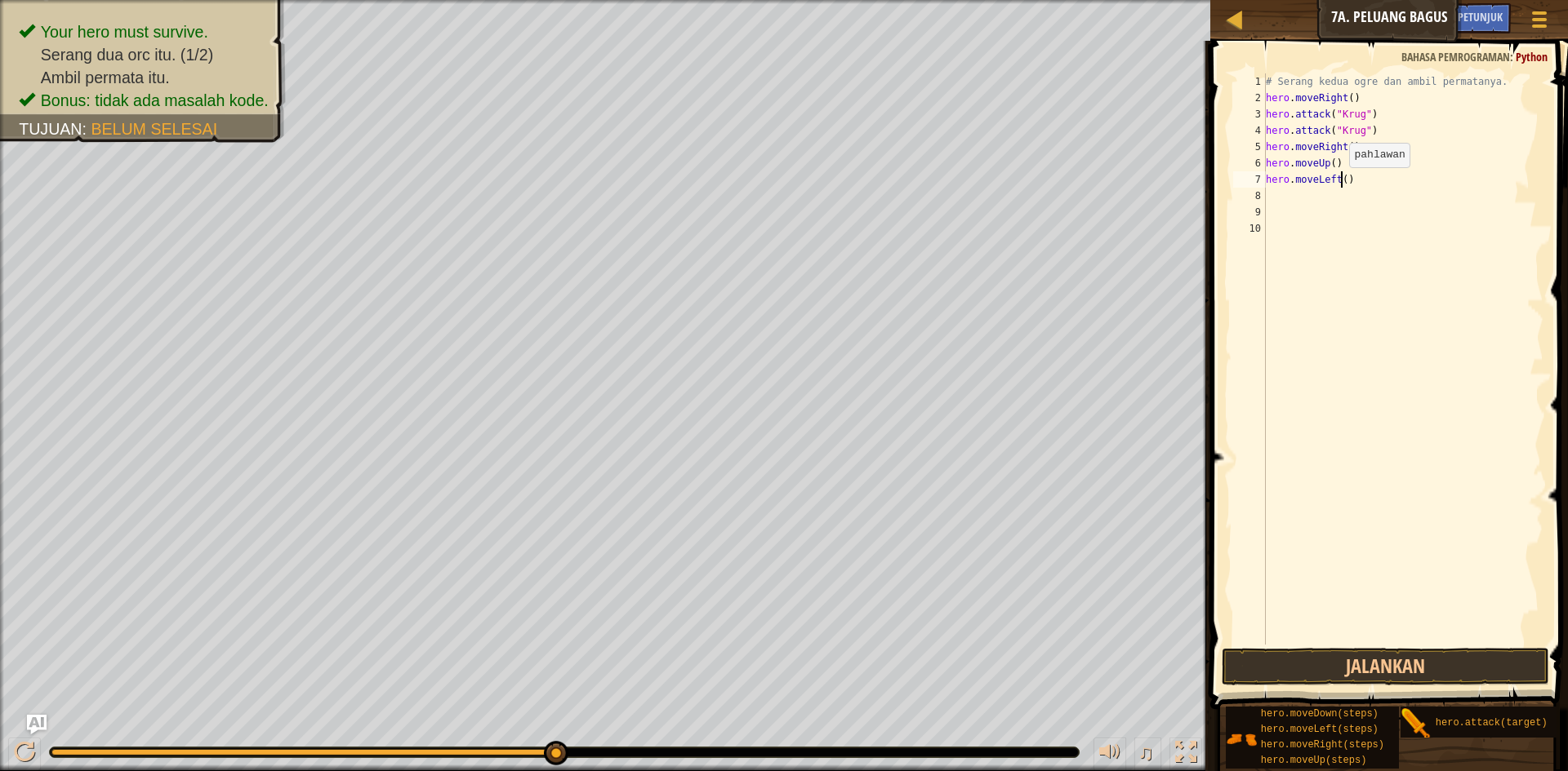
click at [1341, 184] on div "# Serang kedua ogre dan ambil permatanya. hero . moveRight ( ) hero . attack ( …" at bounding box center [1403, 375] width 282 height 604
type textarea "hero.moveLeft(2)"
click at [1318, 201] on div "# Serang kedua ogre dan ambil permatanya. hero . moveRight ( ) hero . attack ( …" at bounding box center [1403, 375] width 282 height 604
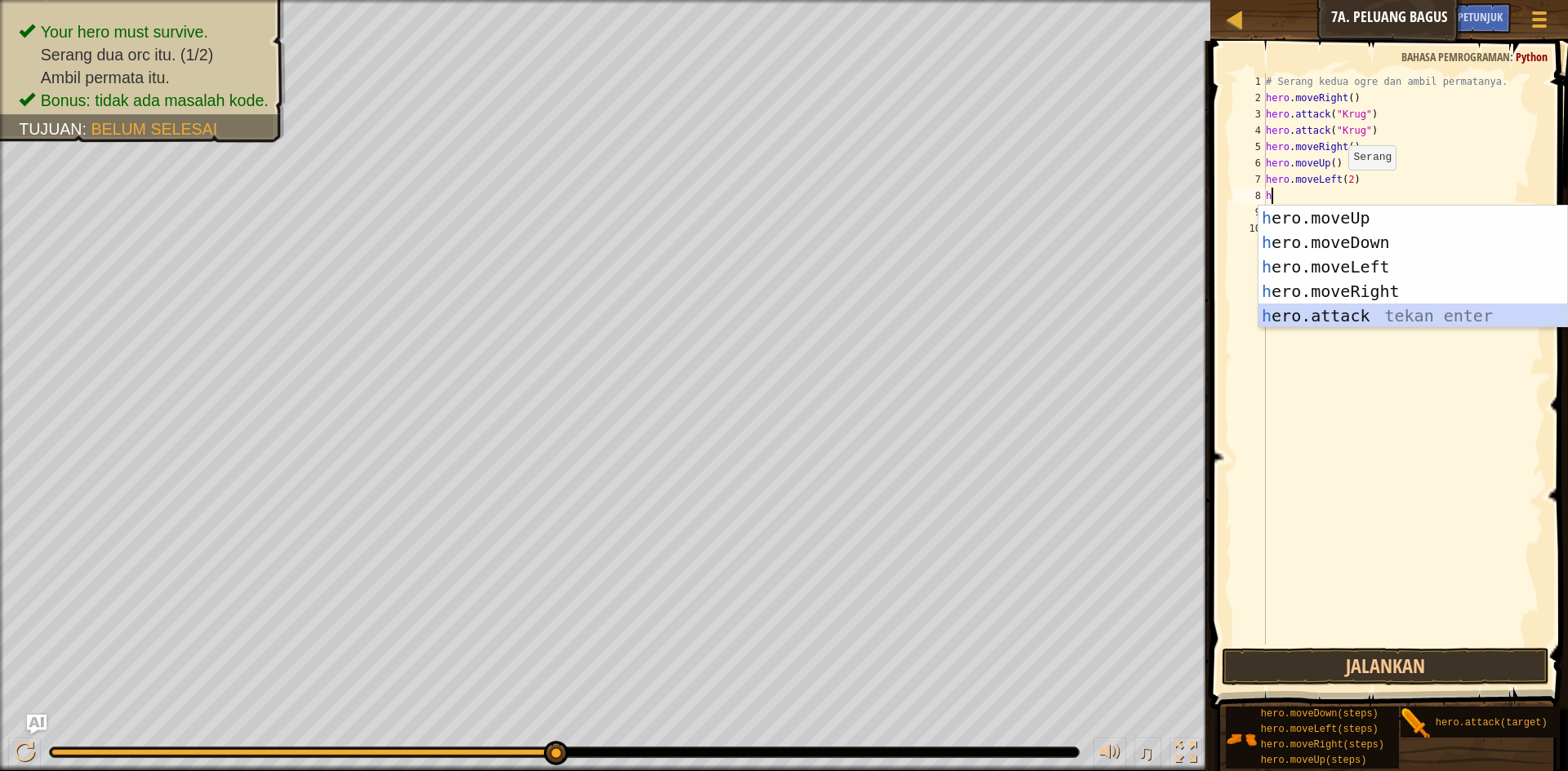
click at [1314, 304] on div "h ero.moveUp tekan enter h ero.moveDown tekan enter h ero.moveLeft tekan enter …" at bounding box center [1413, 291] width 309 height 172
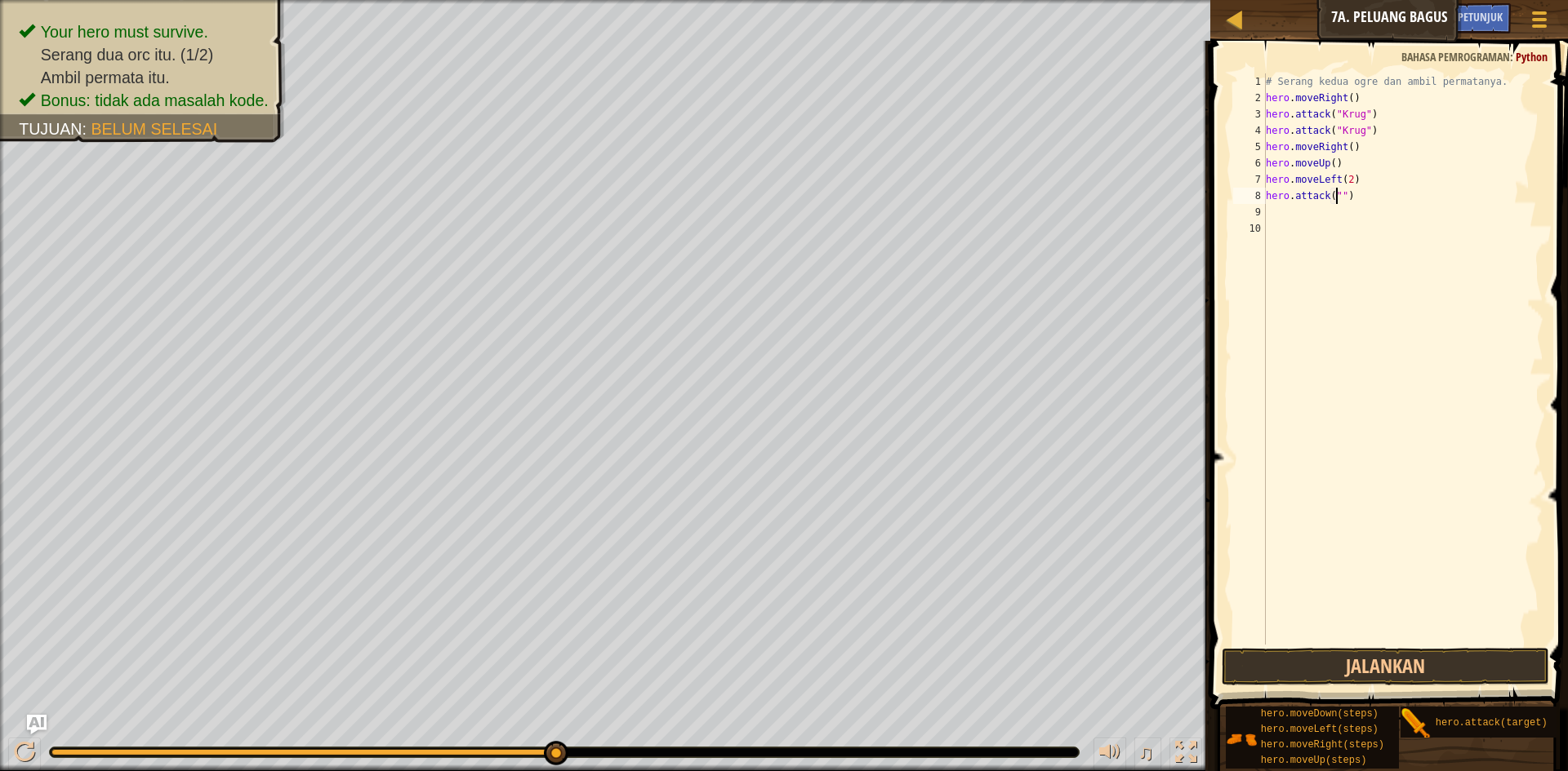
scroll to position [7, 6]
type textarea "hero.attack("Grump")"
click at [1322, 210] on div "# Serang kedua ogre dan ambil permatanya. hero . moveRight ( ) hero . attack ( …" at bounding box center [1403, 375] width 282 height 604
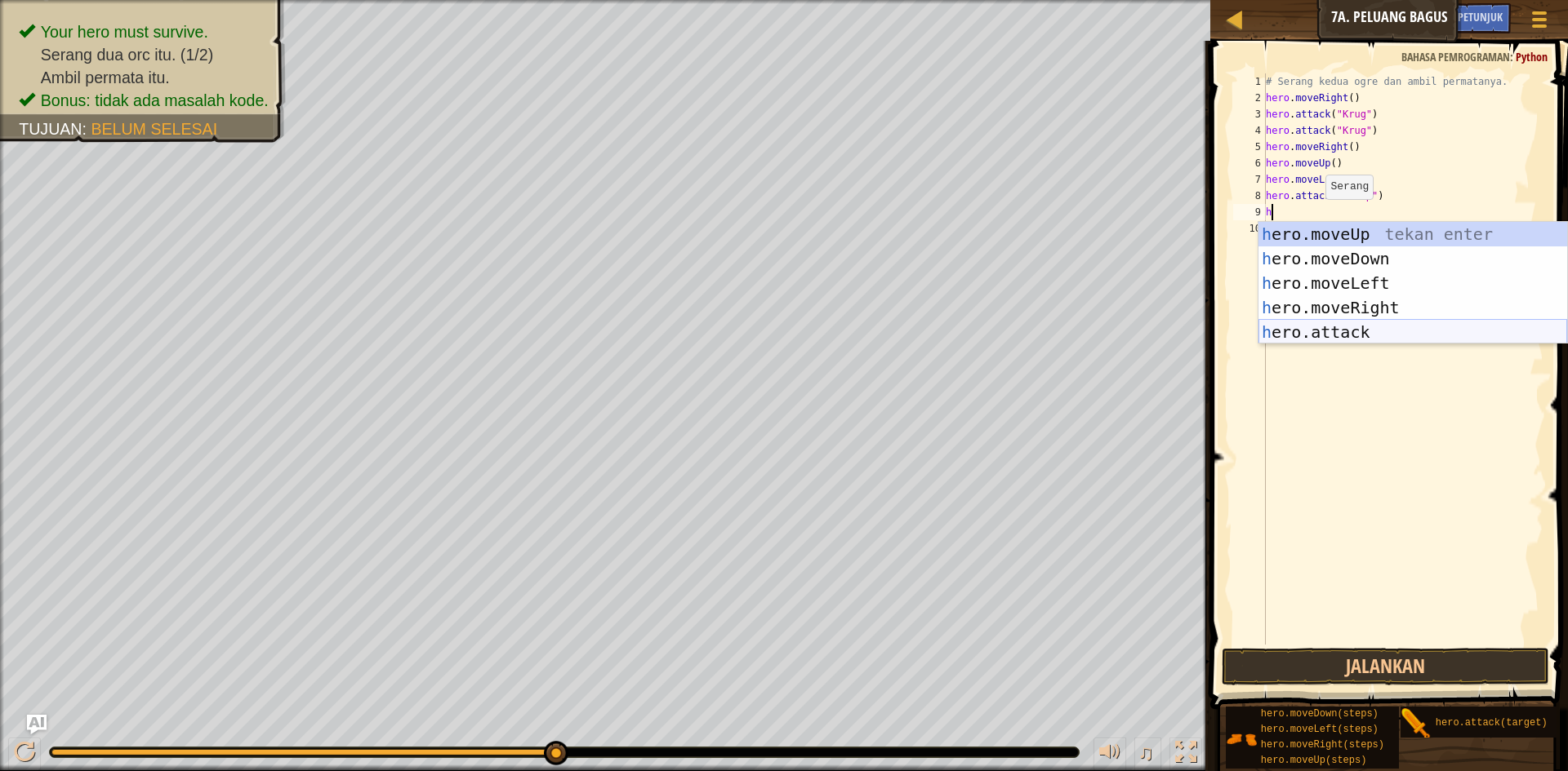
click at [1342, 325] on div "h ero.moveUp tekan enter h ero.moveDown tekan enter h ero.moveLeft tekan enter …" at bounding box center [1413, 308] width 309 height 172
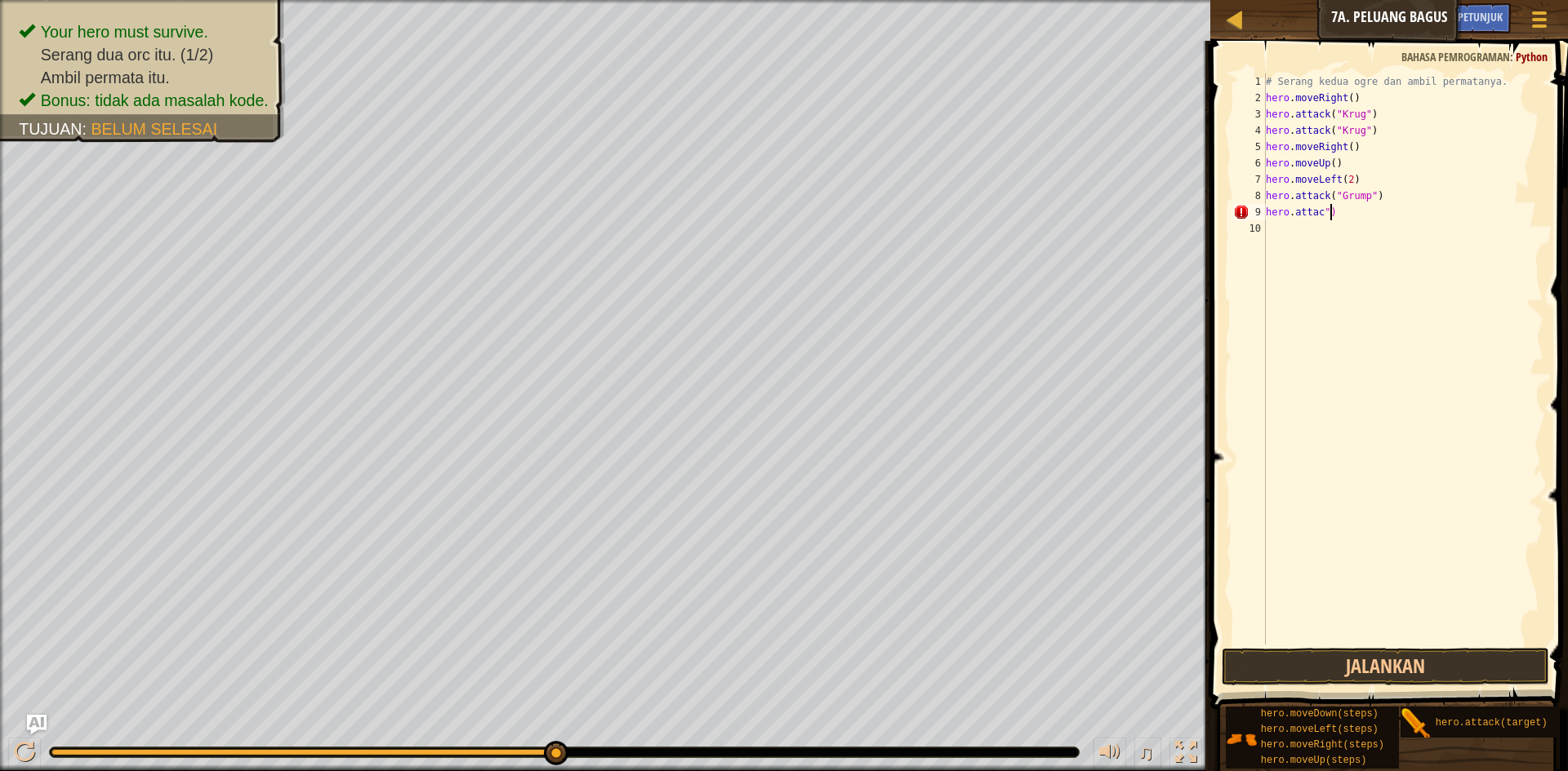
click at [1356, 214] on div "# Serang kedua ogre dan ambil permatanya. hero . moveRight ( ) hero . attack ( …" at bounding box center [1403, 375] width 282 height 604
type textarea "h"
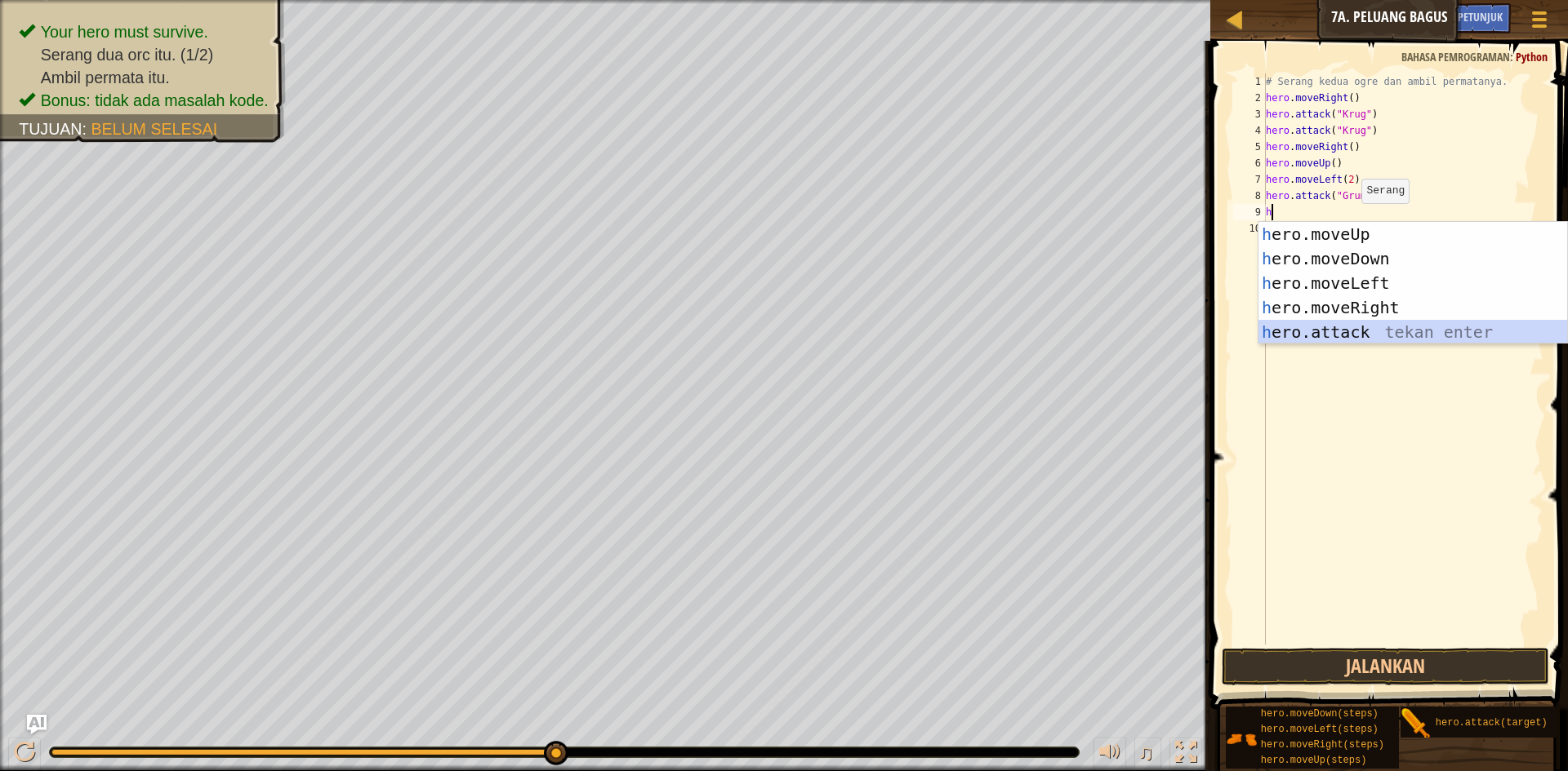
click at [1356, 323] on div "h ero.moveUp tekan enter h ero.moveDown tekan enter h ero.moveLeft tekan enter …" at bounding box center [1413, 308] width 309 height 172
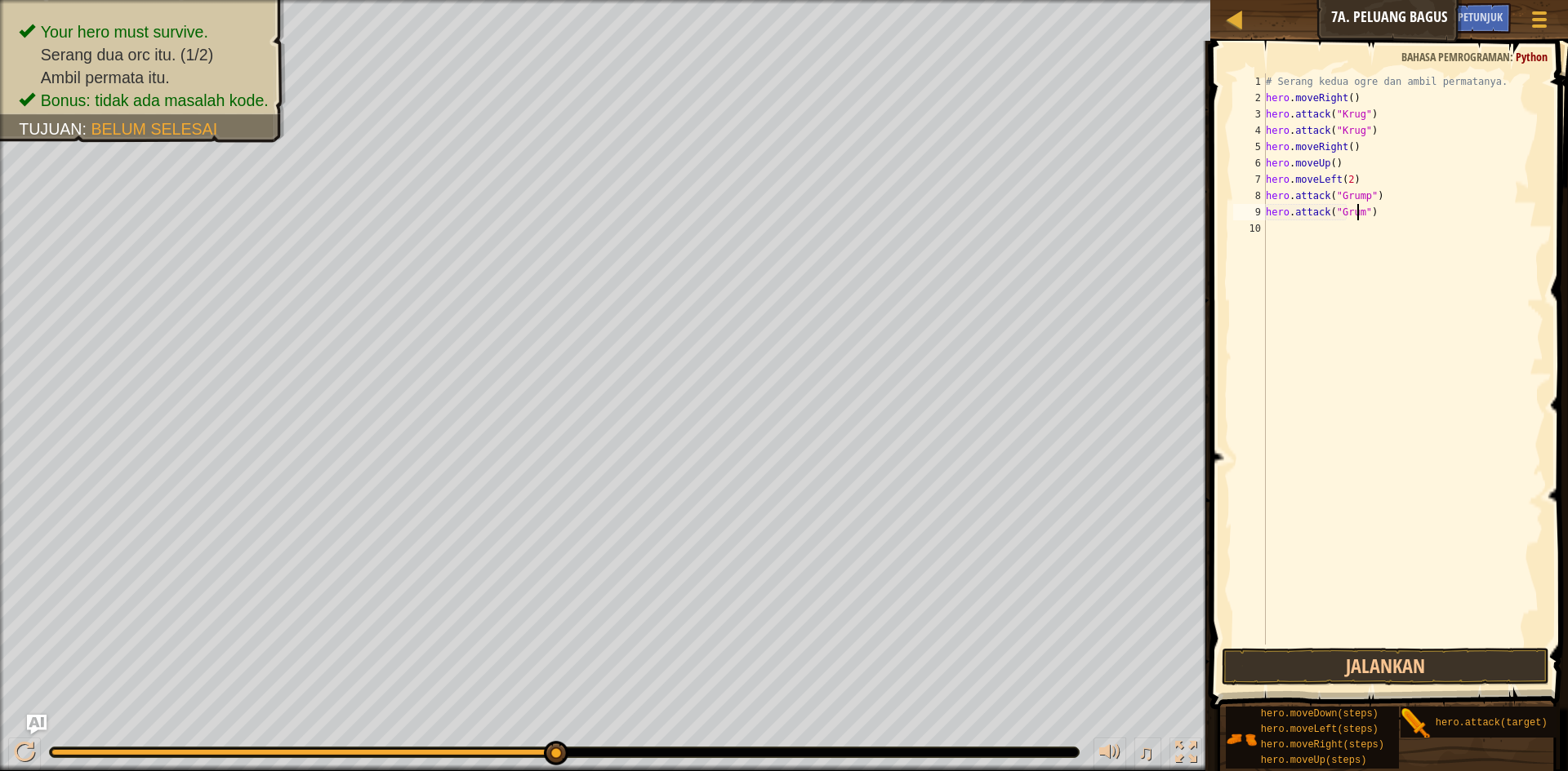
scroll to position [7, 8]
click at [1394, 652] on button "Jalankan" at bounding box center [1385, 666] width 327 height 38
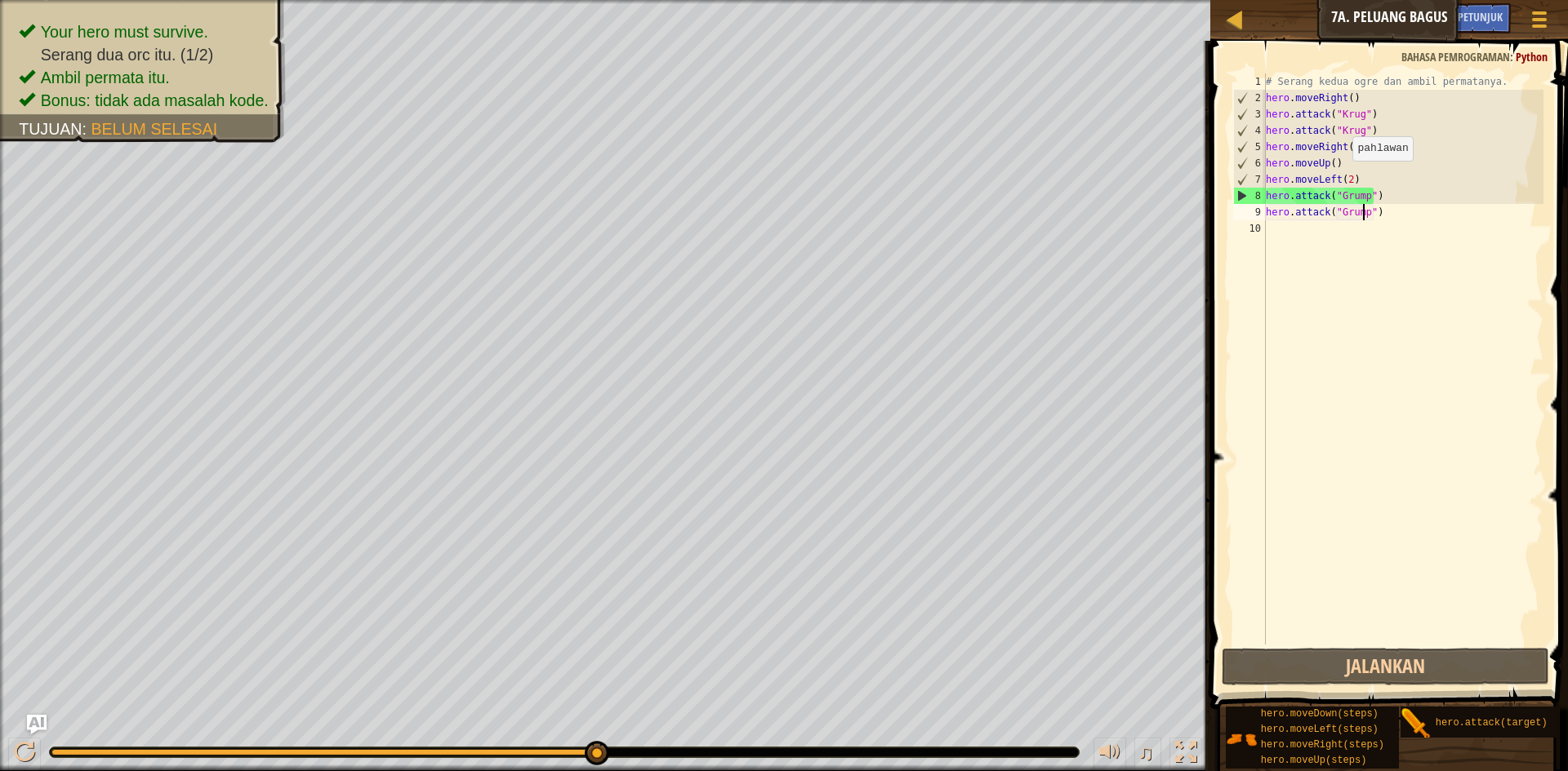
click at [1345, 177] on div "# Serang kedua ogre dan ambil permatanya. hero . moveRight ( ) hero . attack ( …" at bounding box center [1403, 375] width 282 height 604
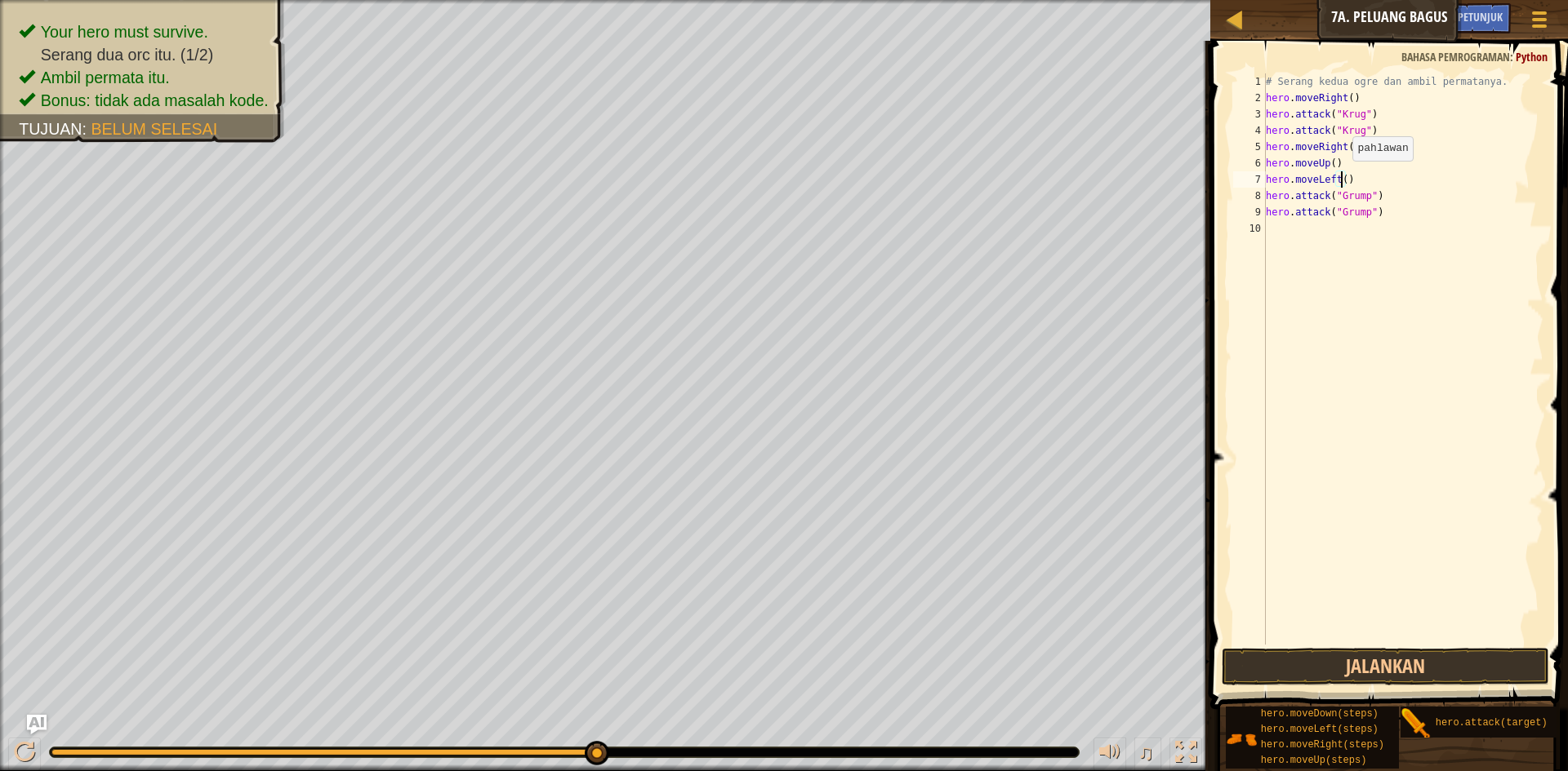
scroll to position [7, 6]
type textarea "hero.moveLeft(1)"
click at [1398, 663] on button "Jalankan" at bounding box center [1385, 666] width 327 height 38
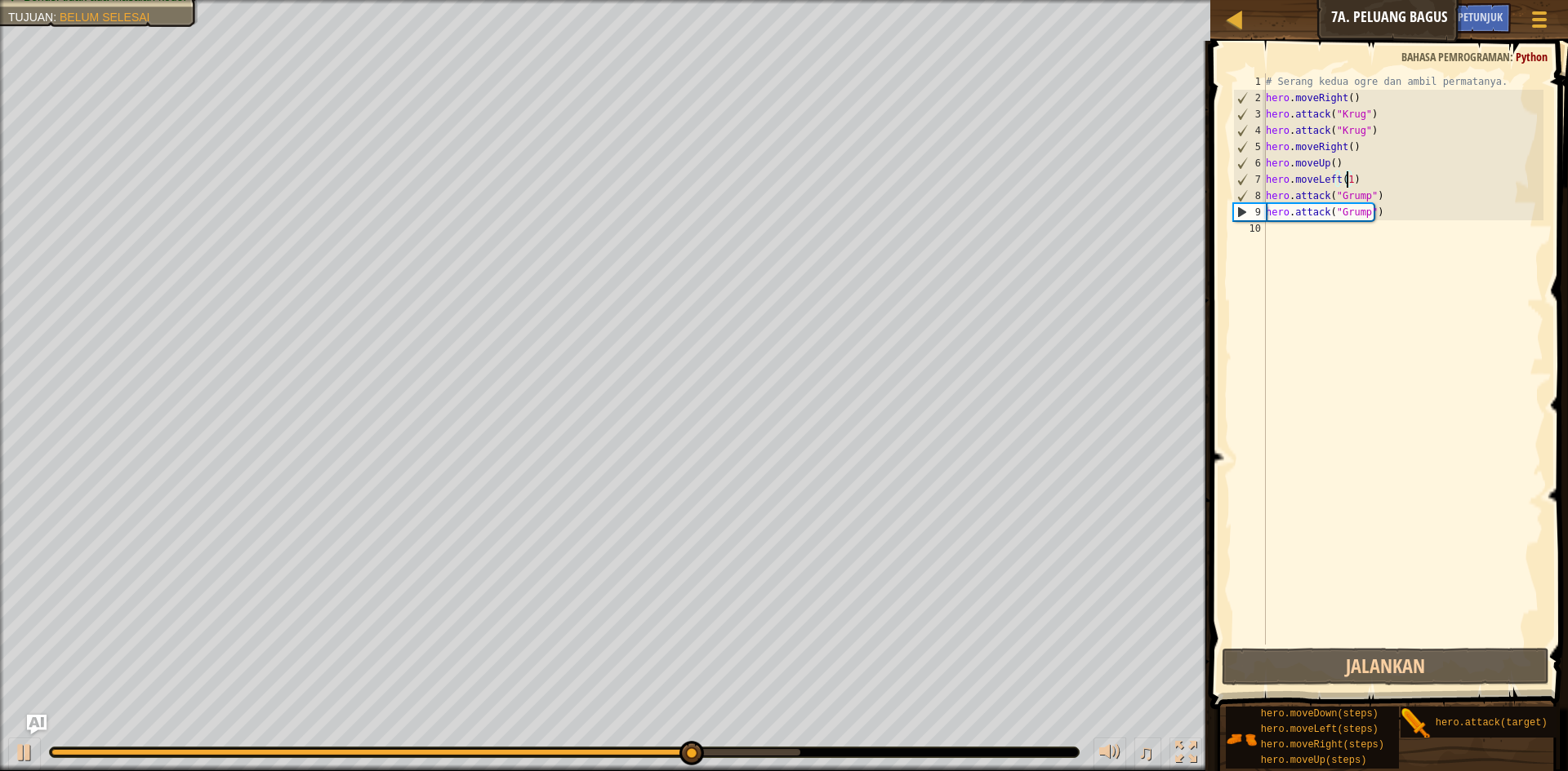
click at [1332, 244] on div "# Serang kedua ogre dan ambil permatanya. hero . moveRight ( ) hero . attack ( …" at bounding box center [1403, 375] width 282 height 604
type textarea "h"
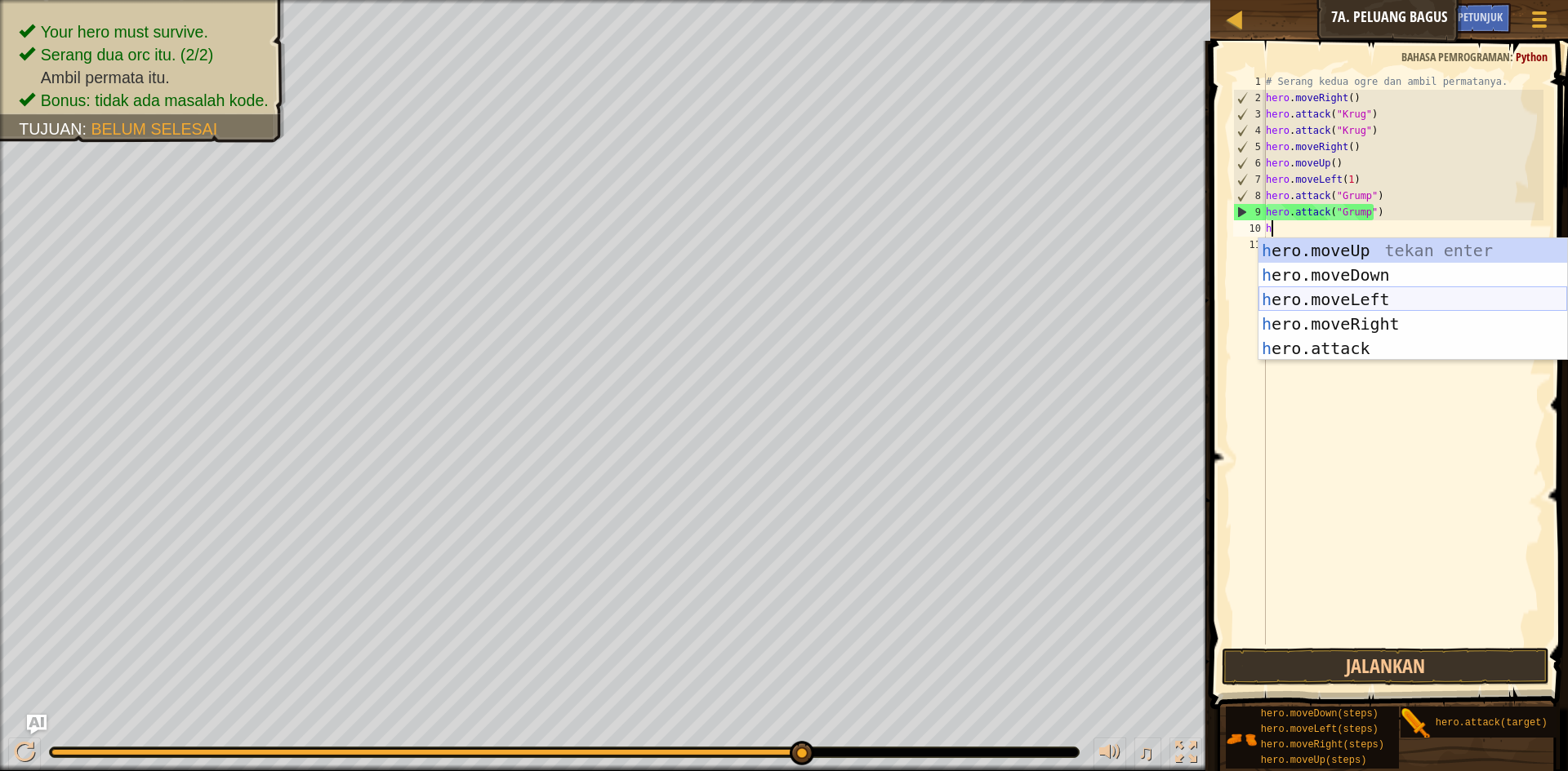
click at [1354, 297] on div "h ero.moveUp tekan enter h ero.moveDown tekan enter h ero.moveLeft tekan enter …" at bounding box center [1413, 324] width 309 height 172
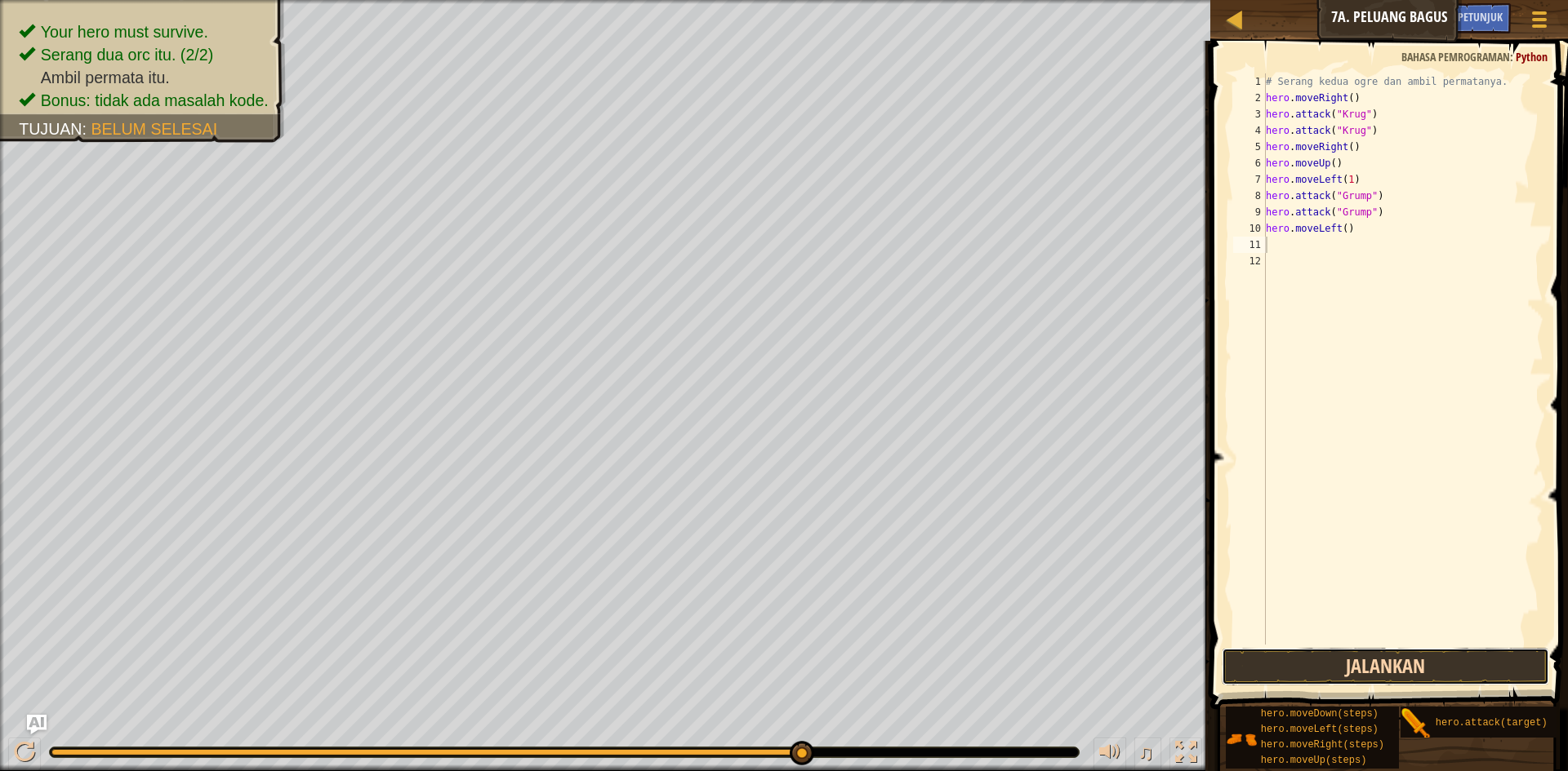
click at [1393, 657] on button "Jalankan" at bounding box center [1385, 666] width 327 height 38
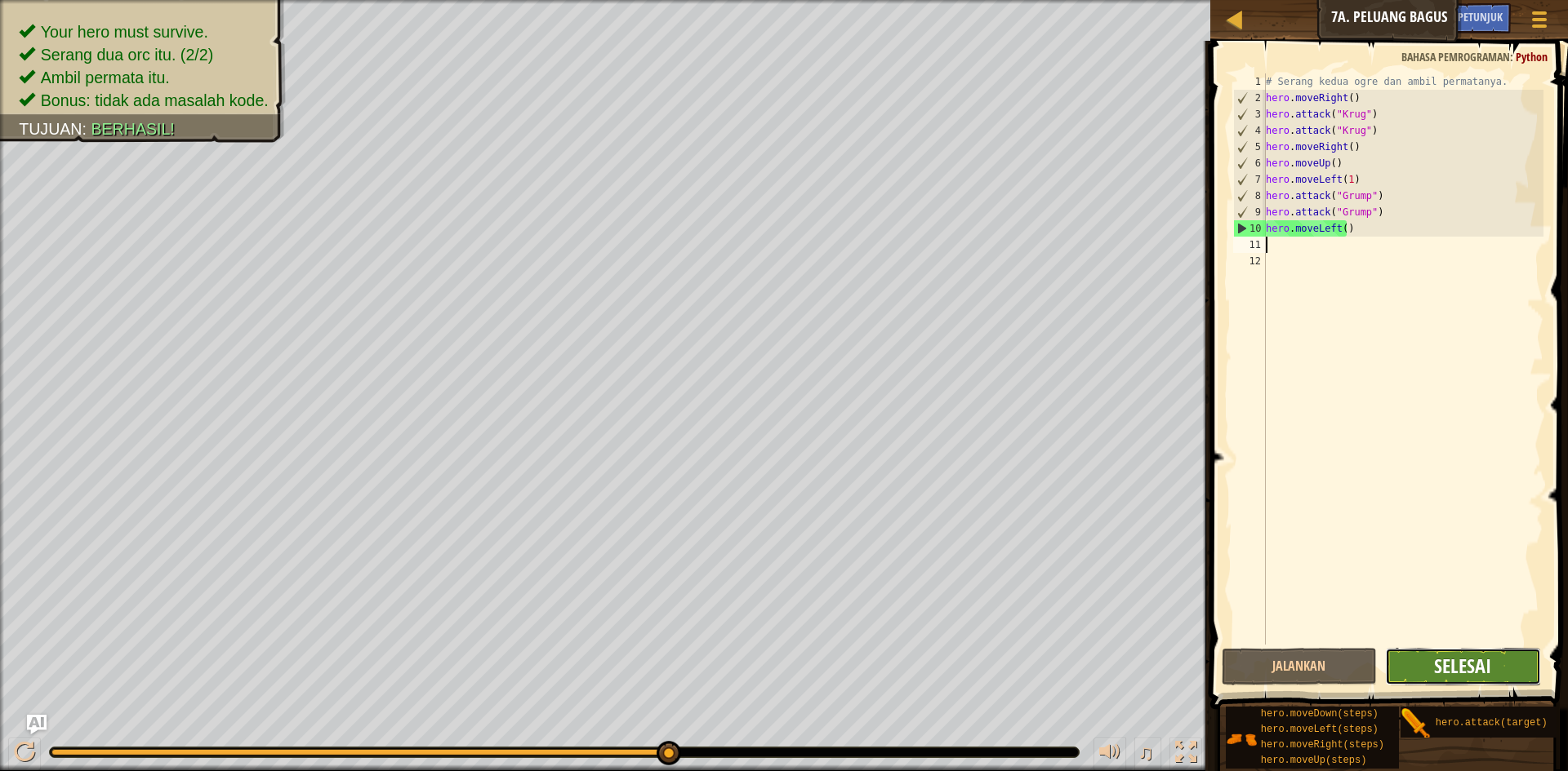
click at [1448, 675] on span "Selesai" at bounding box center [1463, 666] width 58 height 26
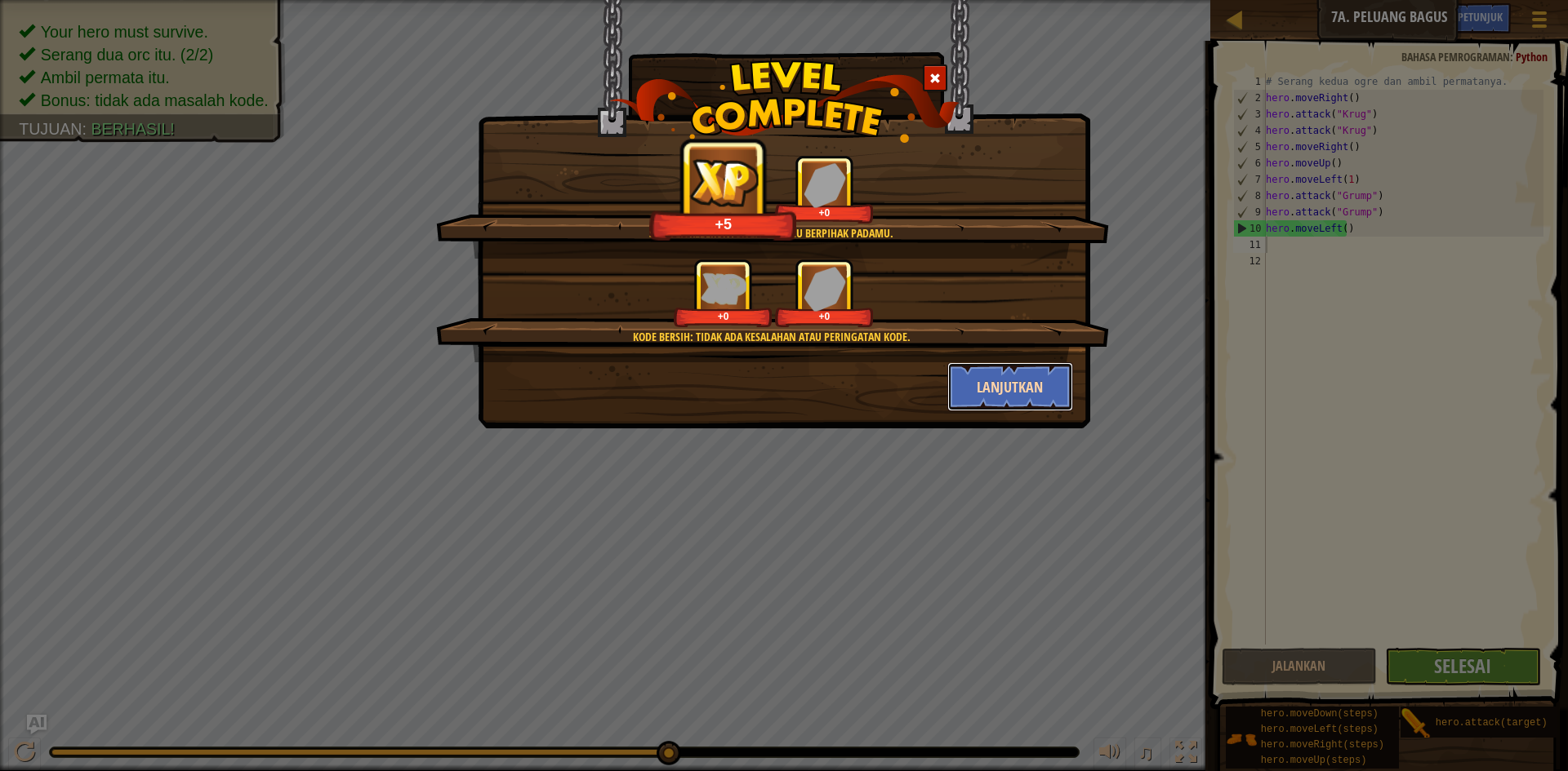
click at [973, 396] on button "Lanjutkan" at bounding box center [1010, 387] width 127 height 49
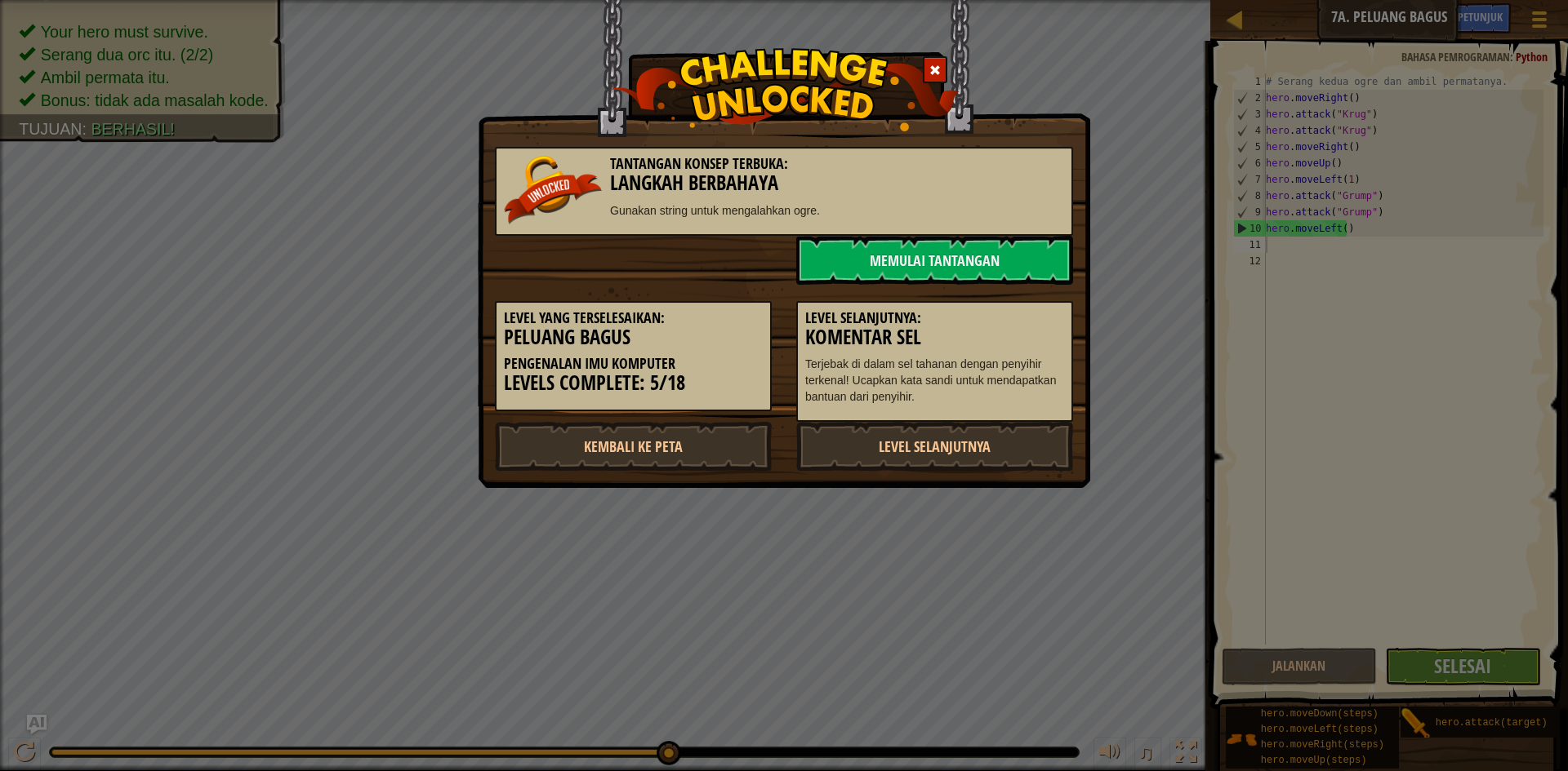
click at [988, 235] on div "Tantangan Konsep Terbuka: Langkah Berbahaya Gunakan string untuk mengalahkan og…" at bounding box center [784, 191] width 579 height 89
click at [995, 238] on link "Memulai Tantangan" at bounding box center [935, 260] width 277 height 49
